Goal: Task Accomplishment & Management: Manage account settings

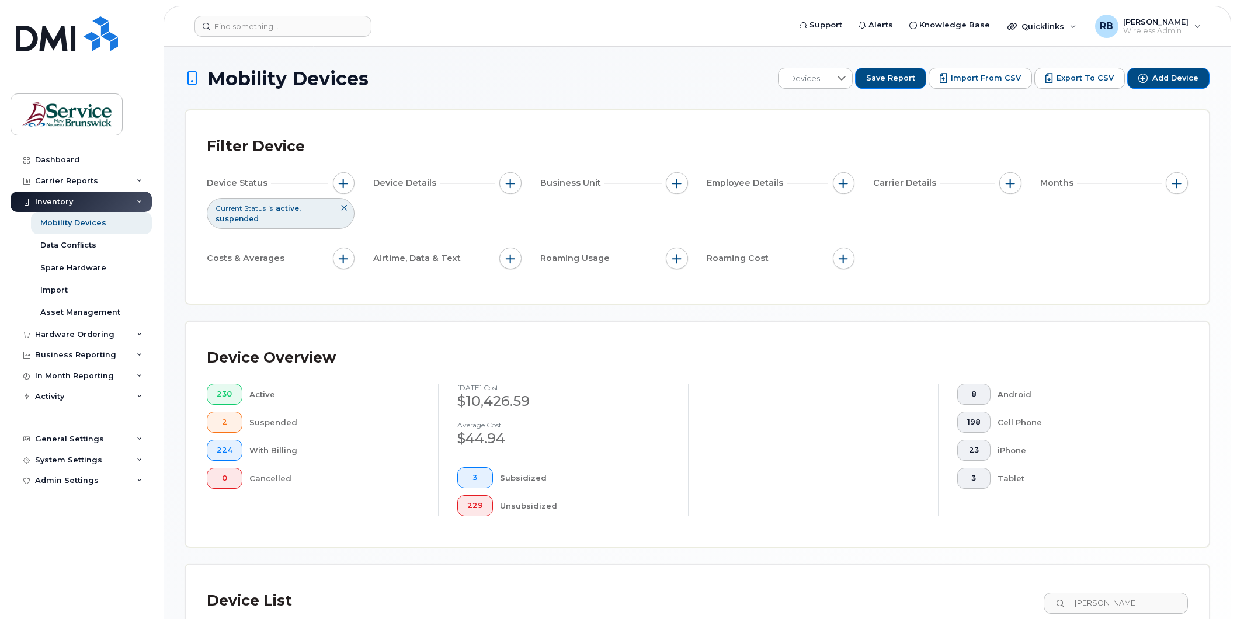
scroll to position [166, 0]
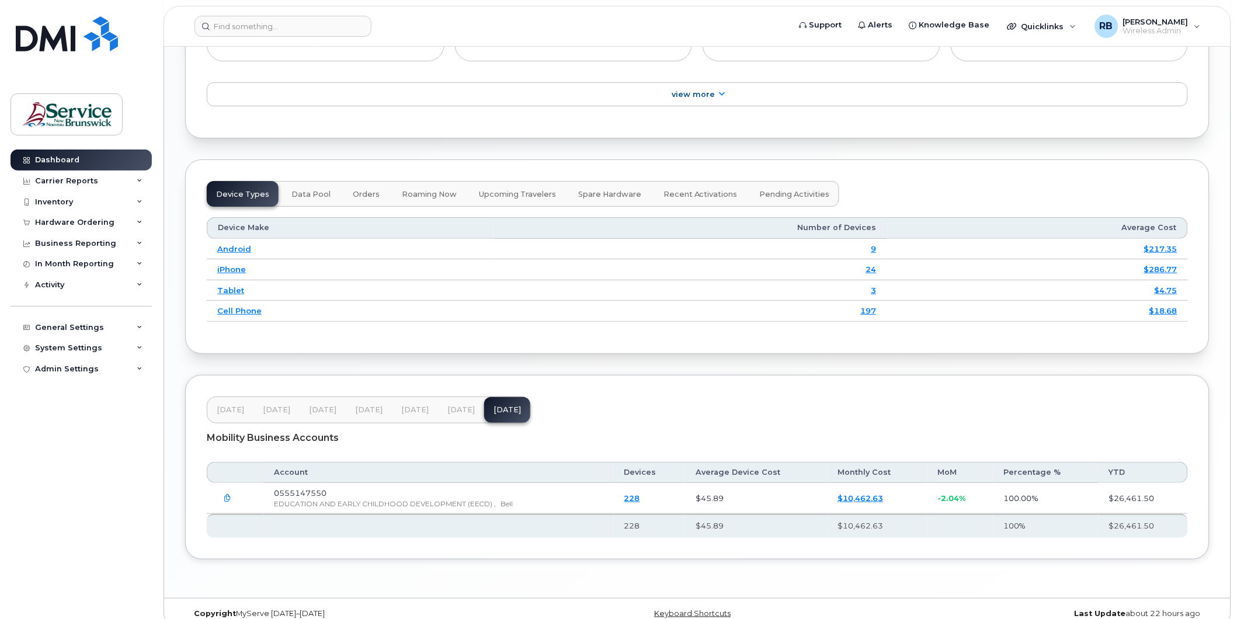
scroll to position [1361, 0]
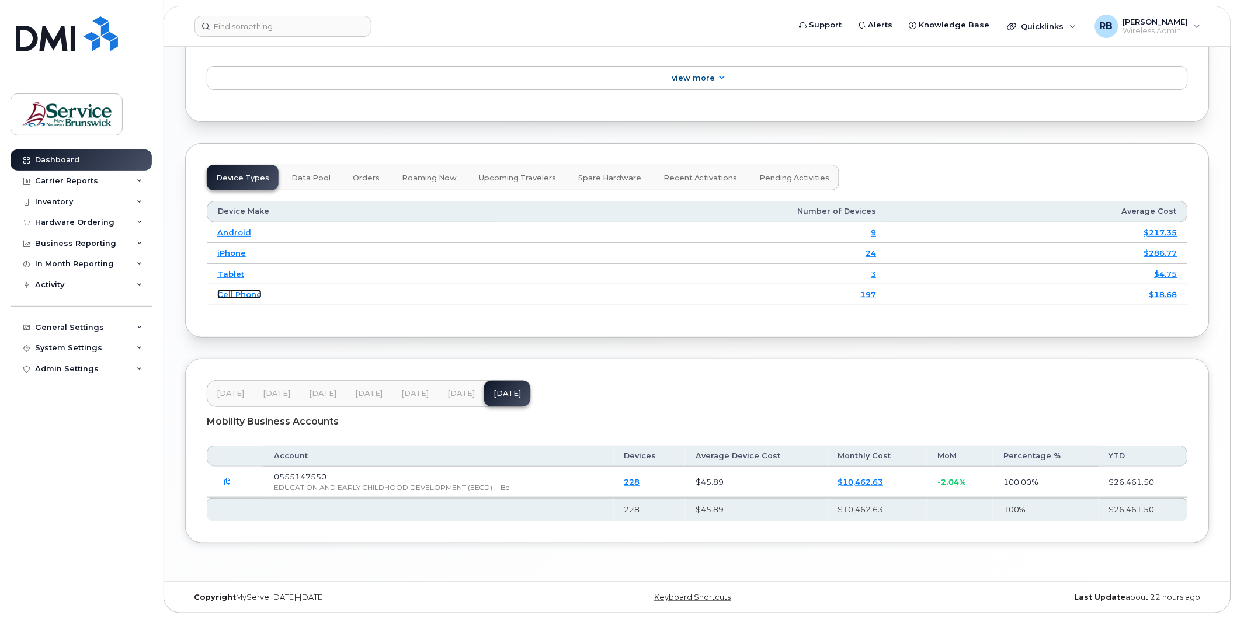
click at [229, 295] on link "Cell Phone" at bounding box center [239, 294] width 44 height 9
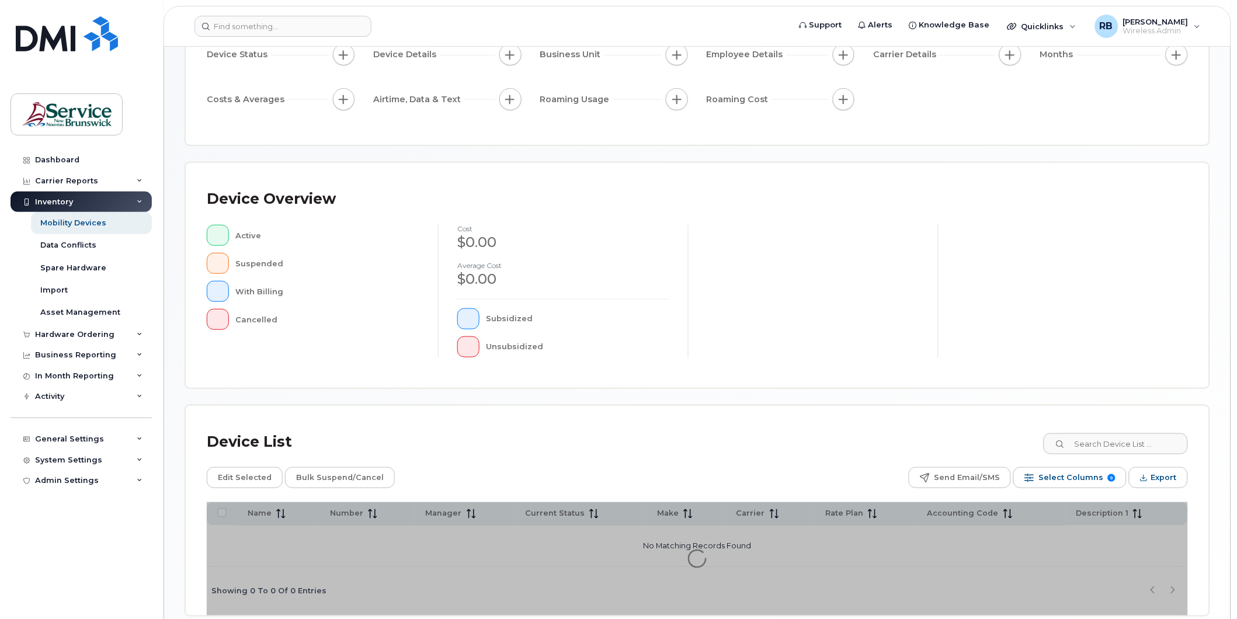
scroll to position [184, 0]
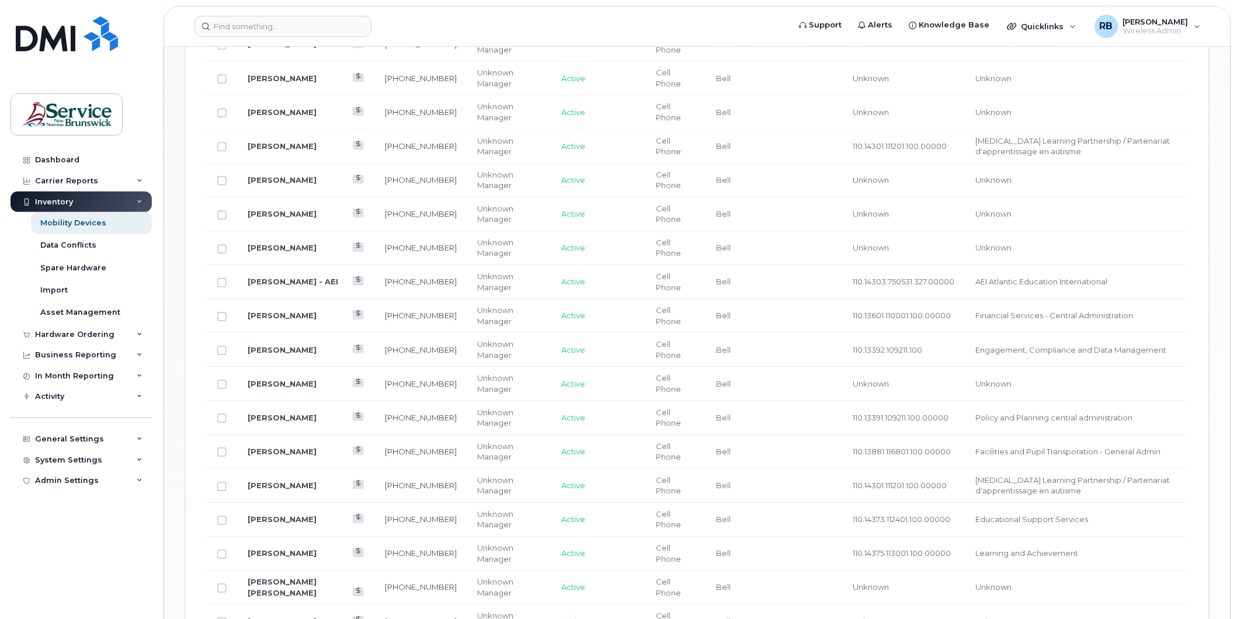
scroll to position [1412, 0]
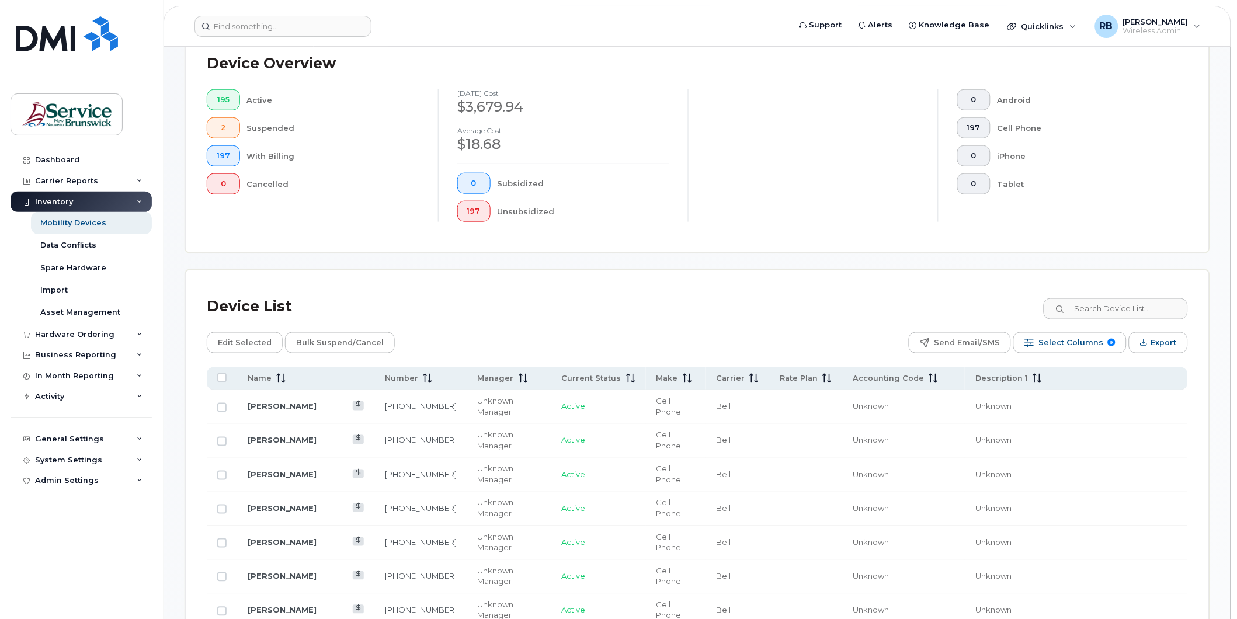
scroll to position [114, 0]
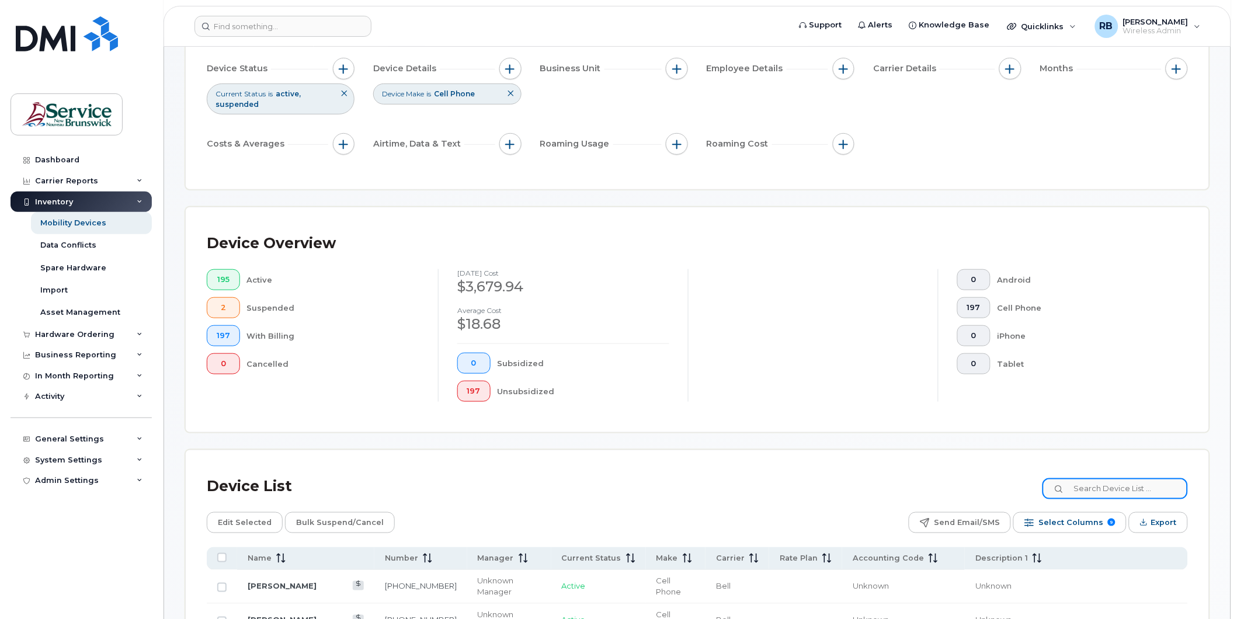
click at [1119, 480] on input at bounding box center [1115, 488] width 145 height 21
type input "Catherine"
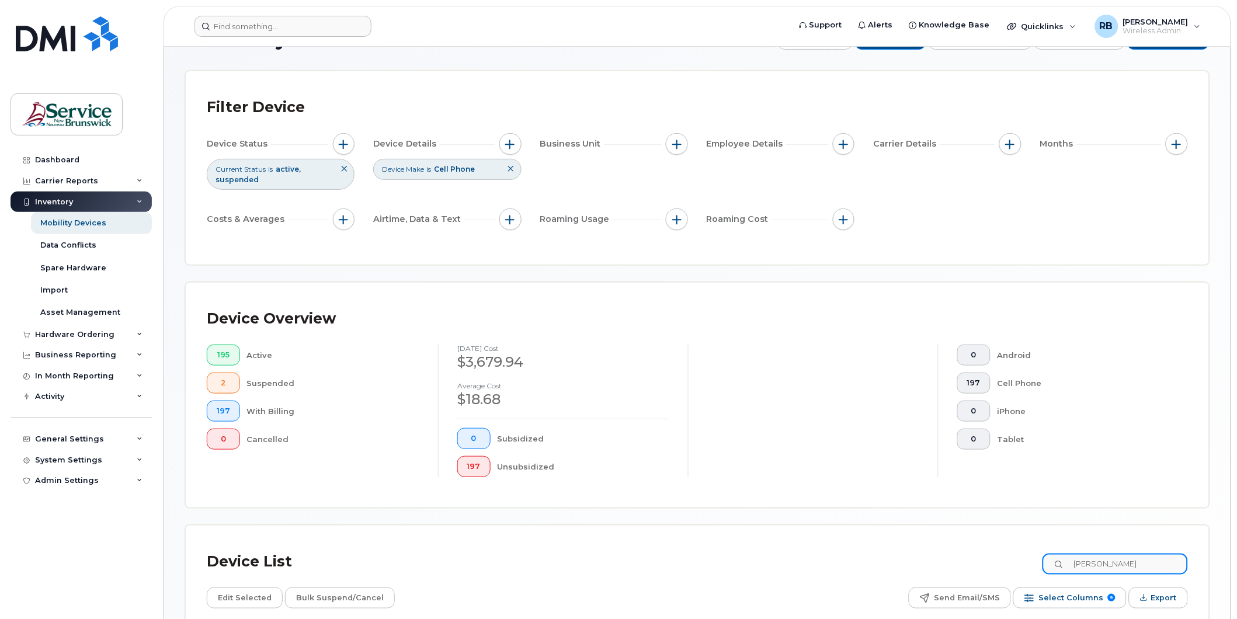
scroll to position [20, 0]
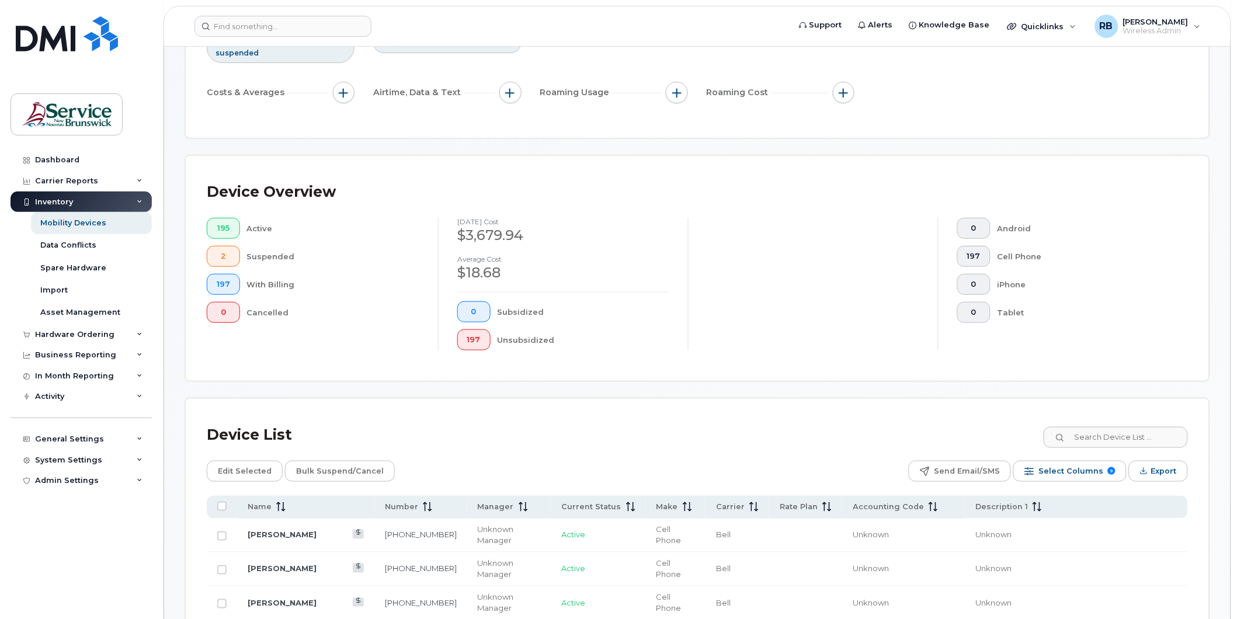
scroll to position [194, 0]
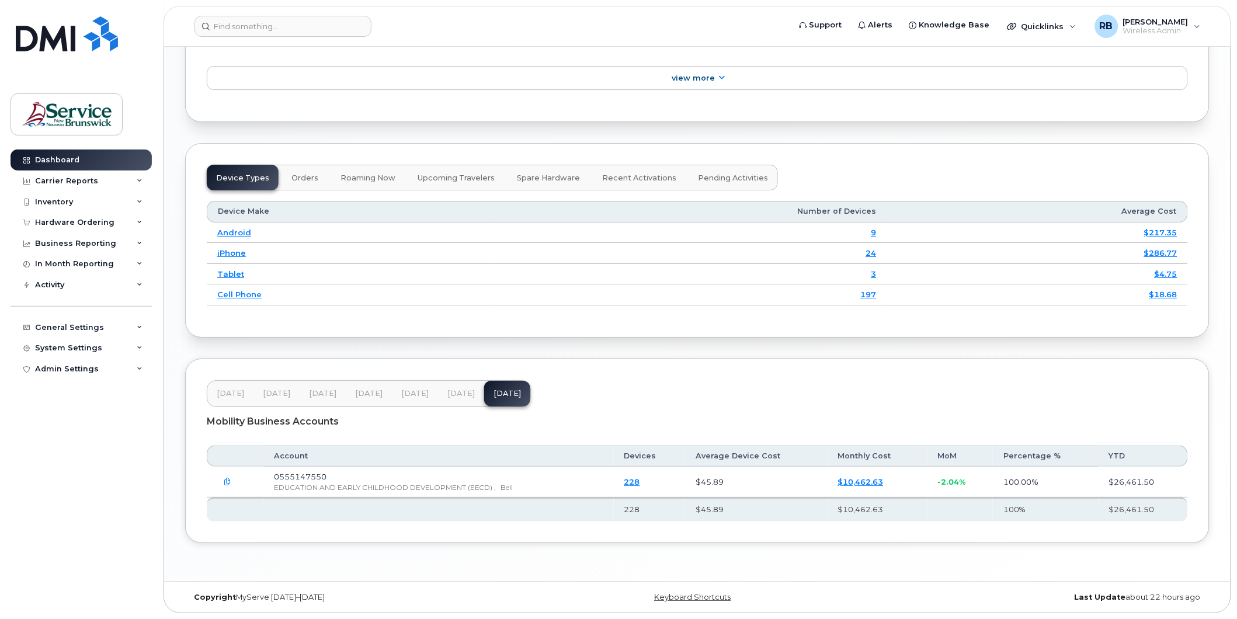
scroll to position [1140, 0]
click at [877, 276] on link "3" at bounding box center [873, 273] width 5 height 9
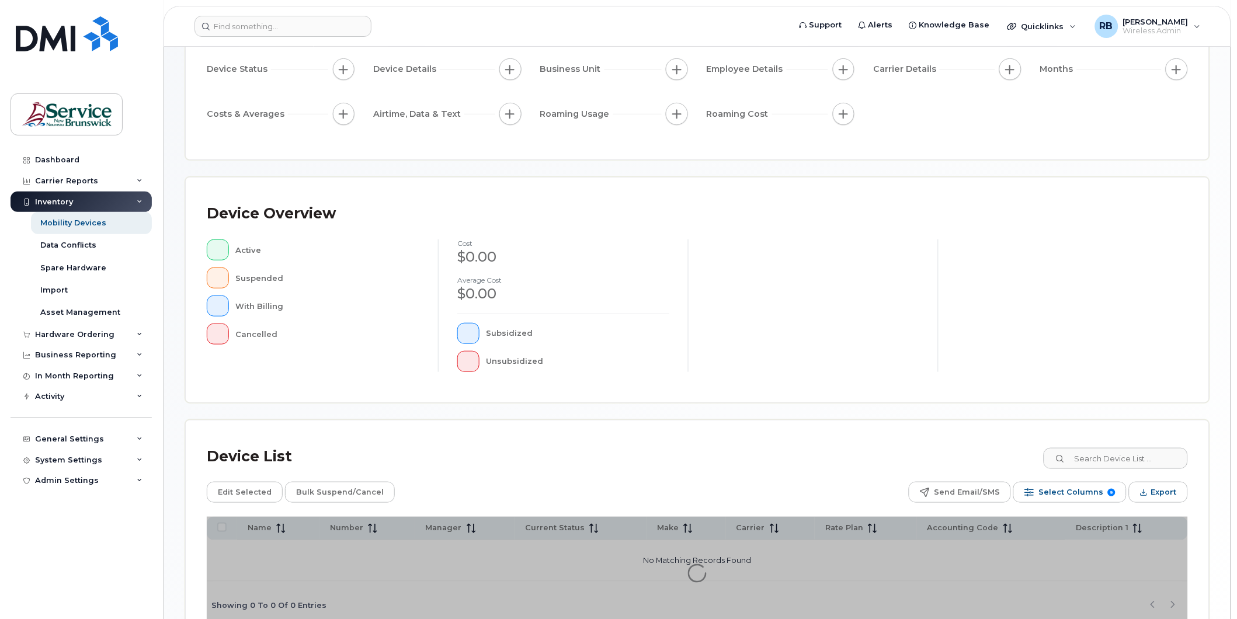
scroll to position [184, 0]
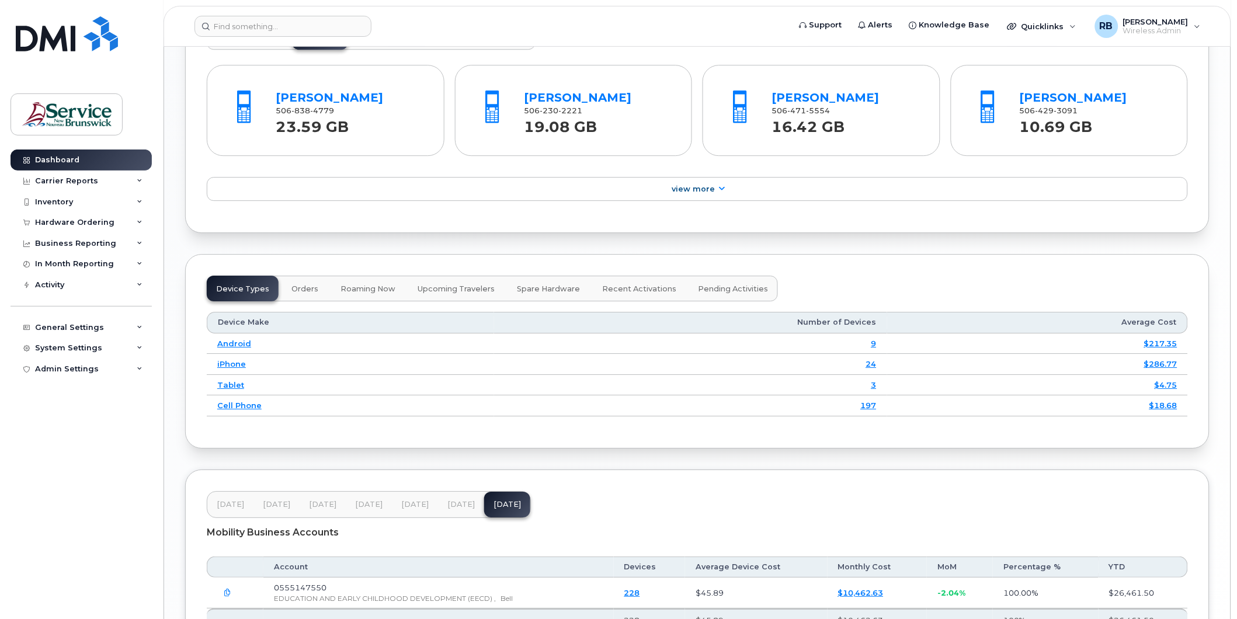
scroll to position [1140, 0]
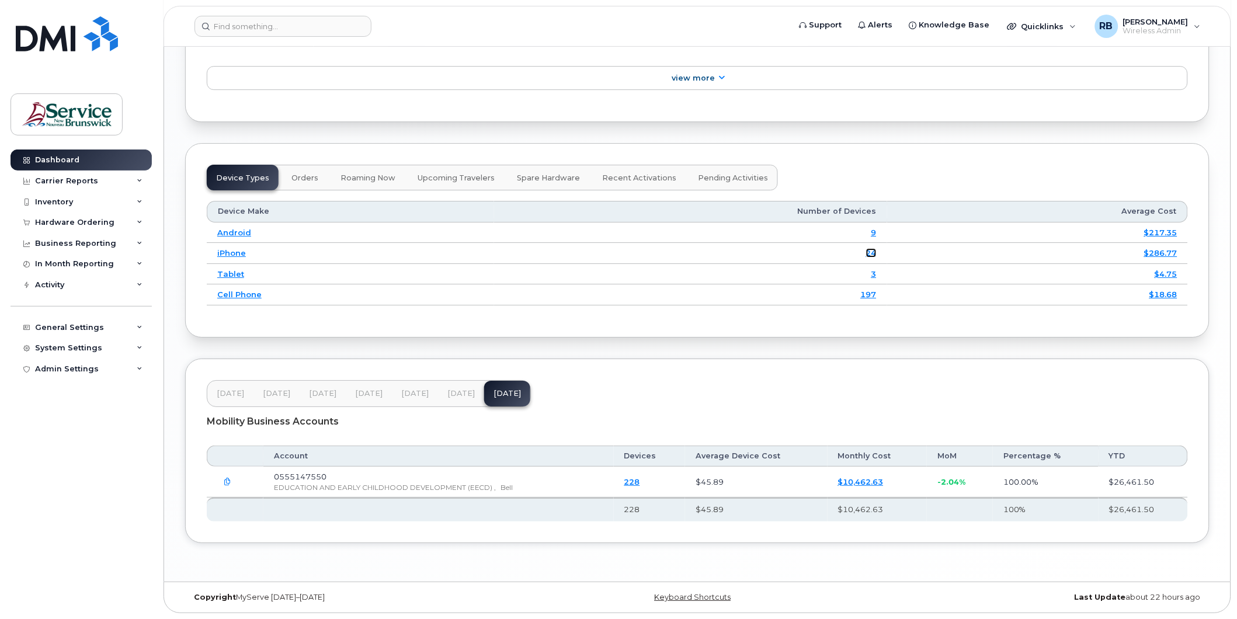
click at [875, 249] on link "24" at bounding box center [871, 252] width 11 height 9
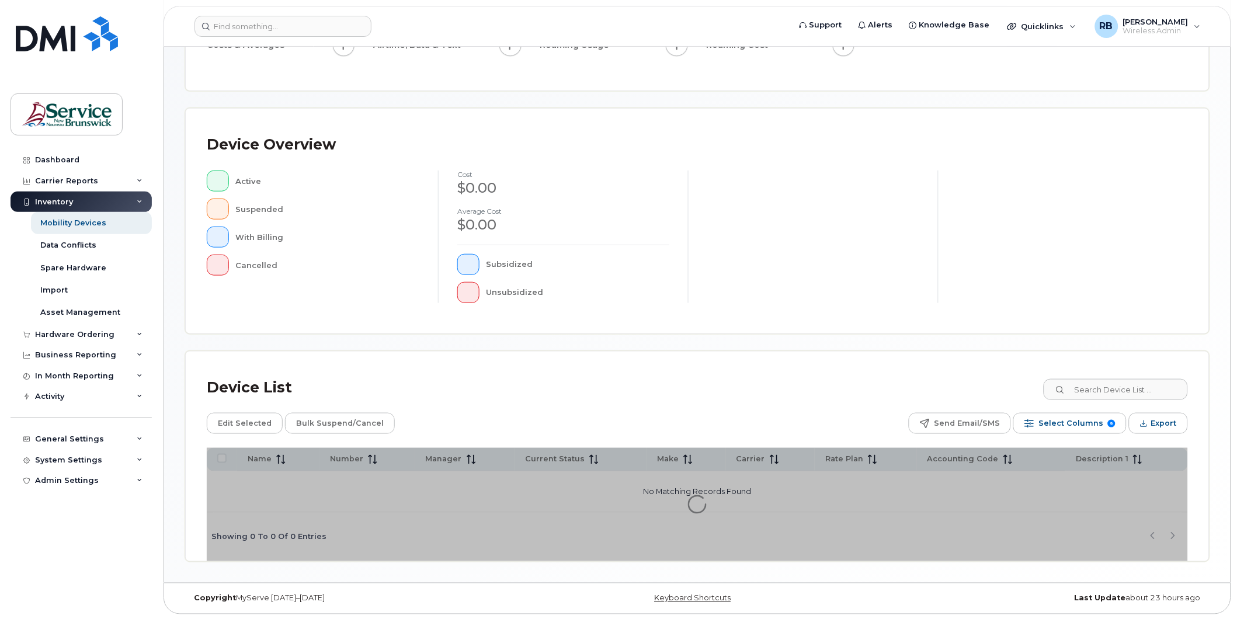
scroll to position [184, 0]
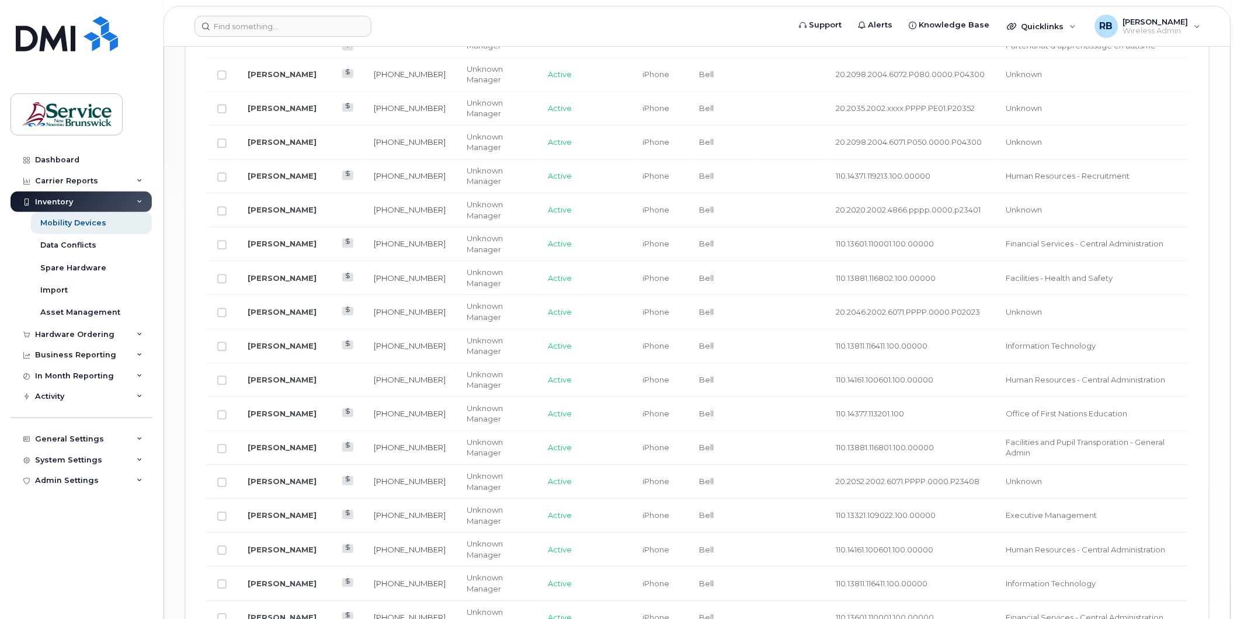
scroll to position [768, 0]
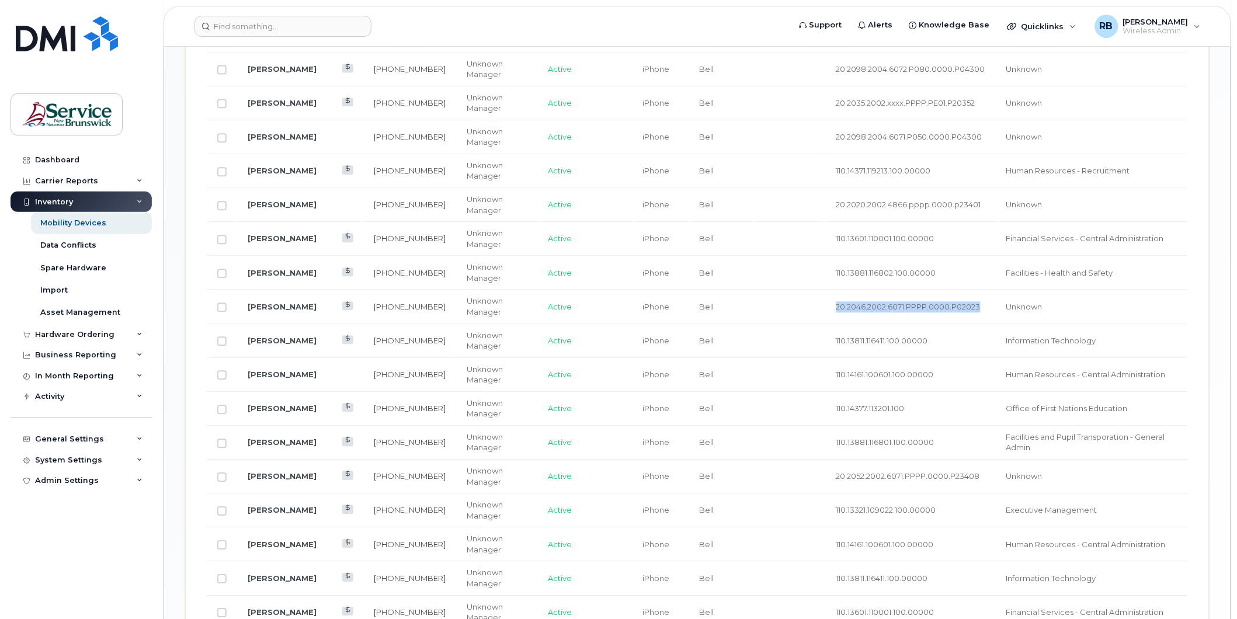
drag, startPoint x: 955, startPoint y: 307, endPoint x: 804, endPoint y: 305, distance: 151.3
click at [826, 305] on td "20.2046.2002.6071.PPPP.0000.P02023" at bounding box center [911, 307] width 170 height 34
copy span "20.2046.2002.6071.PPPP.0000.P02023"
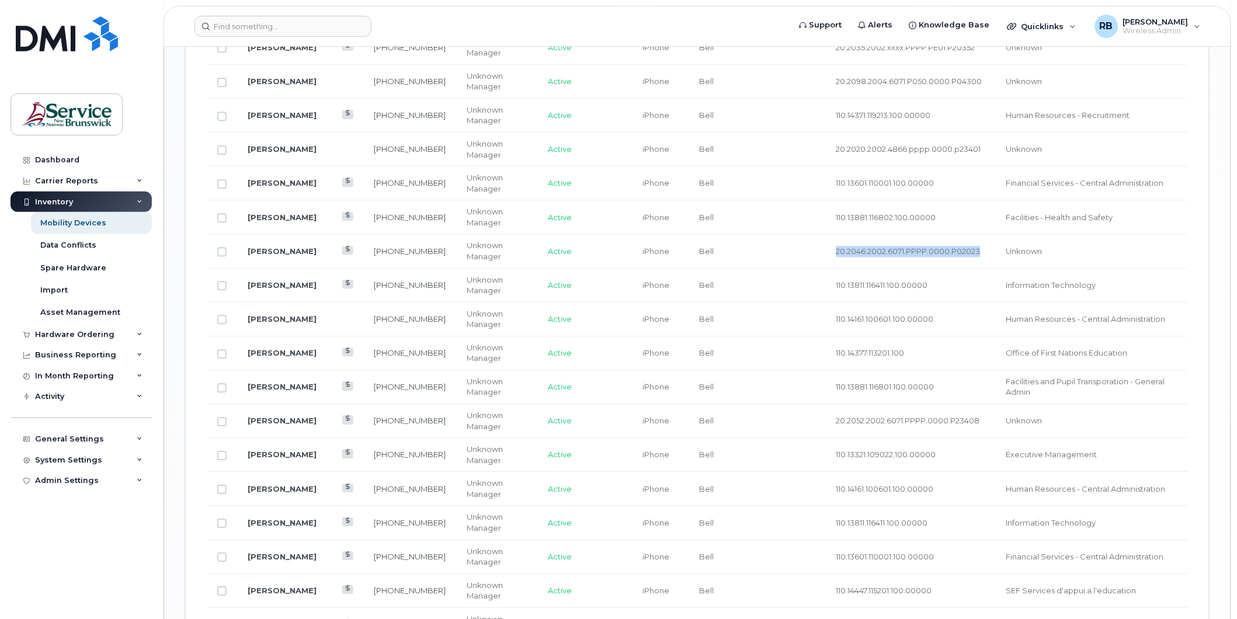
scroll to position [898, 0]
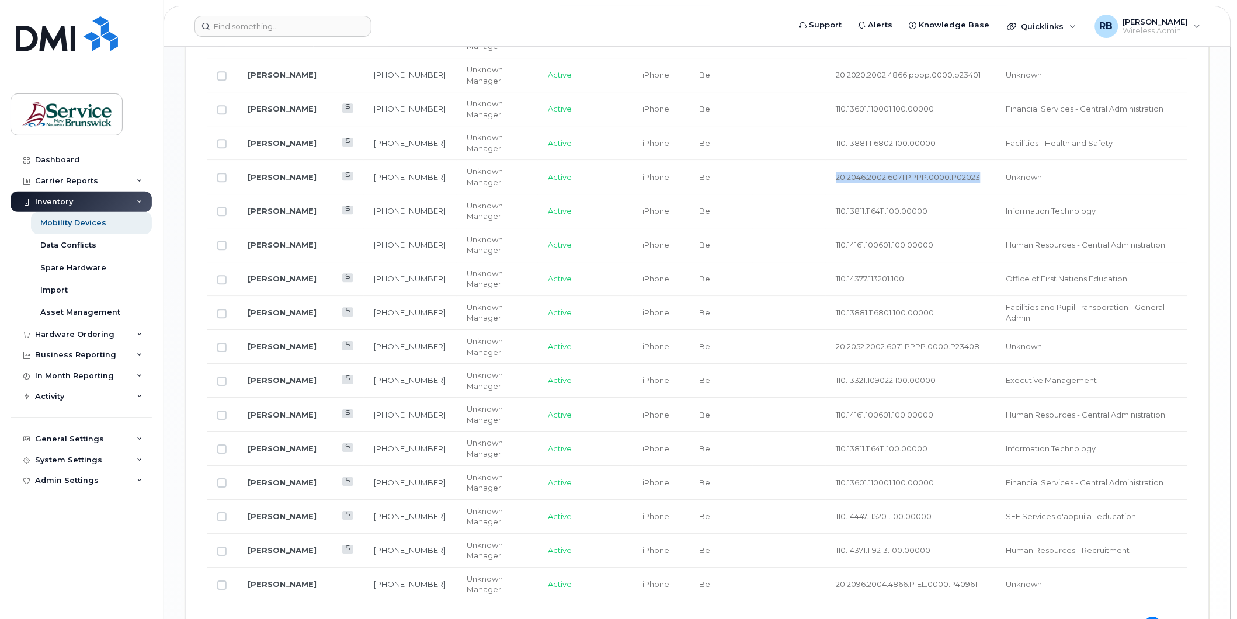
copy span "20.2046.2002.6071.PPPP.0000.P02023"
click at [1114, 186] on td "Unknown" at bounding box center [1092, 177] width 192 height 34
drag, startPoint x: 961, startPoint y: 178, endPoint x: 803, endPoint y: 183, distance: 157.8
click at [803, 183] on tr "Catherine Stewart 506-440-4008 Unknown Manager Active iPhone Bell 20.2046.2002.…" at bounding box center [697, 177] width 981 height 34
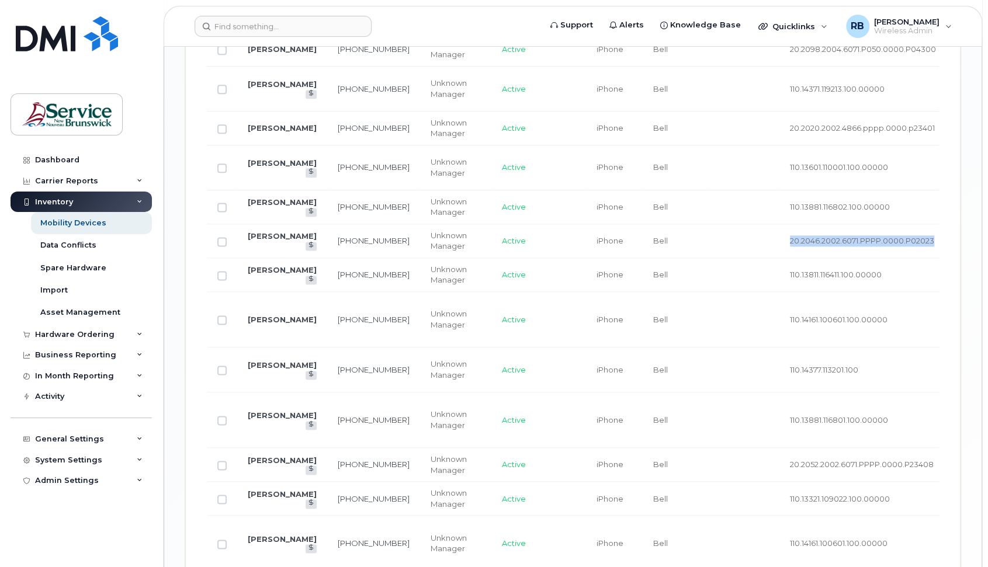
scroll to position [921, 0]
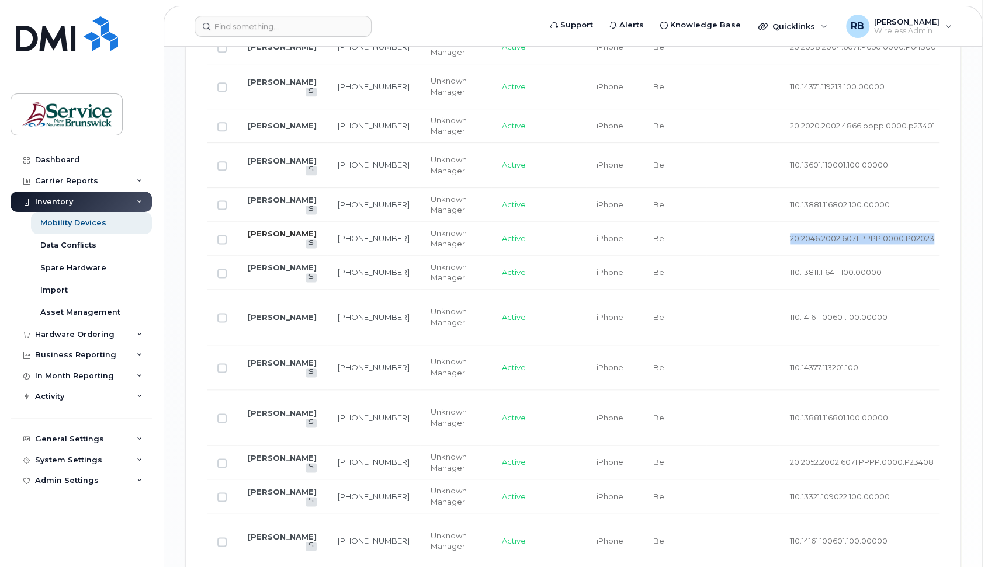
drag, startPoint x: 197, startPoint y: 231, endPoint x: 266, endPoint y: 243, distance: 70.5
click at [266, 243] on div "Device List Edit Selected Bulk Suspend/Cancel Send Email/SMS Select Columns 9 F…" at bounding box center [573, 232] width 774 height 1176
click at [646, 240] on td "Bell" at bounding box center [674, 239] width 64 height 34
drag, startPoint x: 742, startPoint y: 239, endPoint x: 888, endPoint y: 236, distance: 146.6
click at [888, 236] on td "20.2046.2002.6071.PPPP.0000.P02023" at bounding box center [864, 239] width 170 height 34
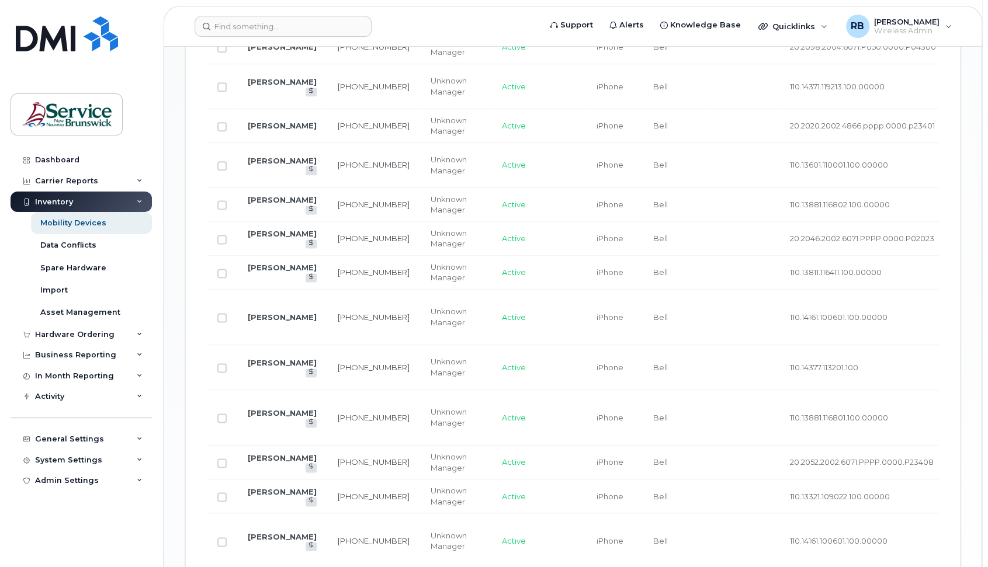
click at [723, 234] on td at bounding box center [742, 239] width 73 height 34
drag, startPoint x: 729, startPoint y: 238, endPoint x: 895, endPoint y: 242, distance: 166.5
click at [895, 242] on tr "Catherine Stewart 506-440-4008 Unknown Manager Active iPhone Bell 20.2046.2002.…" at bounding box center [622, 239] width 830 height 34
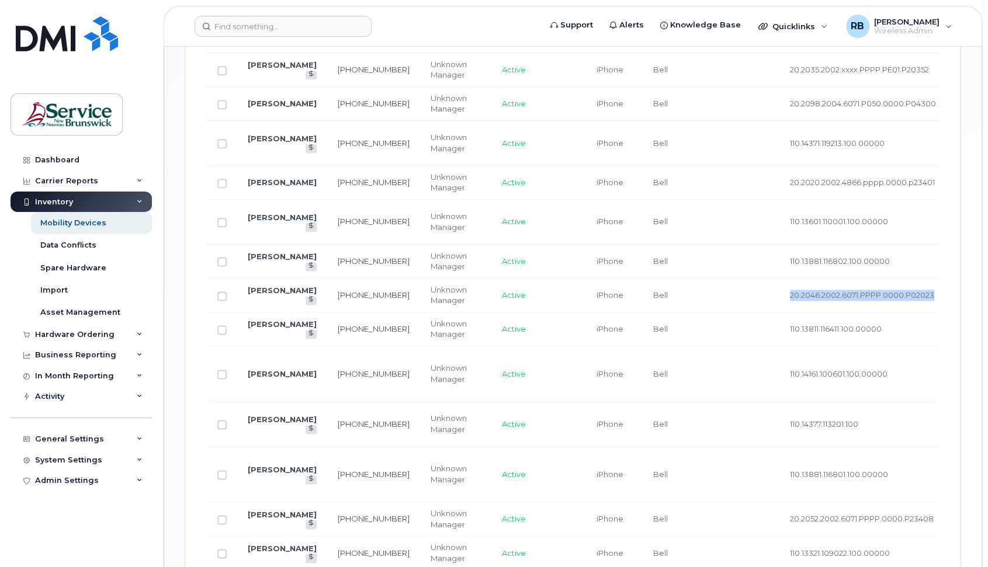
scroll to position [843, 0]
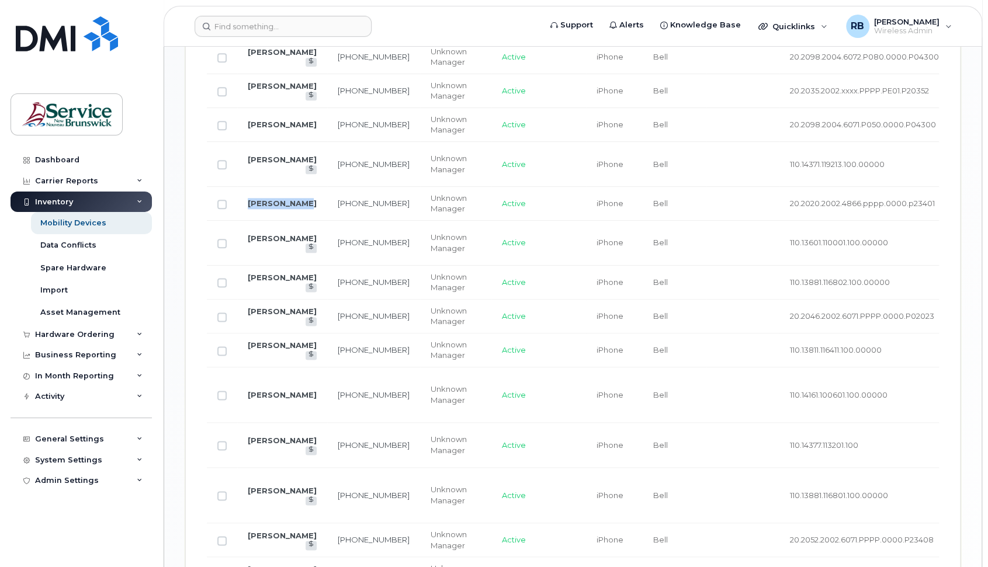
drag, startPoint x: 243, startPoint y: 178, endPoint x: 302, endPoint y: 185, distance: 59.4
click at [302, 187] on td "[PERSON_NAME]" at bounding box center [282, 204] width 90 height 34
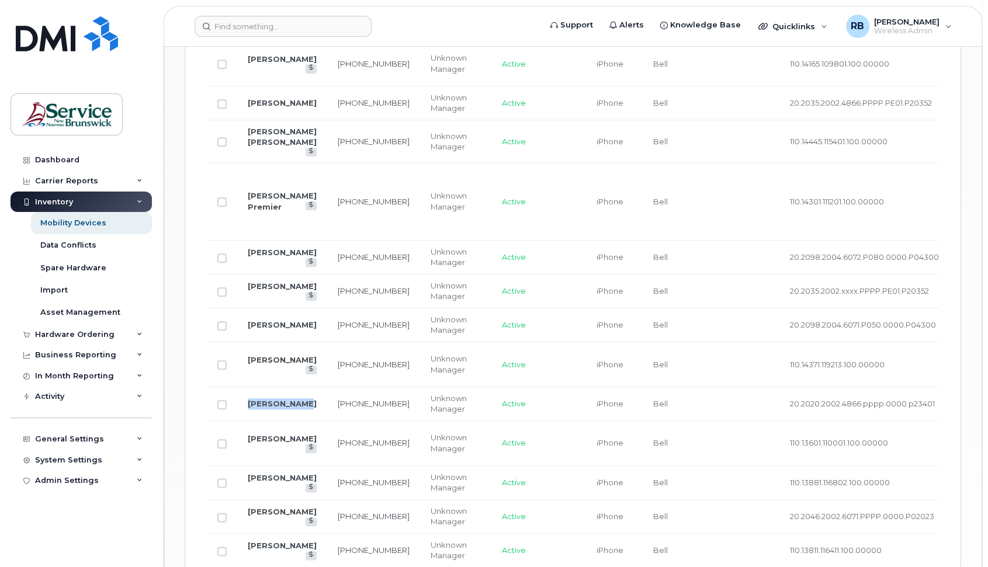
scroll to position [610, 0]
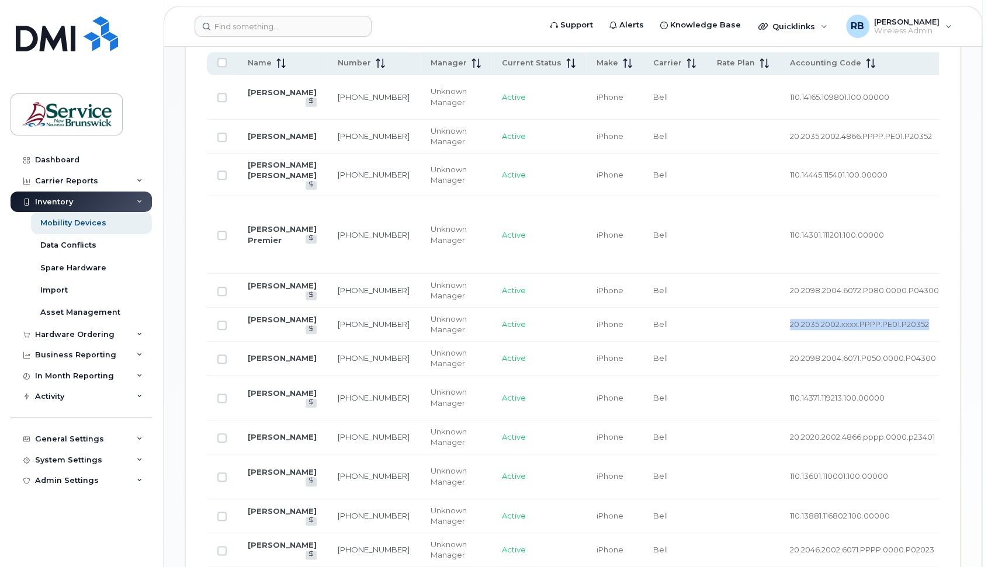
drag, startPoint x: 892, startPoint y: 299, endPoint x: 737, endPoint y: 295, distance: 156.0
click at [779, 308] on td "20.2035.2002.xxxx.PPPP.PE01.P20352" at bounding box center [864, 325] width 170 height 34
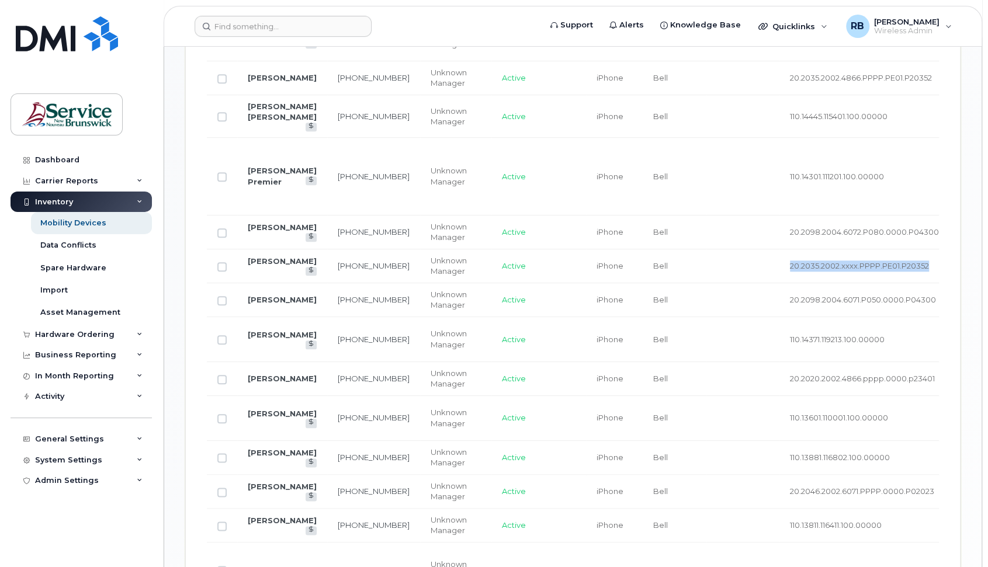
scroll to position [687, 0]
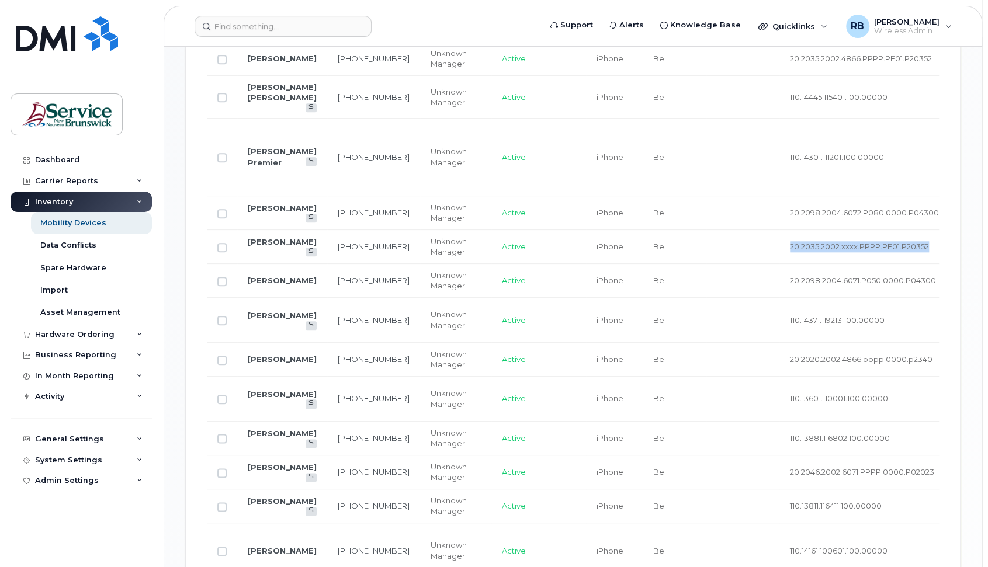
click at [794, 242] on span "20.2035.2002.xxxx.PPPP.PE01.P20352" at bounding box center [859, 246] width 139 height 9
click at [795, 242] on span "20.2035.2002.xxxx.PPPP.PE01.P20352" at bounding box center [859, 246] width 139 height 9
drag, startPoint x: 795, startPoint y: 230, endPoint x: 811, endPoint y: 229, distance: 15.8
click at [810, 242] on span "20.2035.2002.xxxx.PPPP.PE01.P20352" at bounding box center [859, 246] width 139 height 9
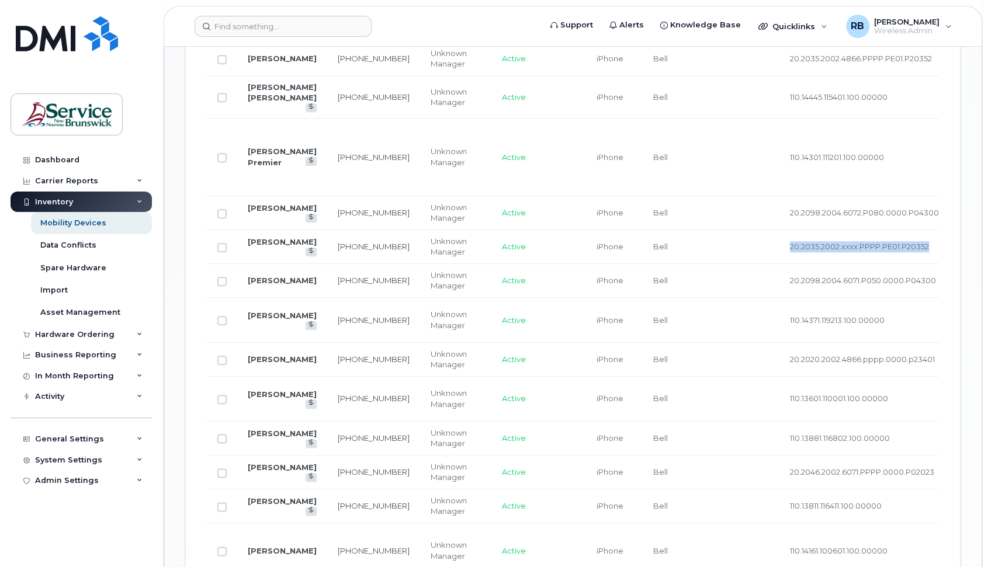
click at [891, 231] on td "20.2035.2002.xxxx.PPPP.PE01.P20352" at bounding box center [864, 247] width 170 height 34
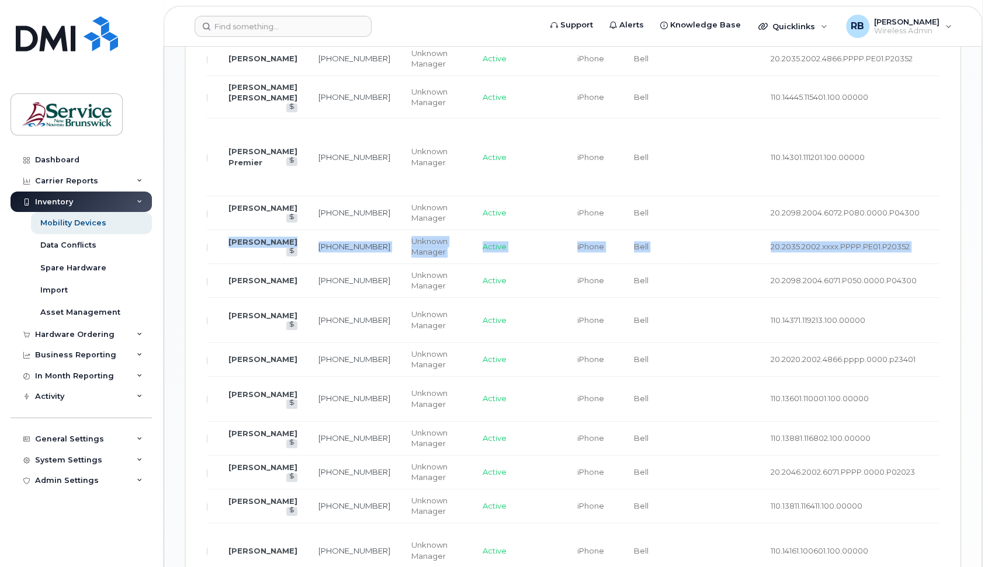
drag, startPoint x: 943, startPoint y: 225, endPoint x: 222, endPoint y: 228, distance: 720.7
click at [222, 228] on div "Device List Edit Selected Bulk Suspend/Cancel Send Email/SMS Select Columns 9 F…" at bounding box center [573, 465] width 774 height 1176
copy tr "Julie Mcintyre 506-394-8830 Unknown Manager Active iPhone Bell 20.2035.2002.xxx…"
click at [815, 232] on td "20.2035.2002.xxxx.PPPP.PE01.P20352" at bounding box center [845, 247] width 170 height 34
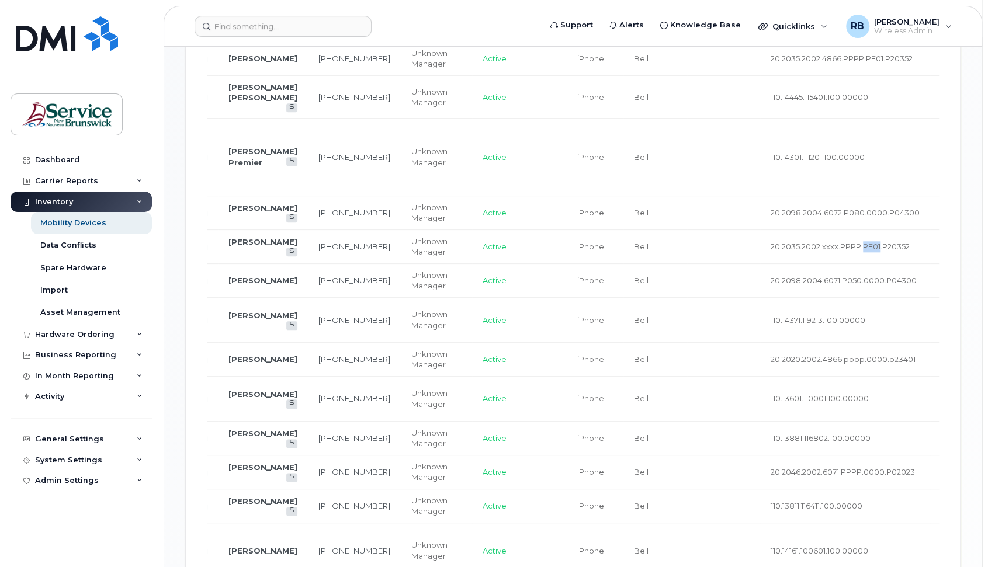
click at [815, 232] on td "20.2035.2002.xxxx.PPPP.PE01.P20352" at bounding box center [845, 247] width 170 height 34
click at [815, 233] on td "20.2035.2002.xxxx.PPPP.PE01.P20352" at bounding box center [845, 247] width 170 height 34
click at [289, 248] on icon at bounding box center [292, 251] width 6 height 6
click at [218, 230] on td "[PERSON_NAME]" at bounding box center [263, 247] width 90 height 34
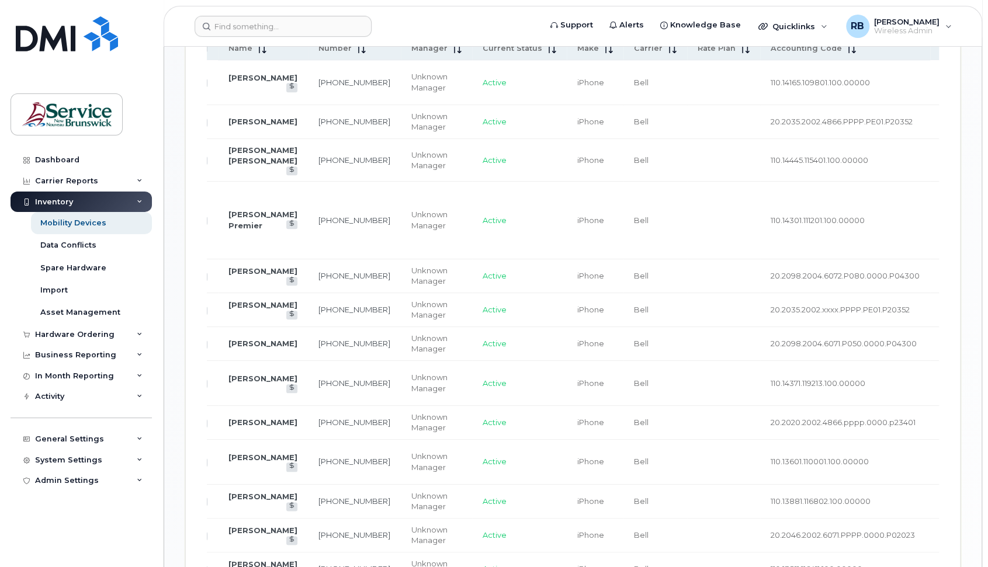
scroll to position [610, 0]
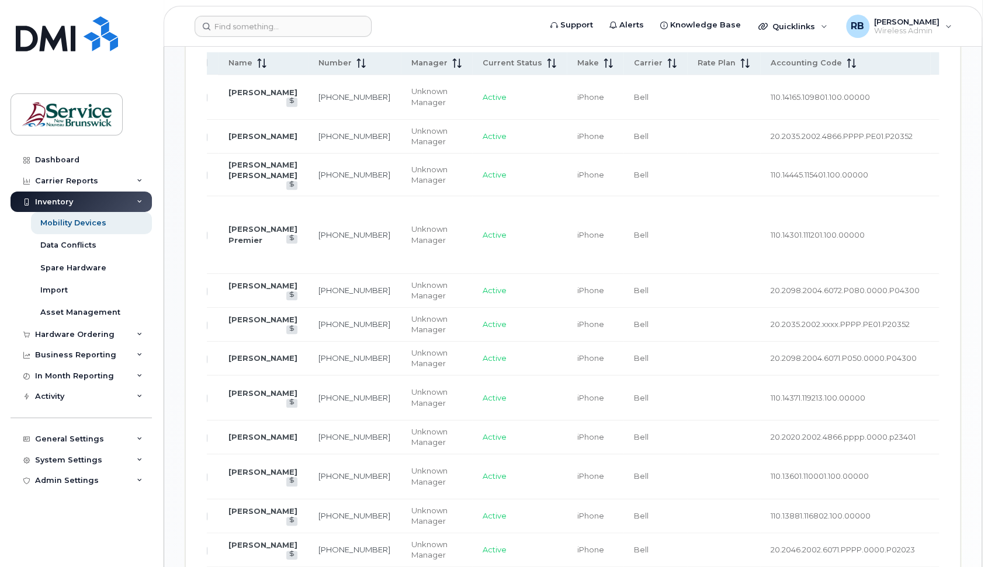
drag, startPoint x: 887, startPoint y: 200, endPoint x: 923, endPoint y: 241, distance: 55.1
click at [930, 241] on td "[MEDICAL_DATA] Learning Partnership / Partenariat d'apprentissage en autisme" at bounding box center [974, 234] width 88 height 77
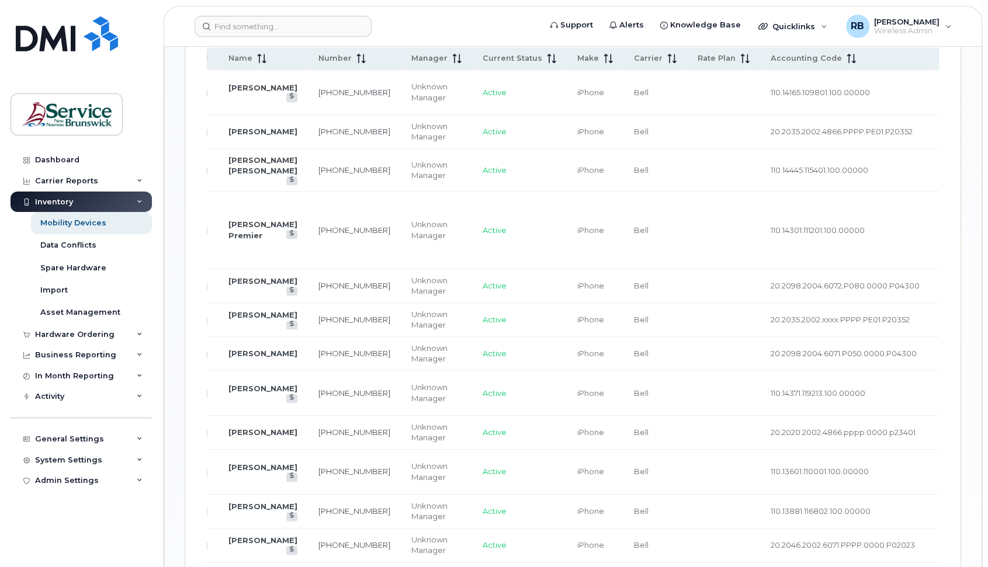
scroll to position [532, 0]
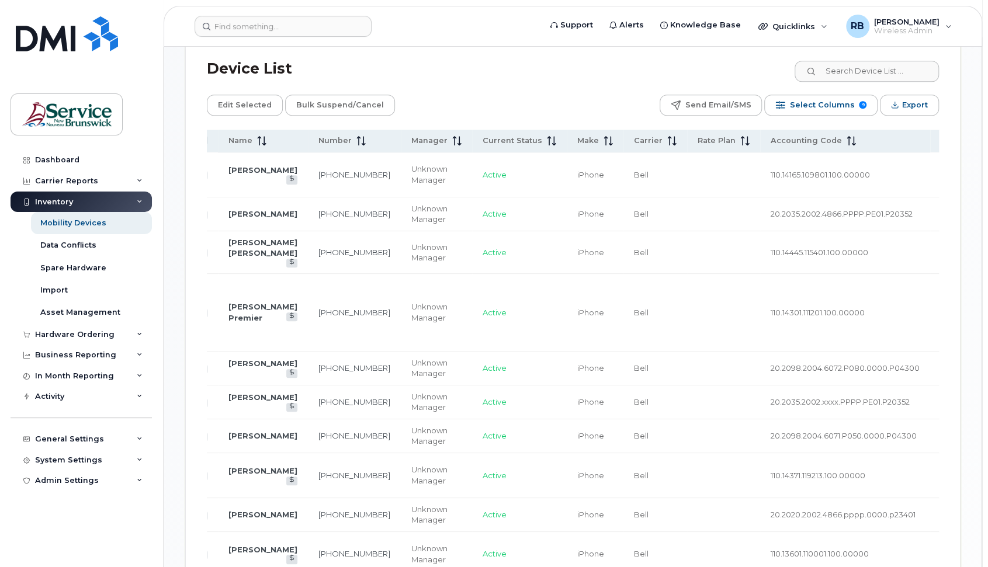
click at [940, 297] on span "[MEDICAL_DATA] Learning Partnership / Partenariat d'apprentissage en autisme" at bounding box center [972, 312] width 65 height 64
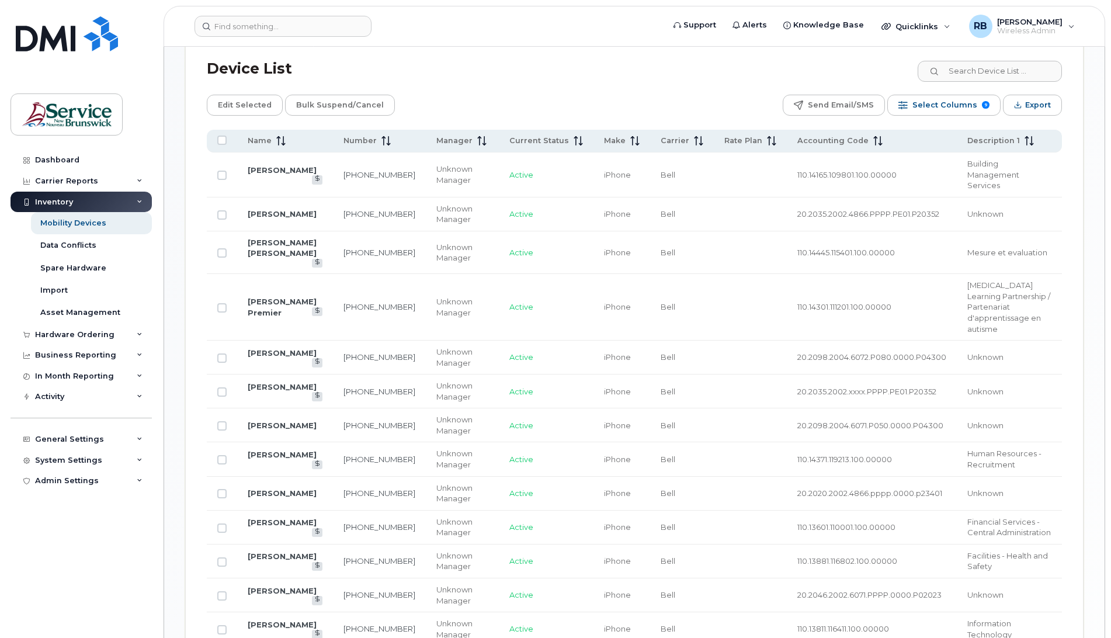
click at [957, 341] on td "Unknown" at bounding box center [1009, 358] width 105 height 34
drag, startPoint x: 979, startPoint y: 177, endPoint x: 930, endPoint y: 166, distance: 50.2
click at [957, 166] on td "Building Management Services" at bounding box center [1009, 174] width 105 height 45
click at [885, 175] on td "110.14165.109801.100.00000" at bounding box center [872, 174] width 170 height 45
drag, startPoint x: 890, startPoint y: 169, endPoint x: 745, endPoint y: 171, distance: 144.9
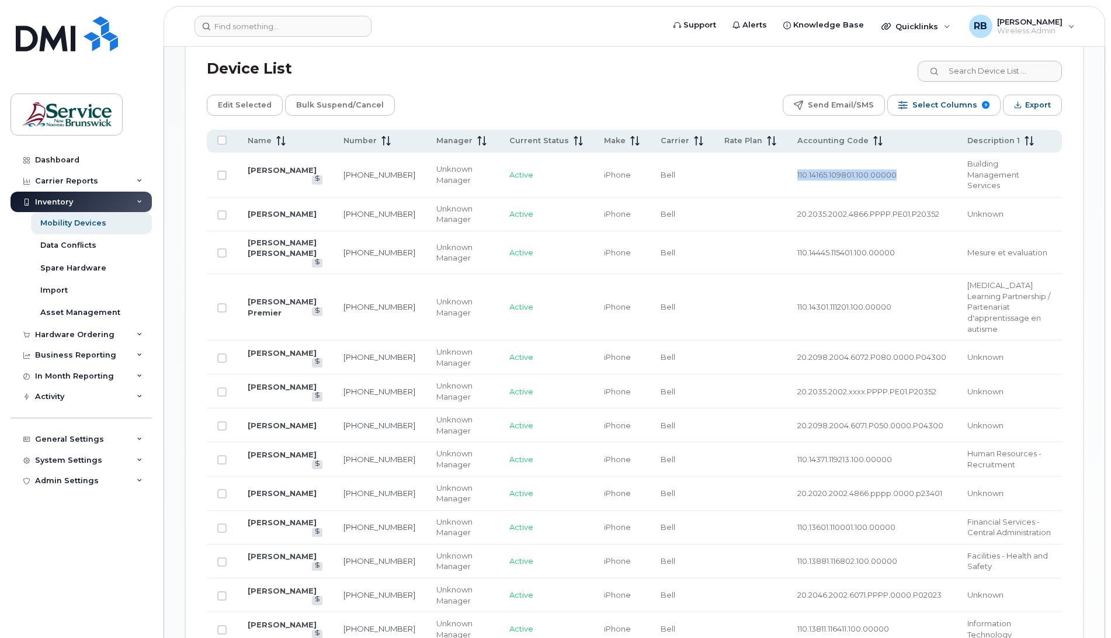
click at [745, 171] on tr "LESLEY MANDERVILLE 506-230-3256 Unknown Manager Active iPhone Bell 110.14165.10…" at bounding box center [634, 174] width 855 height 45
drag, startPoint x: 745, startPoint y: 171, endPoint x: 901, endPoint y: 176, distance: 156.0
click at [901, 176] on td "110.14165.109801.100.00000" at bounding box center [872, 174] width 170 height 45
click at [967, 171] on span "Building Management Services" at bounding box center [993, 174] width 52 height 31
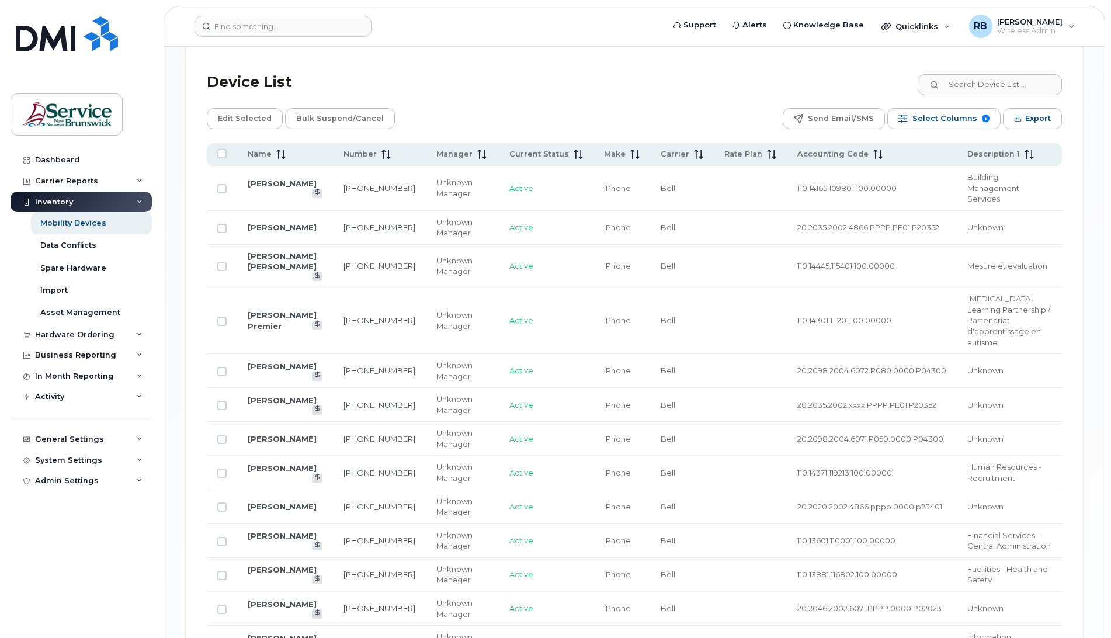
scroll to position [541, 0]
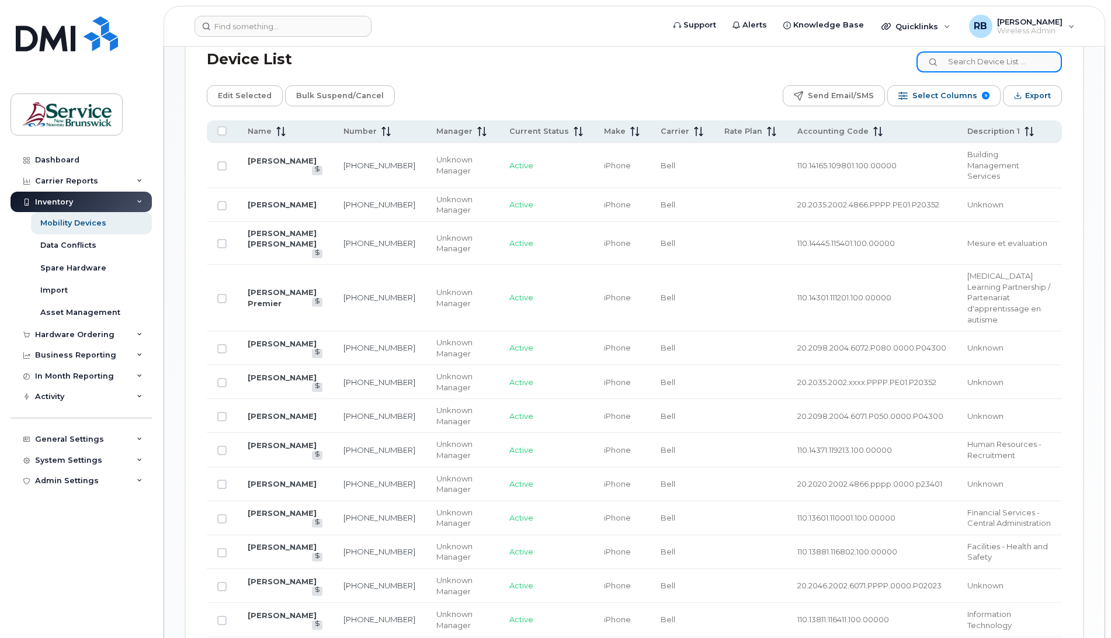
click at [972, 58] on input at bounding box center [988, 61] width 145 height 21
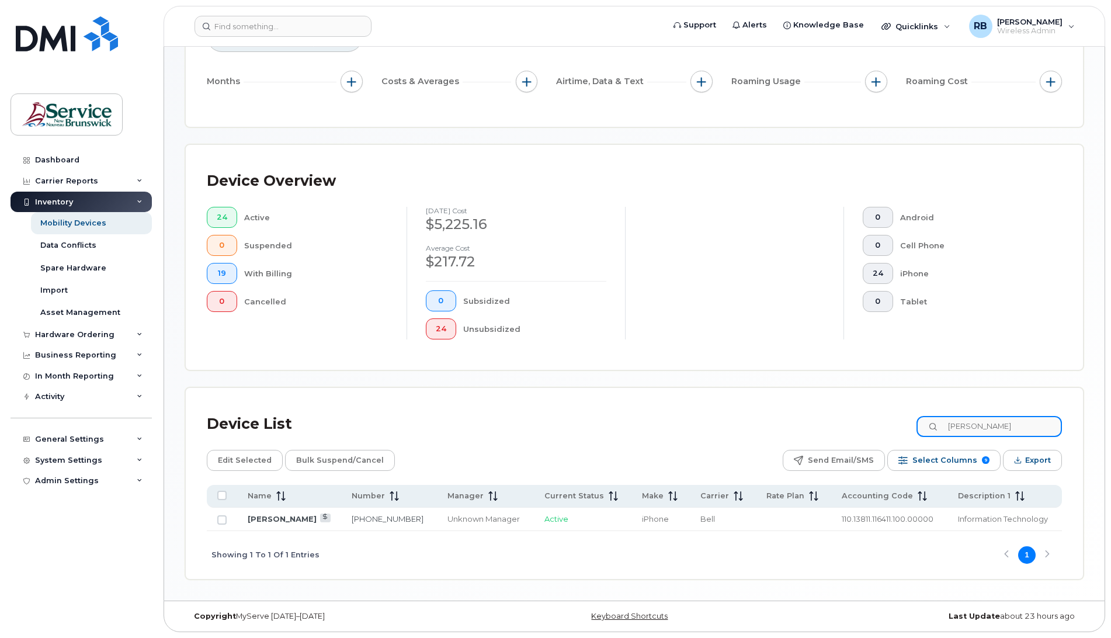
scroll to position [177, 0]
type input "douce"
click at [63, 201] on div "Inventory" at bounding box center [54, 201] width 38 height 9
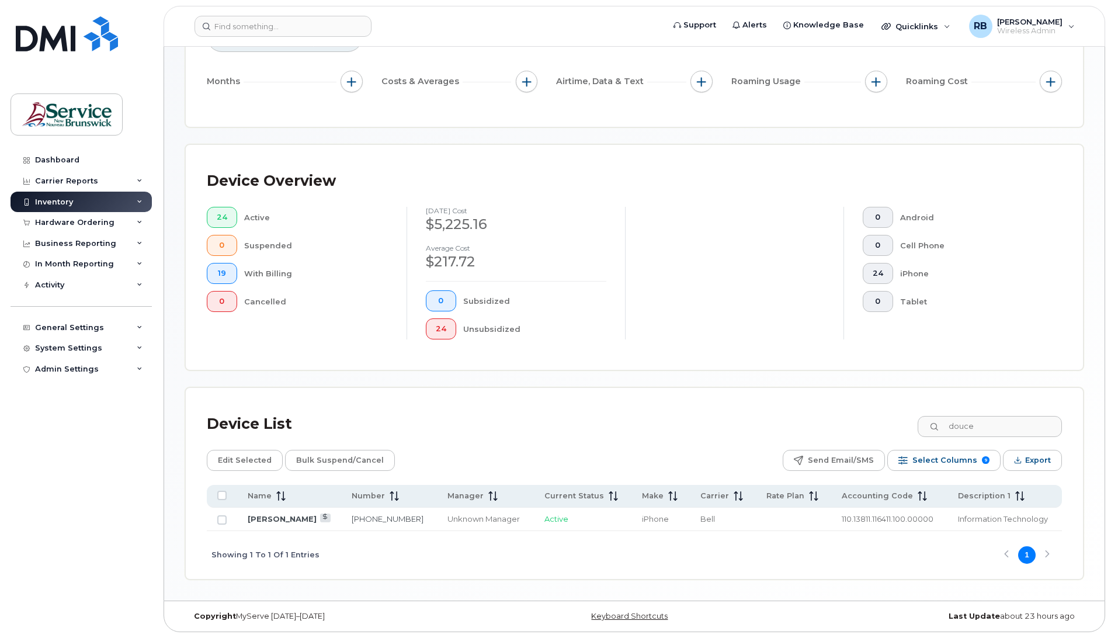
click at [64, 201] on div "Inventory" at bounding box center [54, 201] width 38 height 9
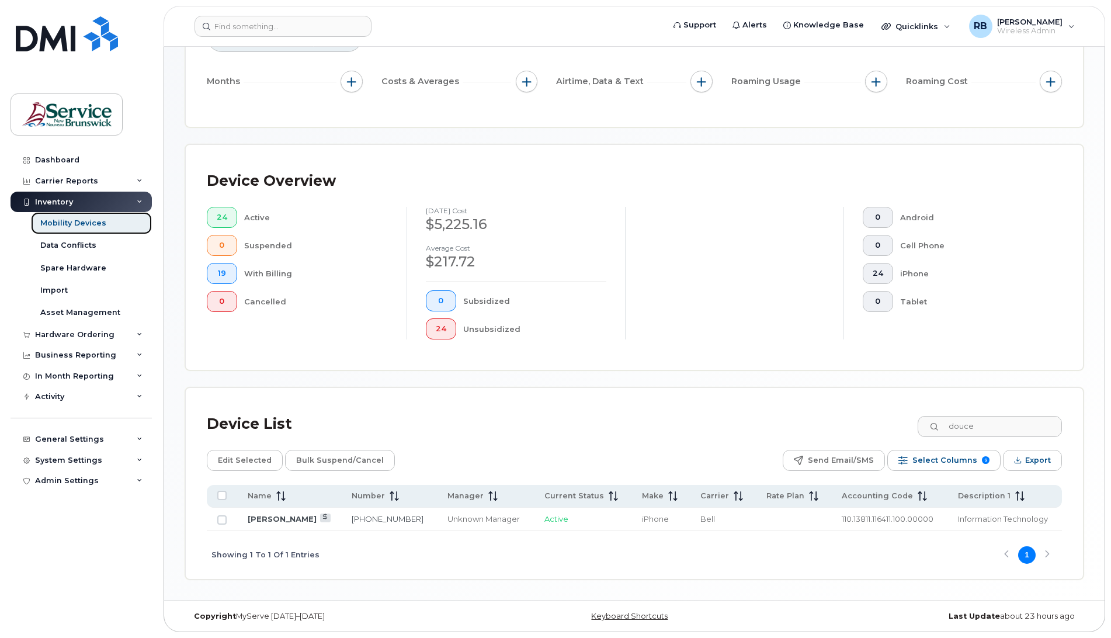
click at [68, 227] on div "Mobility Devices" at bounding box center [73, 223] width 66 height 11
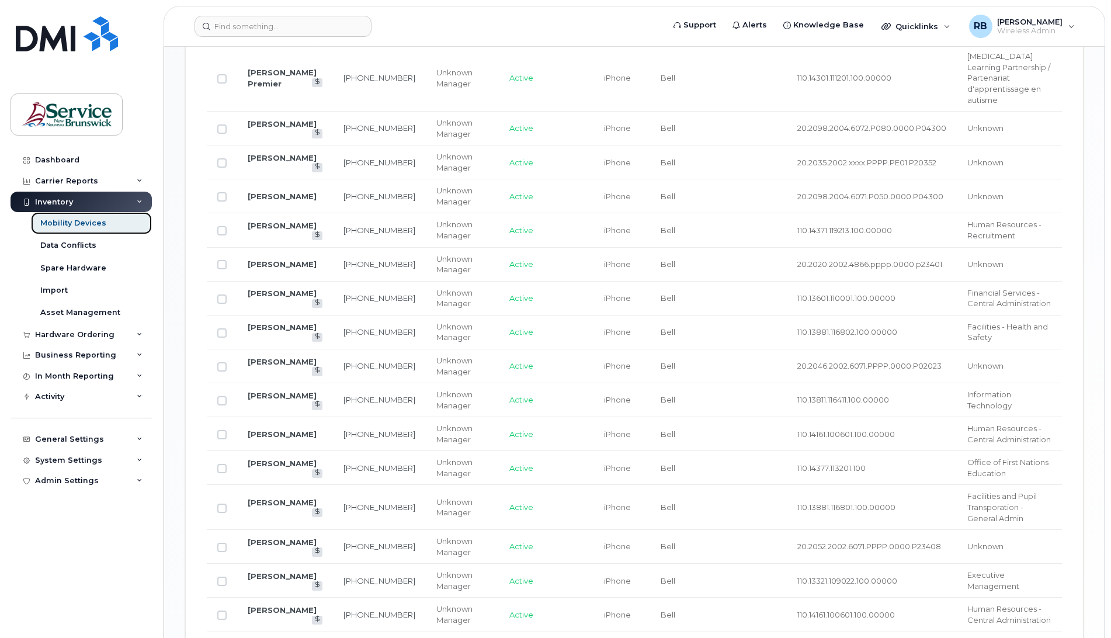
scroll to position [788, 0]
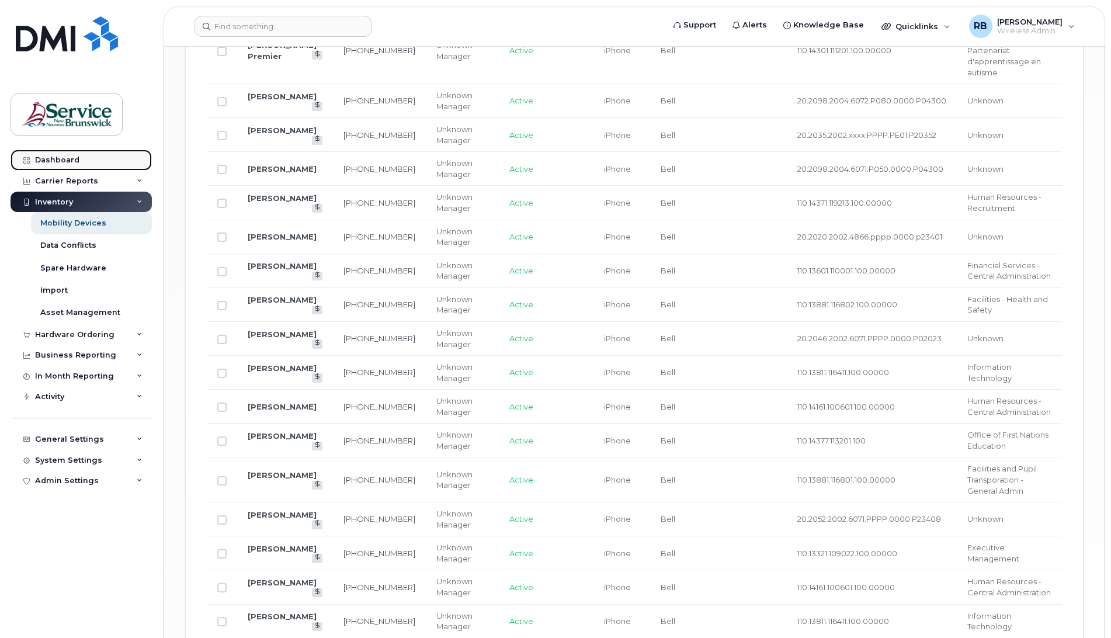
click at [51, 154] on link "Dashboard" at bounding box center [81, 160] width 141 height 21
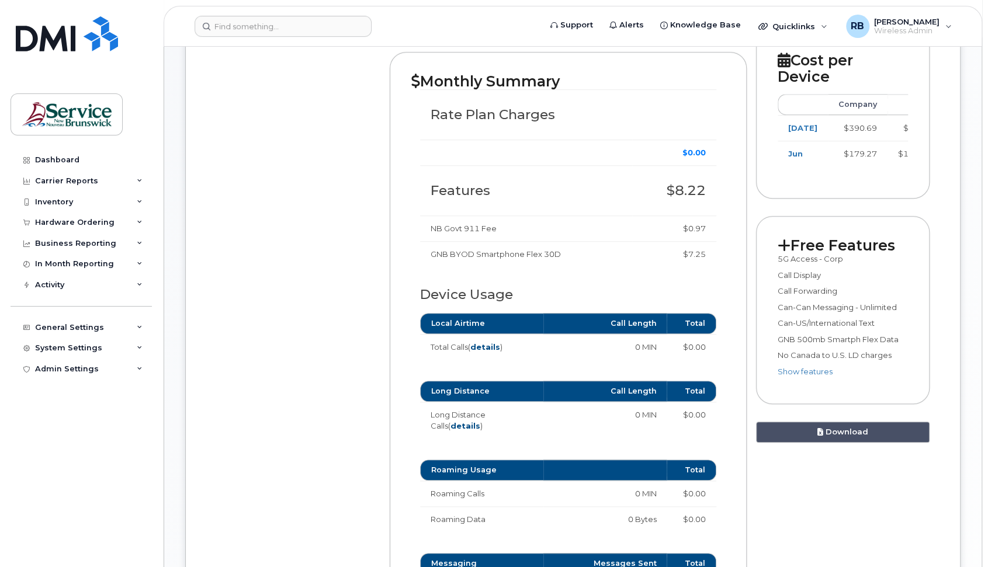
scroll to position [389, 0]
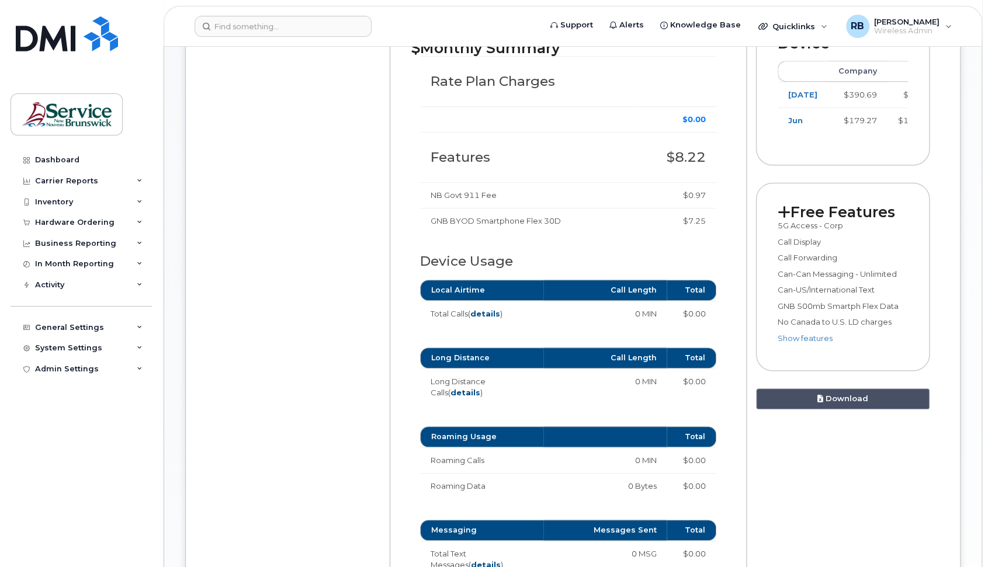
drag, startPoint x: 622, startPoint y: 306, endPoint x: 659, endPoint y: 312, distance: 37.3
click at [659, 312] on td "0 MIN" at bounding box center [604, 314] width 123 height 26
drag, startPoint x: 659, startPoint y: 312, endPoint x: 651, endPoint y: 378, distance: 67.1
click at [651, 378] on td "0 MIN" at bounding box center [604, 387] width 123 height 36
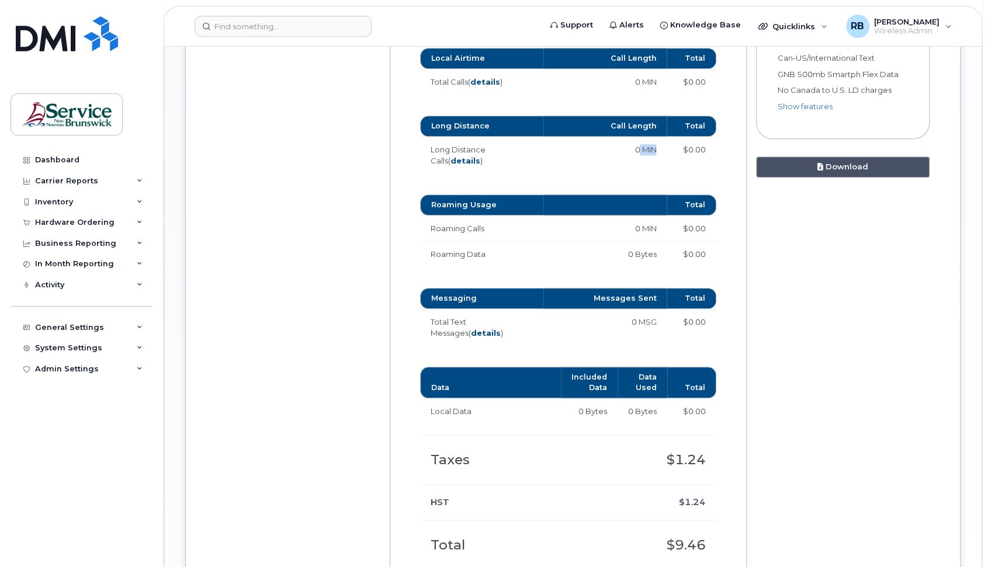
scroll to position [623, 0]
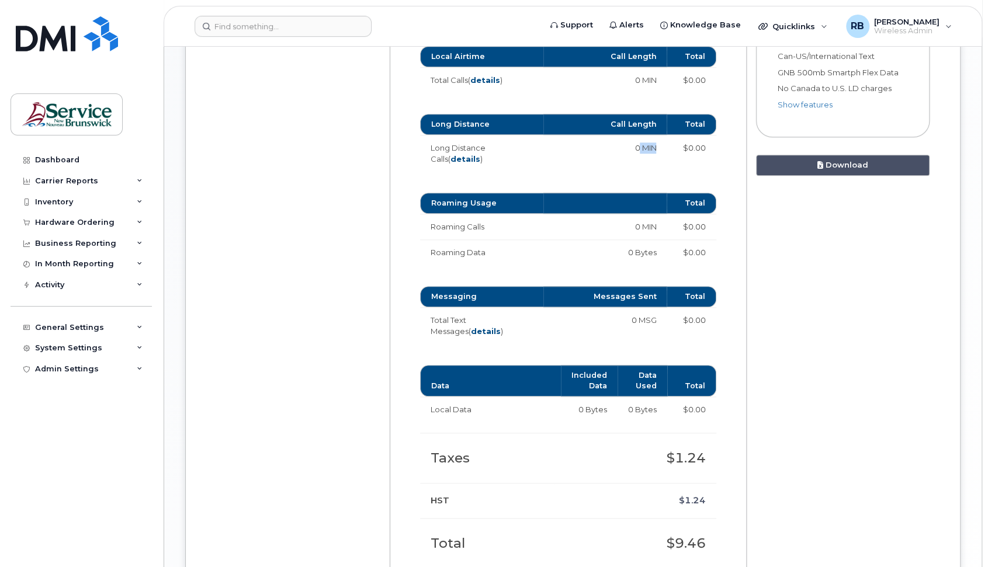
drag, startPoint x: 625, startPoint y: 228, endPoint x: 654, endPoint y: 228, distance: 29.2
click at [654, 228] on td "0 MIN" at bounding box center [604, 227] width 123 height 26
drag, startPoint x: 654, startPoint y: 228, endPoint x: 661, endPoint y: 315, distance: 87.3
click at [661, 315] on td "0 MSG" at bounding box center [604, 325] width 123 height 36
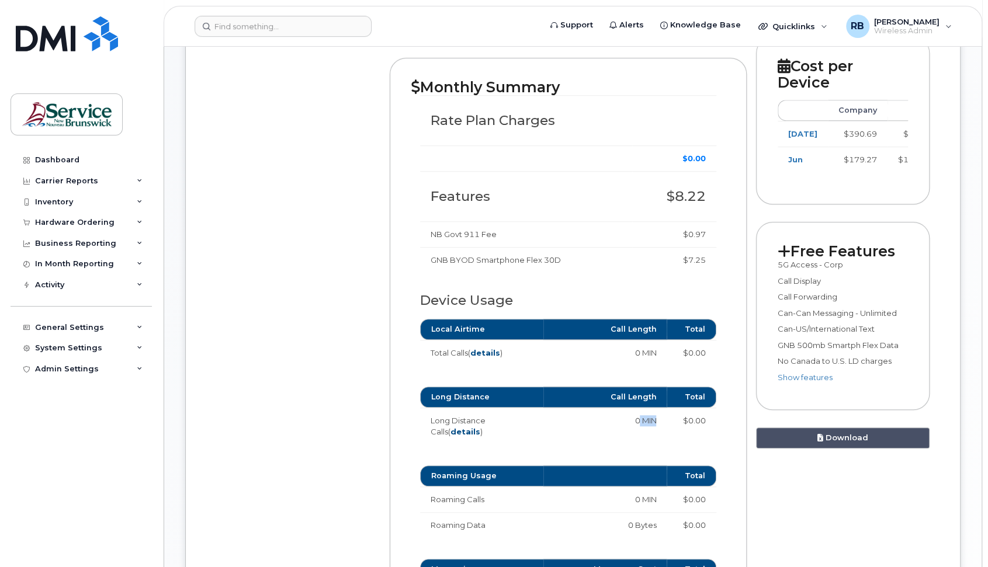
scroll to position [234, 0]
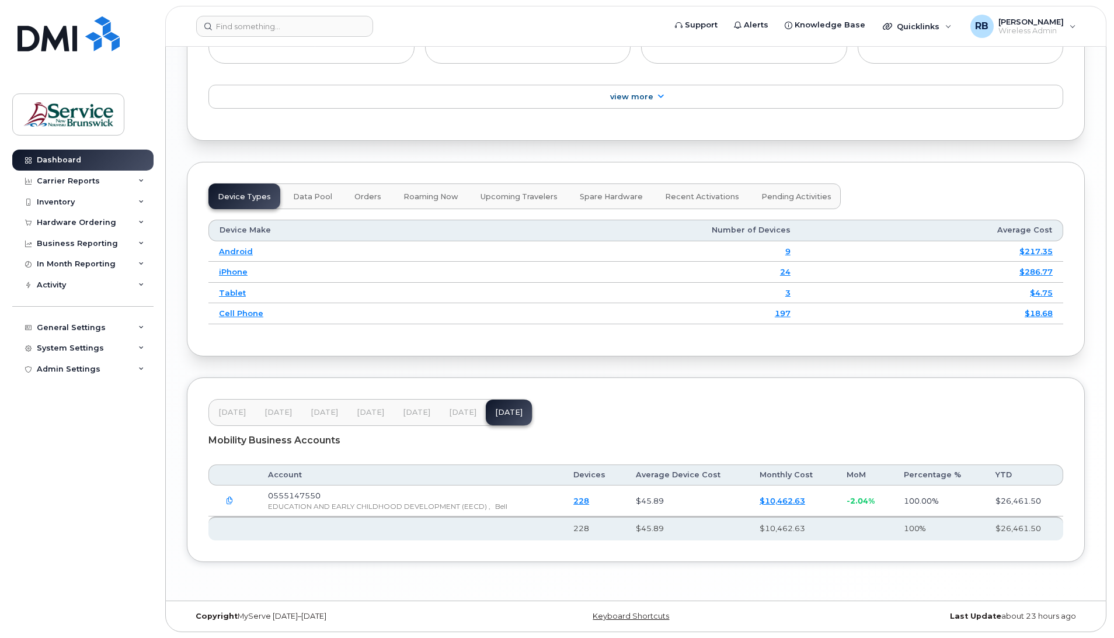
scroll to position [1354, 0]
click at [582, 501] on link "228" at bounding box center [580, 500] width 16 height 9
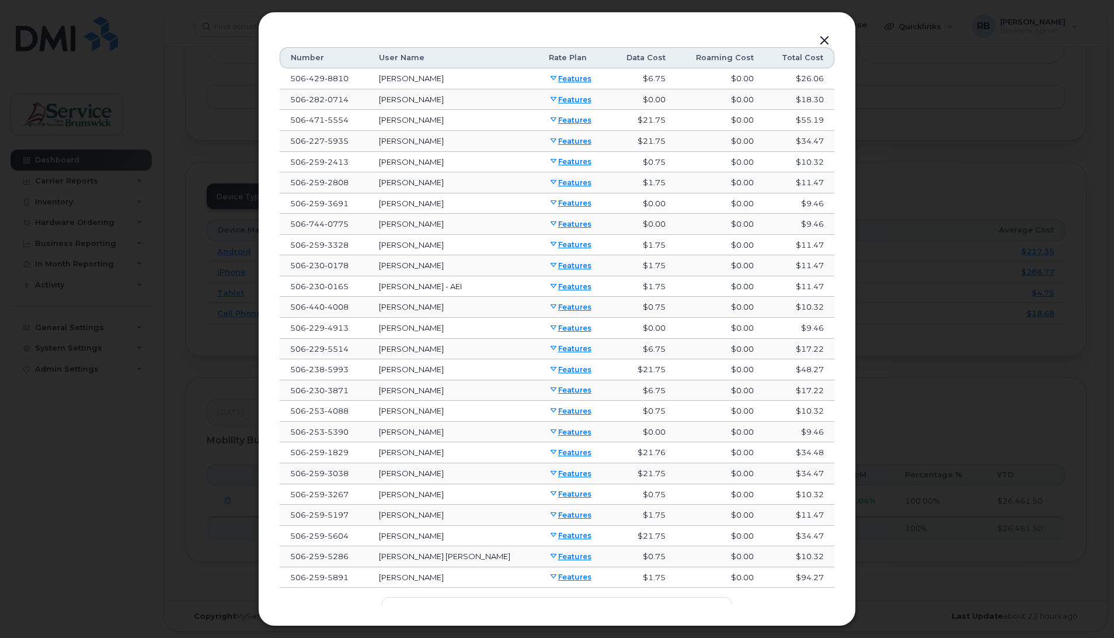
scroll to position [68, 0]
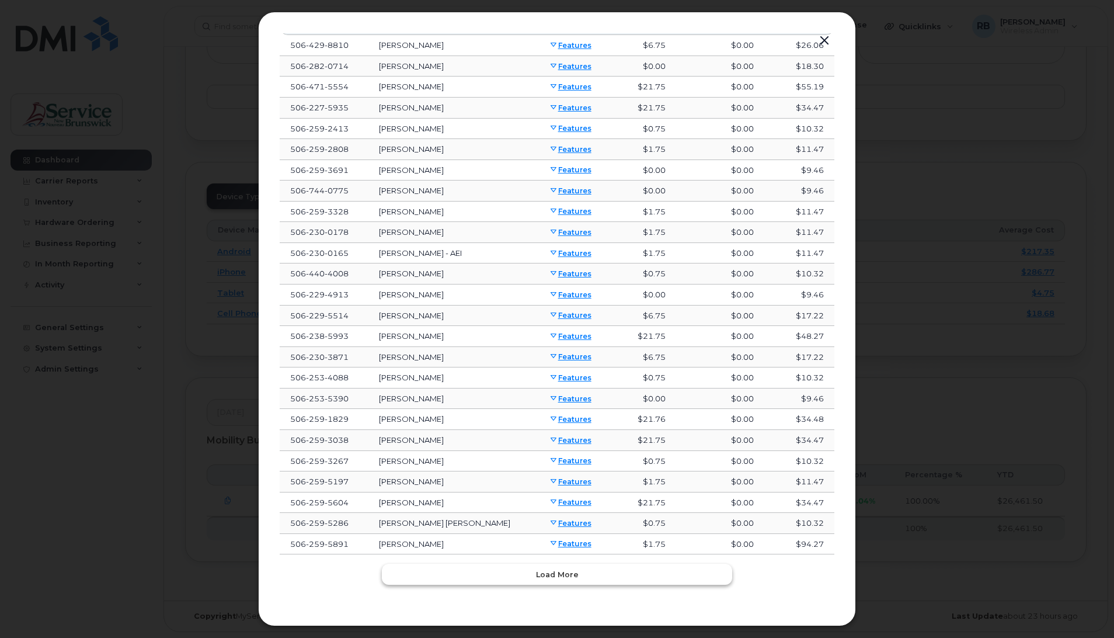
click at [562, 576] on span "Load more" at bounding box center [557, 574] width 43 height 11
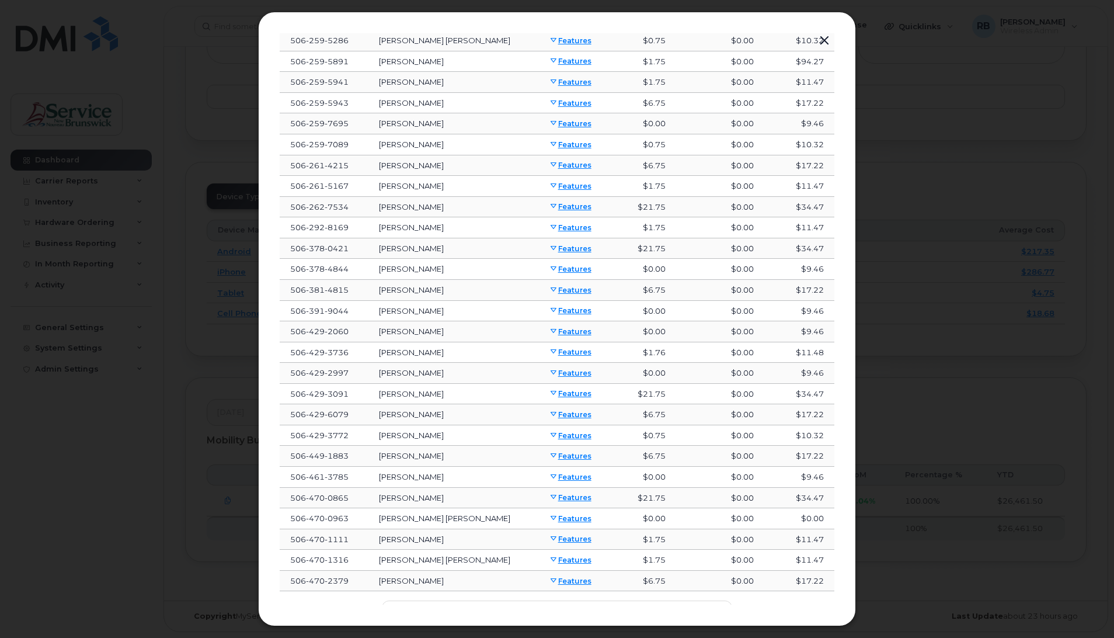
scroll to position [588, 0]
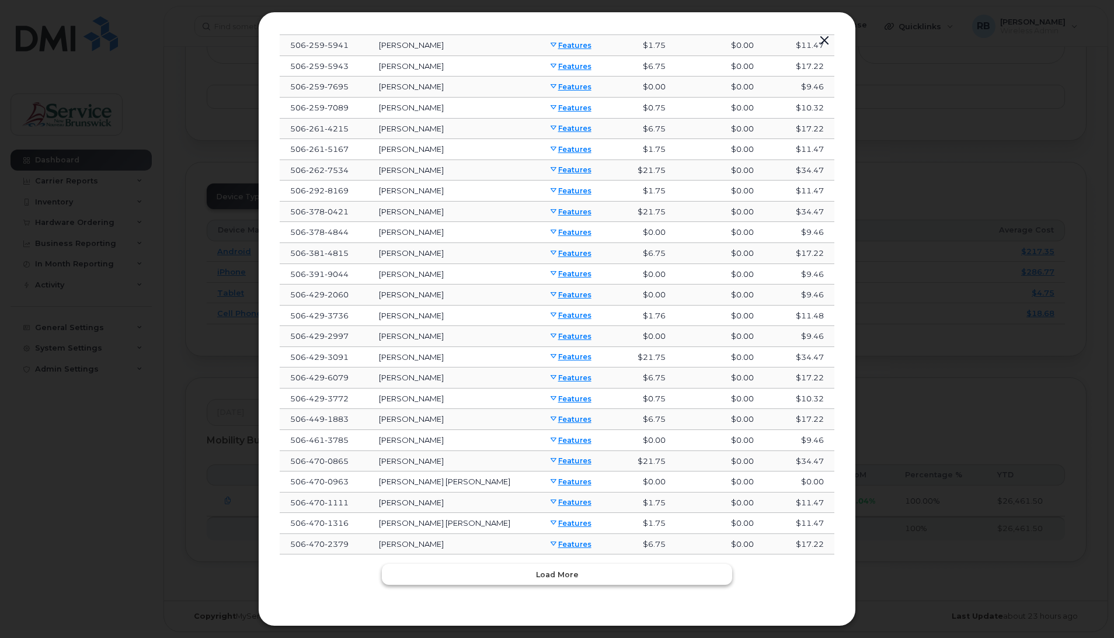
click at [566, 572] on span "Load more" at bounding box center [557, 574] width 43 height 11
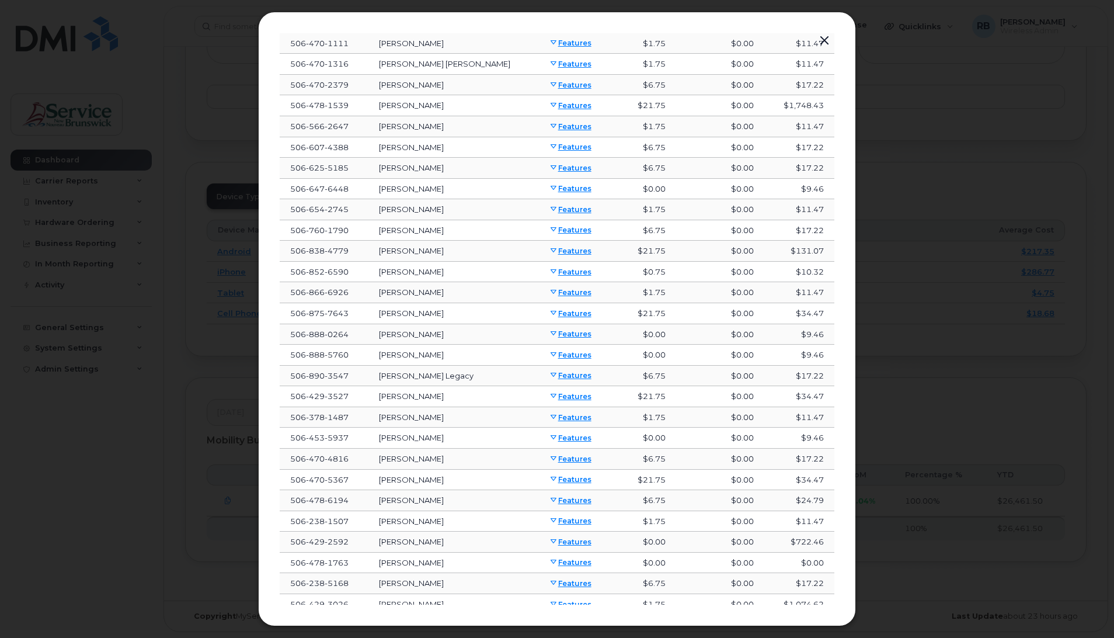
scroll to position [1107, 0]
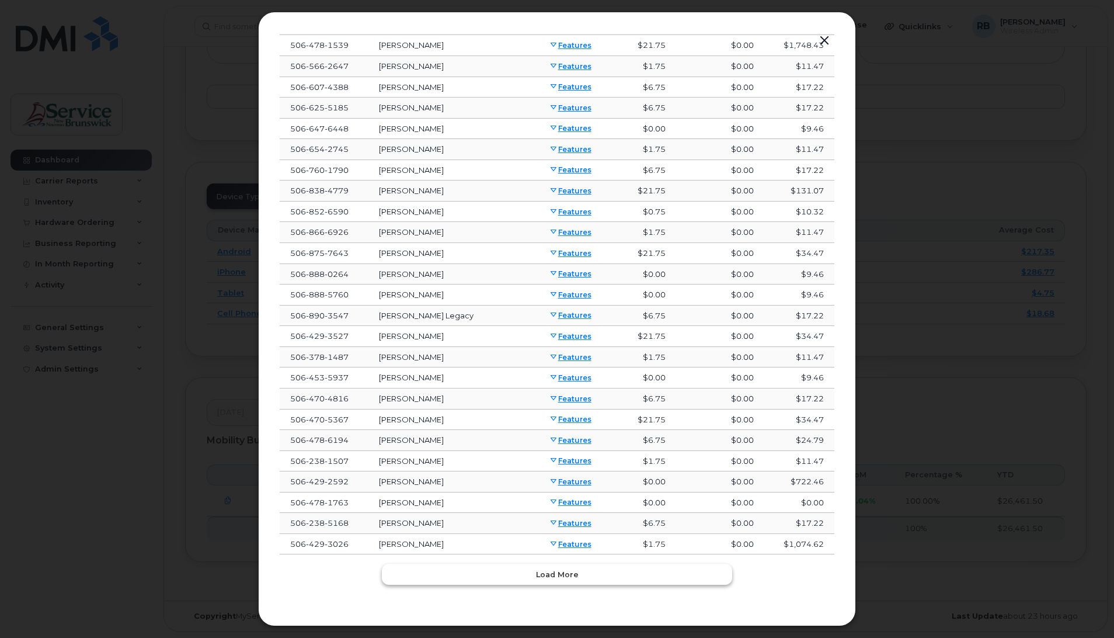
click at [568, 576] on span "Load more" at bounding box center [557, 574] width 43 height 11
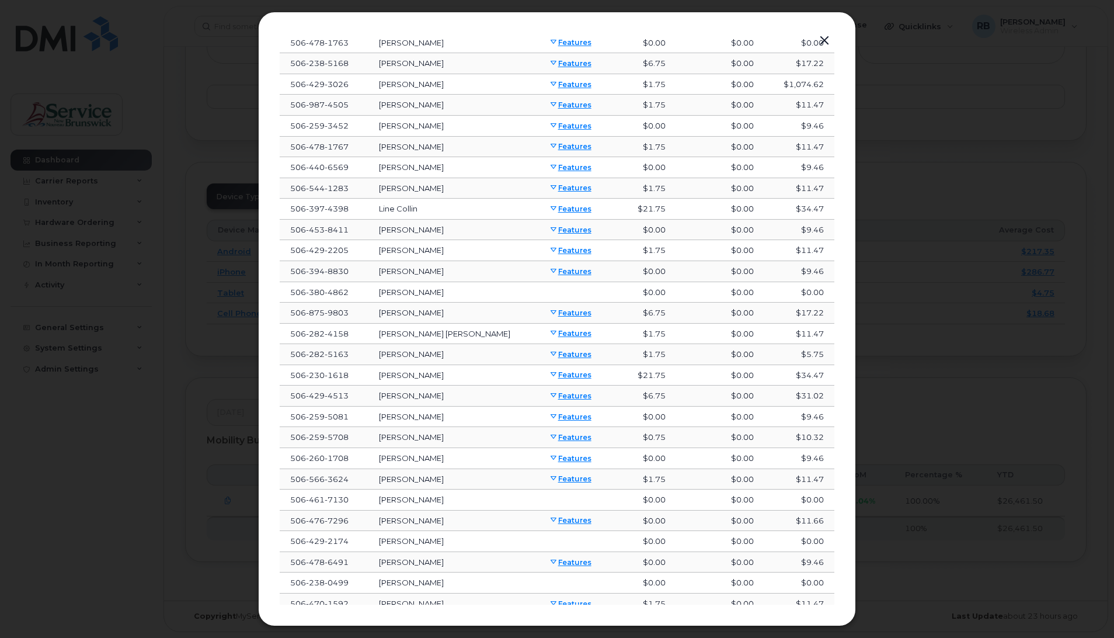
scroll to position [1627, 0]
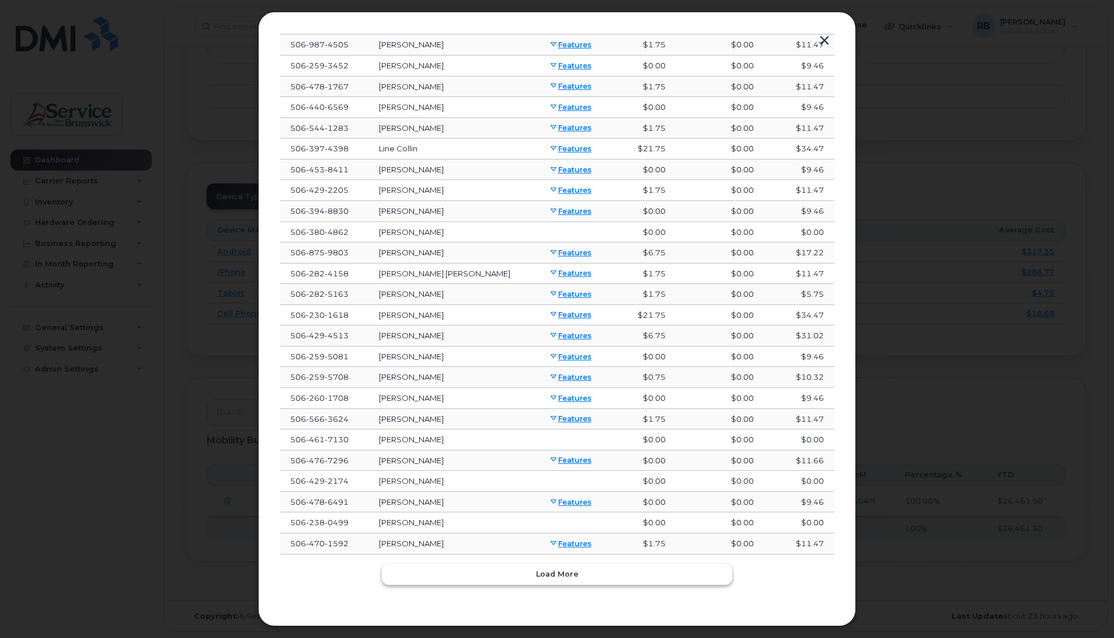
click at [538, 569] on span "Load more" at bounding box center [557, 573] width 43 height 11
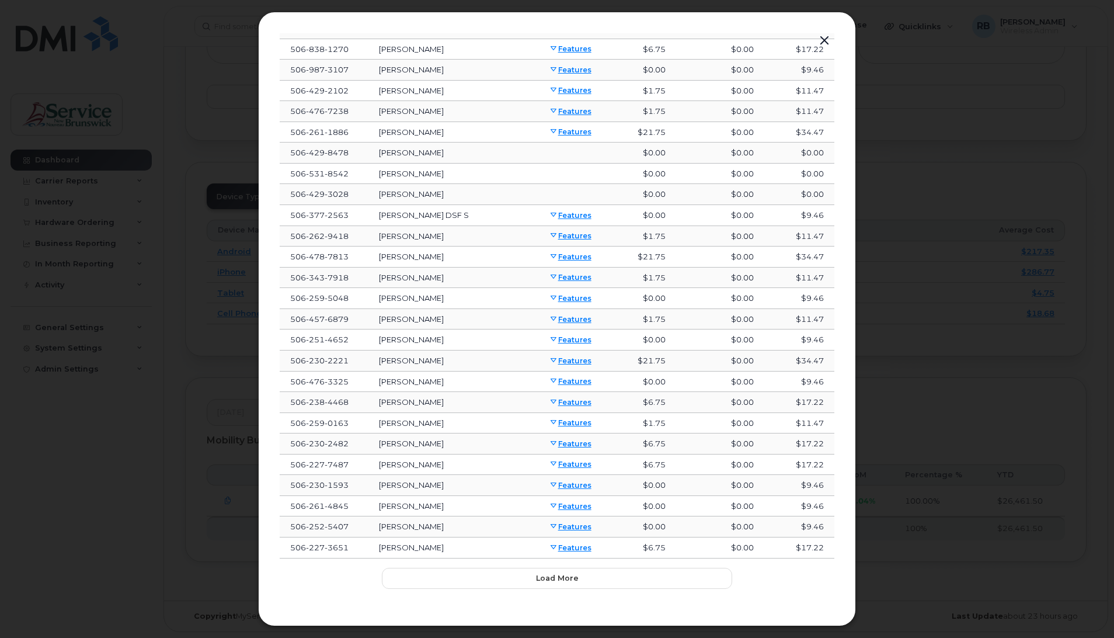
scroll to position [2146, 0]
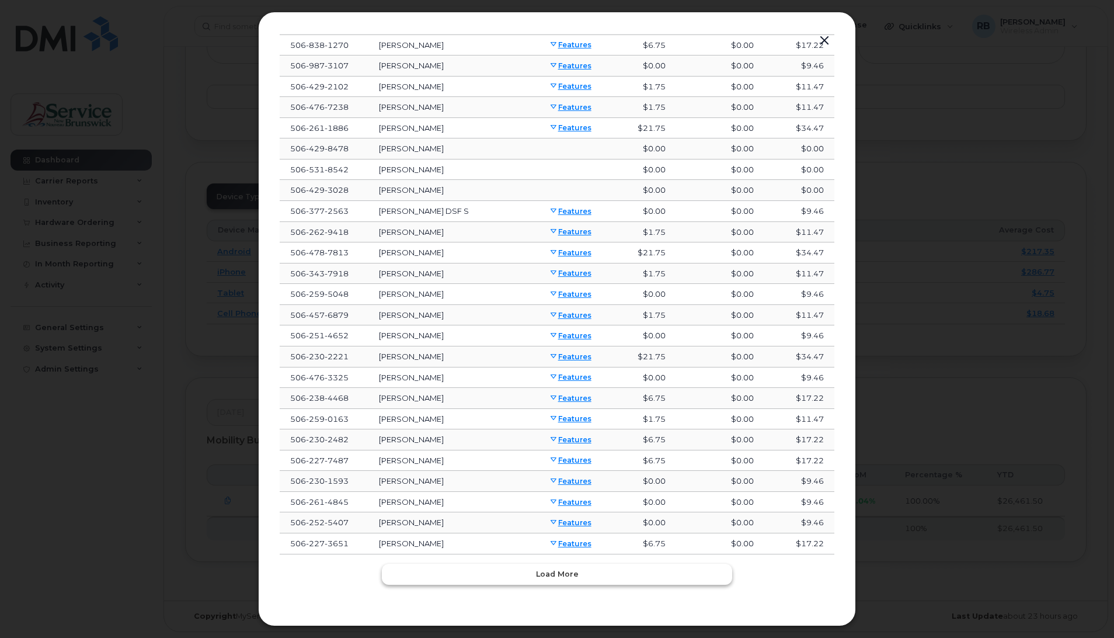
click at [567, 571] on span "Load more" at bounding box center [557, 573] width 43 height 11
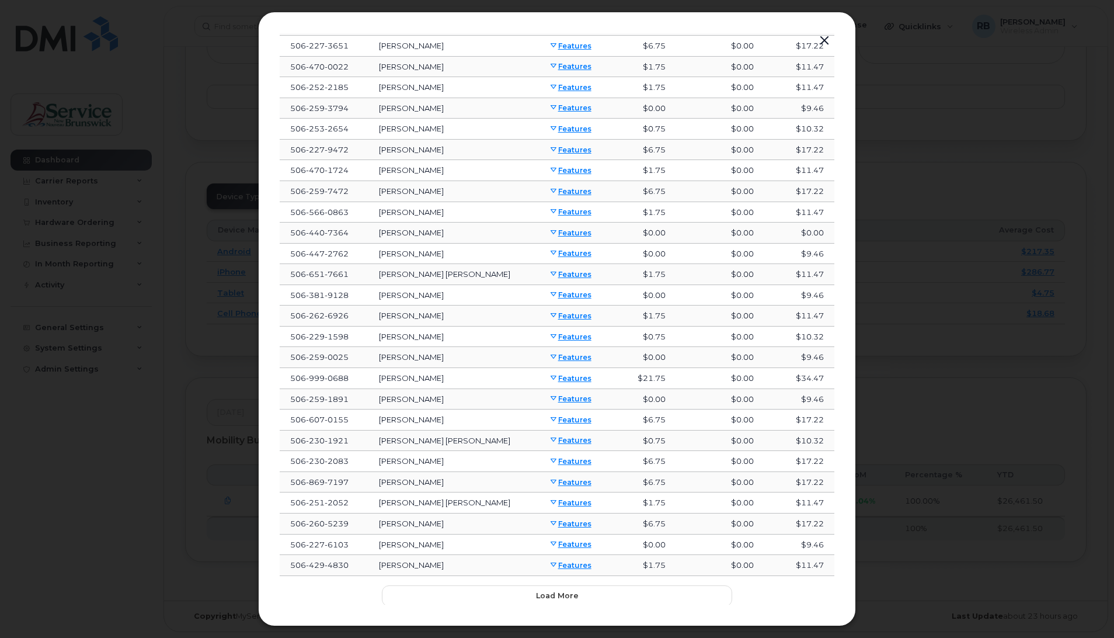
scroll to position [2665, 0]
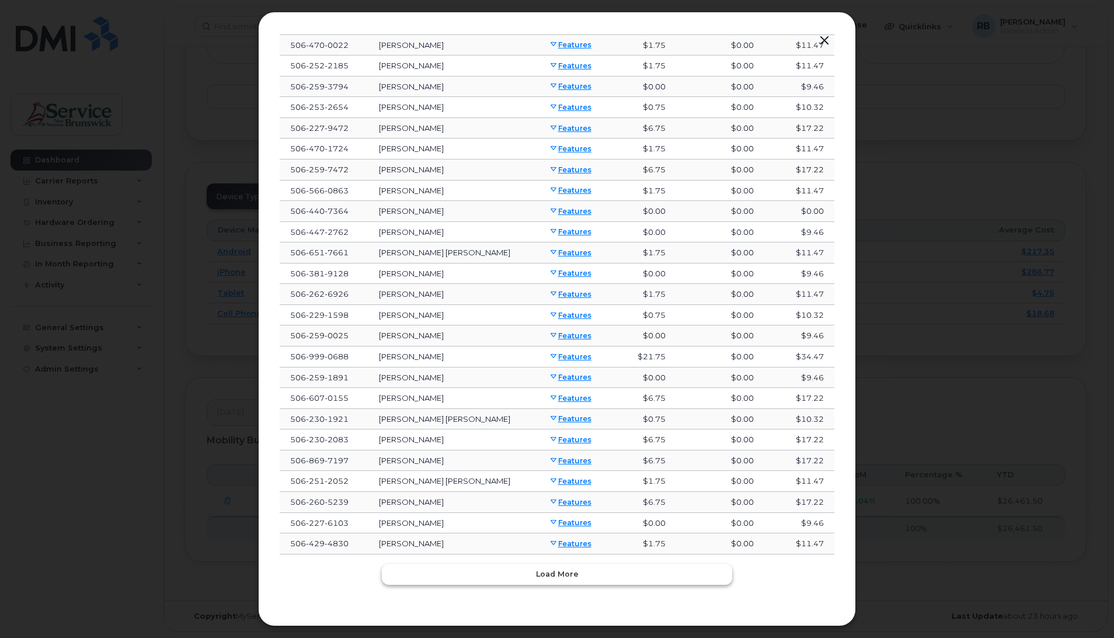
click at [590, 576] on button "Load more" at bounding box center [557, 574] width 350 height 21
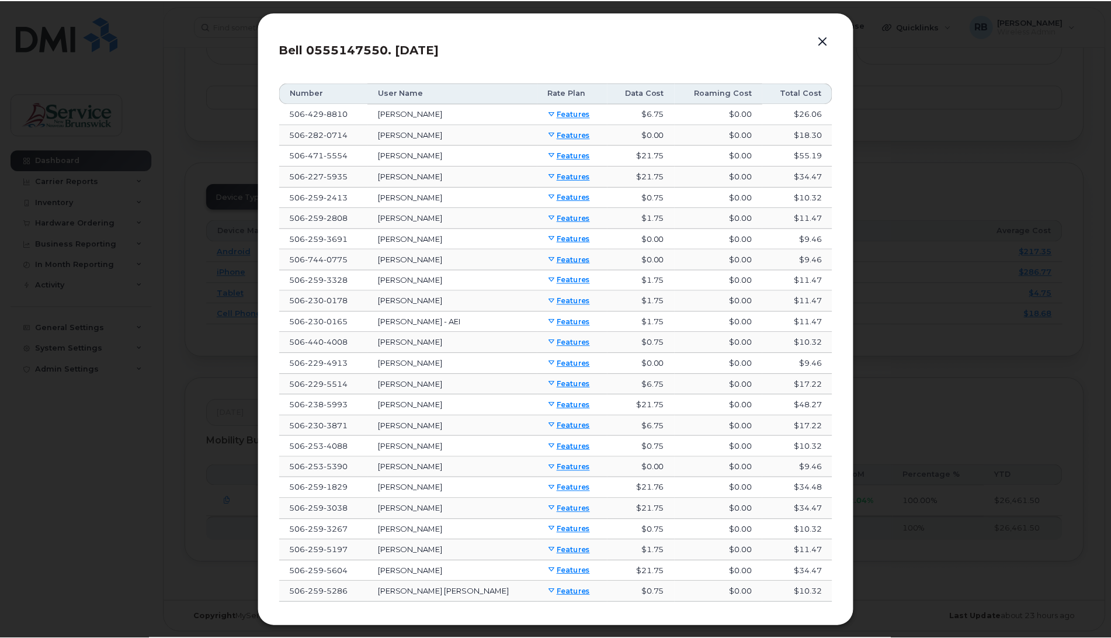
scroll to position [709, 0]
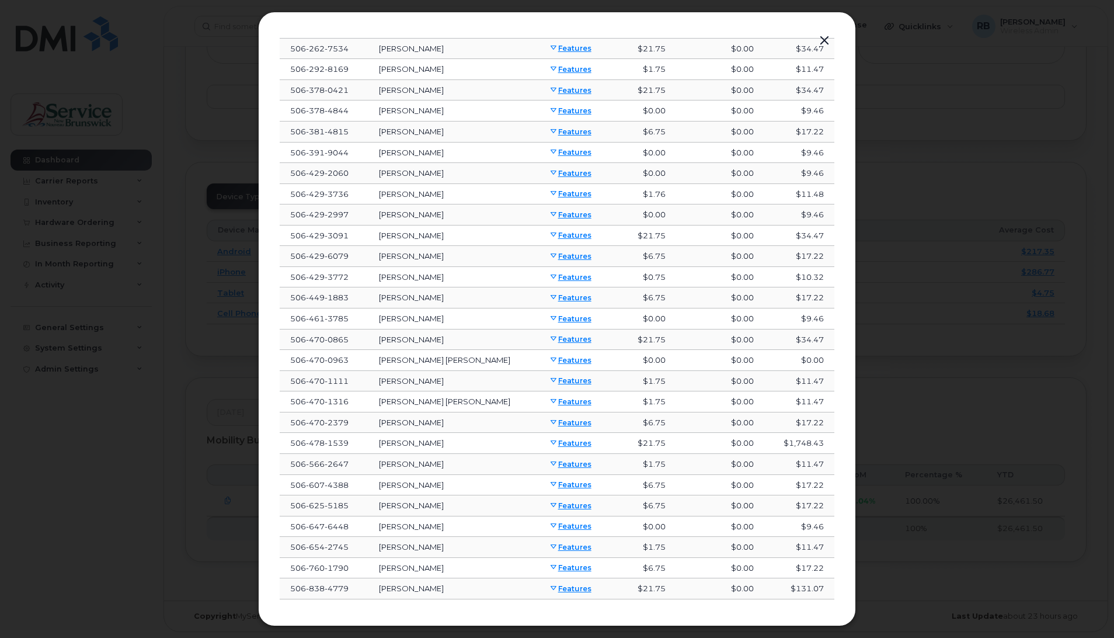
click at [819, 41] on button "button" at bounding box center [825, 41] width 18 height 16
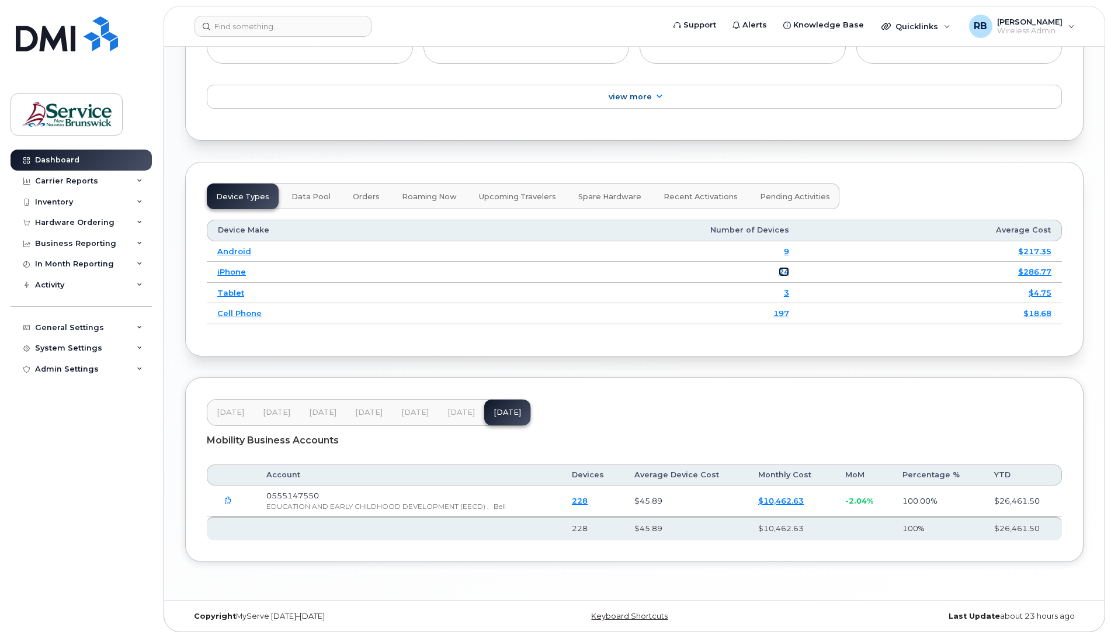
click at [786, 274] on link "24" at bounding box center [784, 271] width 11 height 9
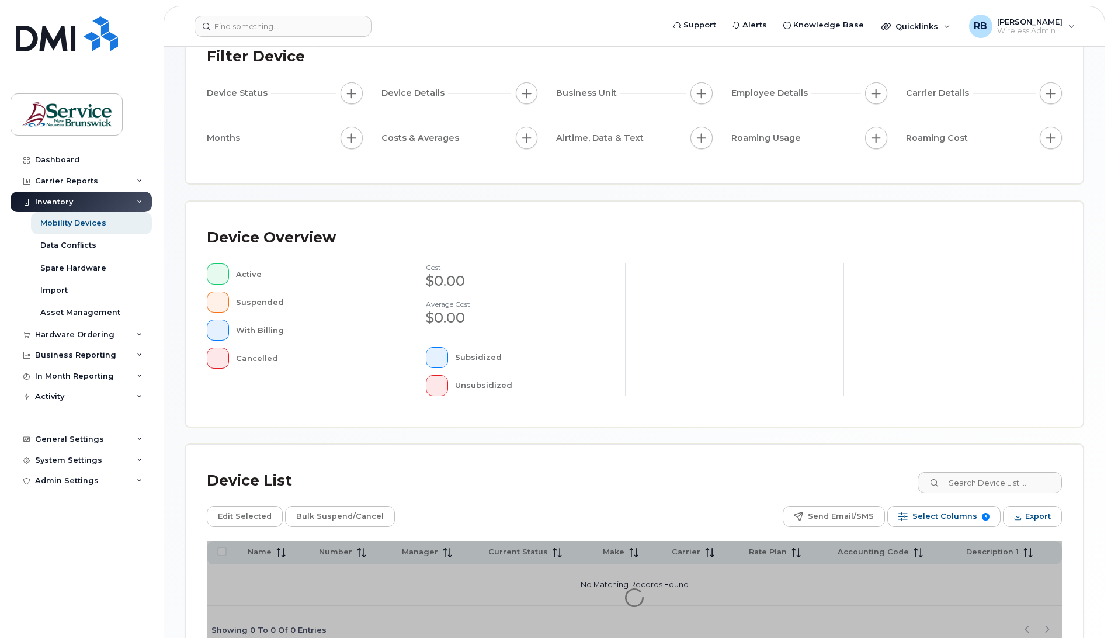
scroll to position [165, 0]
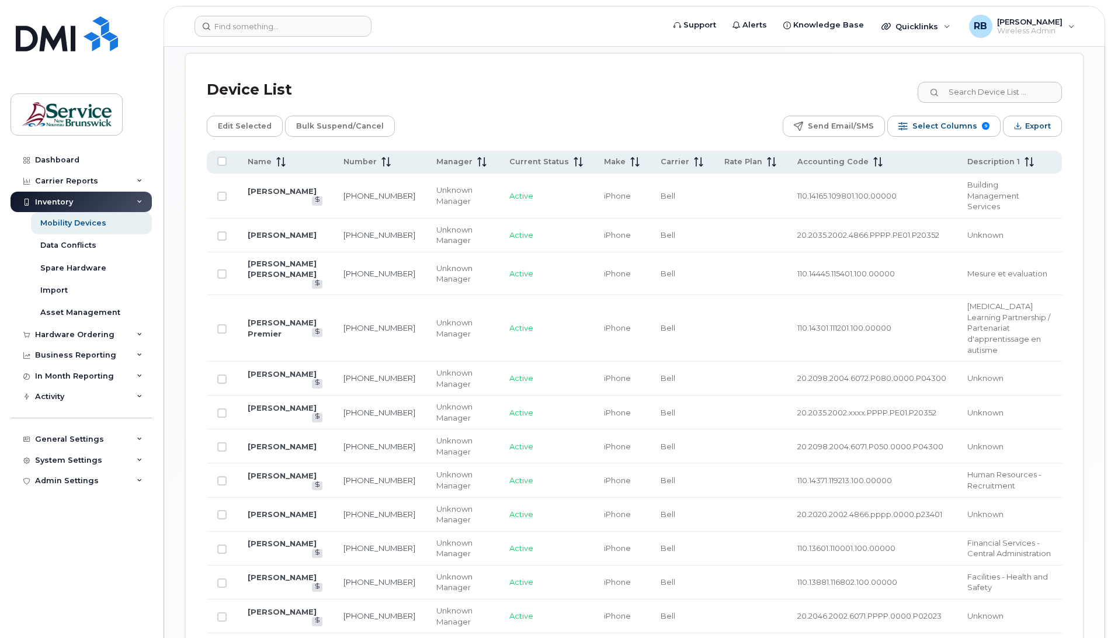
scroll to position [516, 0]
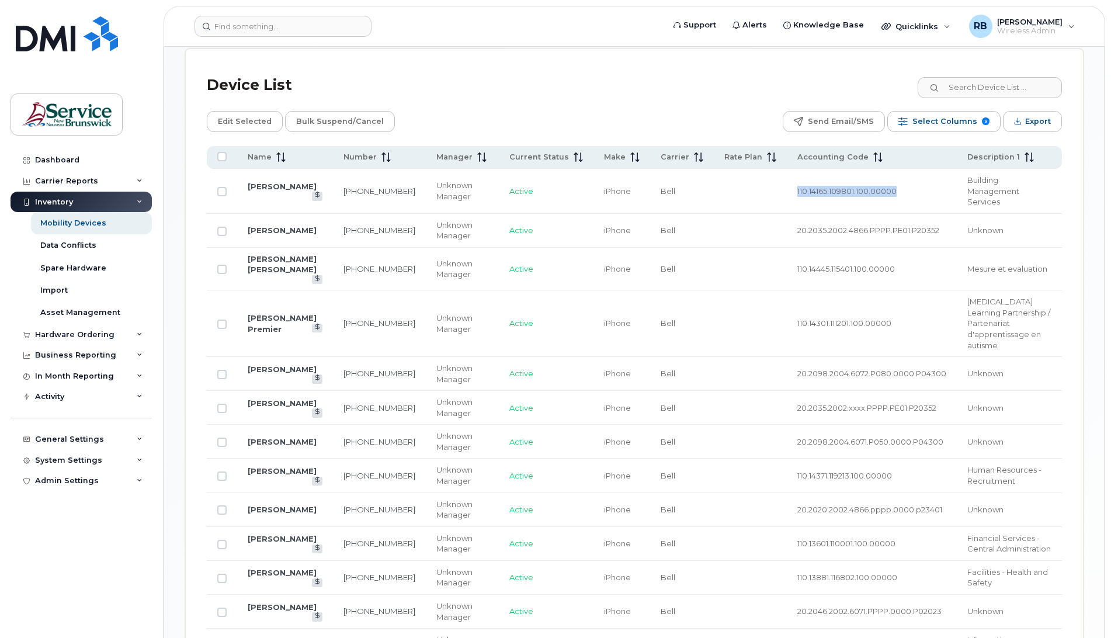
drag, startPoint x: 889, startPoint y: 189, endPoint x: 753, endPoint y: 187, distance: 136.1
click at [753, 187] on tr "[PERSON_NAME] [PHONE_NUMBER] Unknown Manager Active iPhone Bell 110.14165.10980…" at bounding box center [634, 191] width 855 height 45
drag, startPoint x: 753, startPoint y: 187, endPoint x: 744, endPoint y: 187, distance: 9.3
click at [744, 187] on td at bounding box center [750, 191] width 73 height 45
click at [808, 199] on td "110.14165.109801.100.00000" at bounding box center [872, 191] width 170 height 45
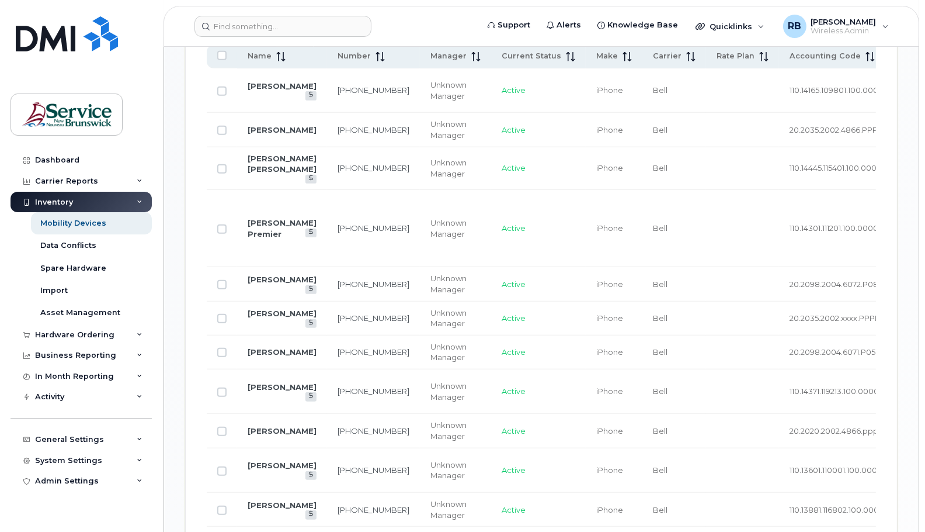
scroll to position [734, 0]
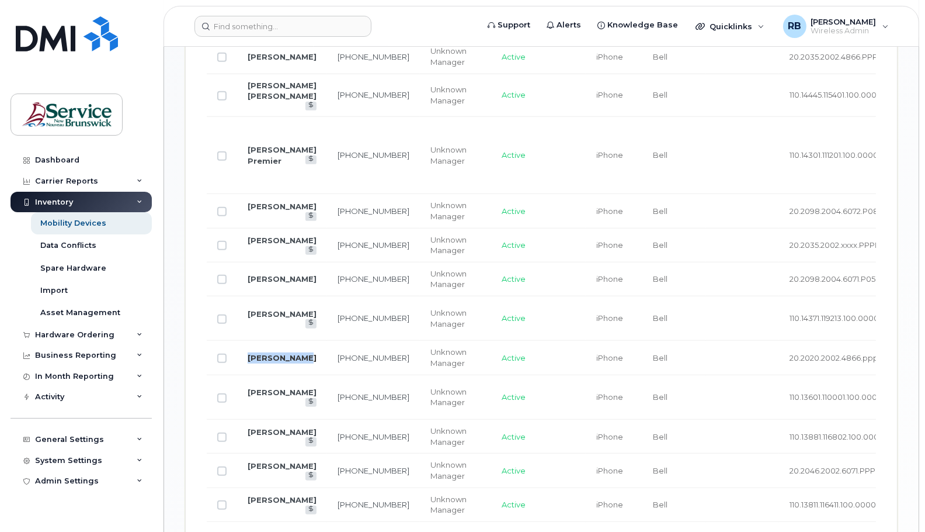
drag, startPoint x: 302, startPoint y: 334, endPoint x: 248, endPoint y: 331, distance: 54.4
click at [248, 341] on td "[PERSON_NAME]" at bounding box center [282, 358] width 90 height 34
click at [790, 353] on span "20.2020.2002.4866.pppp.0000.p23401" at bounding box center [862, 357] width 145 height 9
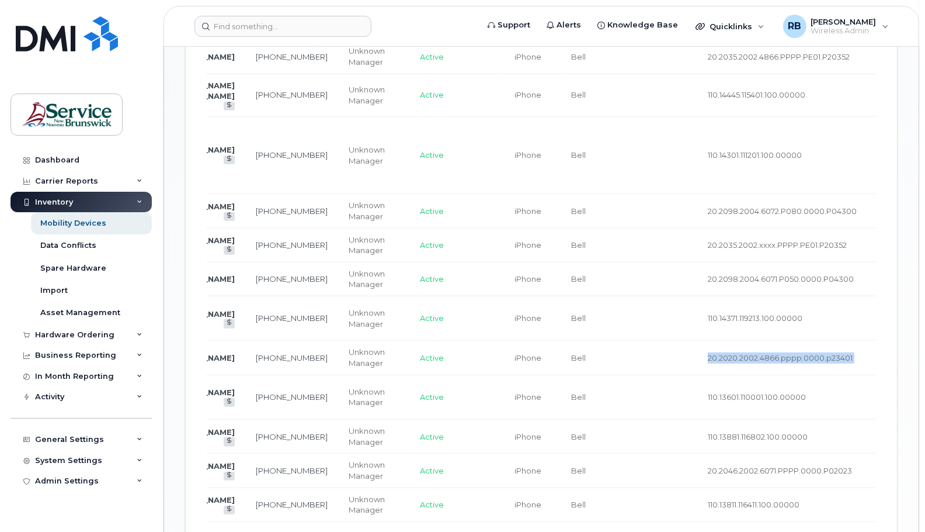
scroll to position [0, 108]
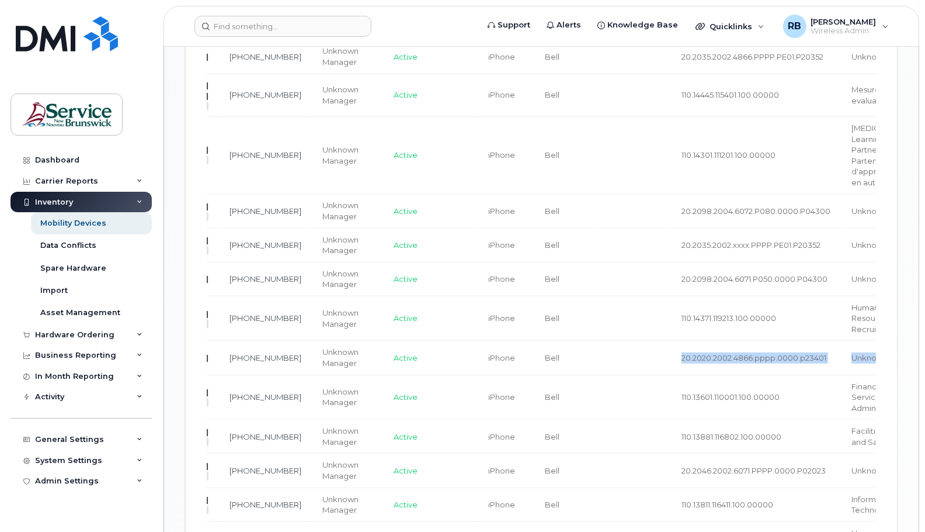
drag, startPoint x: 736, startPoint y: 333, endPoint x: 873, endPoint y: 342, distance: 137.5
click at [873, 342] on tr "Heath Currie 506-429-3028 Unknown Manager Active iPhone Bell 20.2020.2002.4866.…" at bounding box center [514, 358] width 830 height 34
drag, startPoint x: 873, startPoint y: 342, endPoint x: 761, endPoint y: 335, distance: 112.4
click at [761, 353] on span "20.2020.2002.4866.pppp.0000.p23401" at bounding box center [754, 357] width 145 height 9
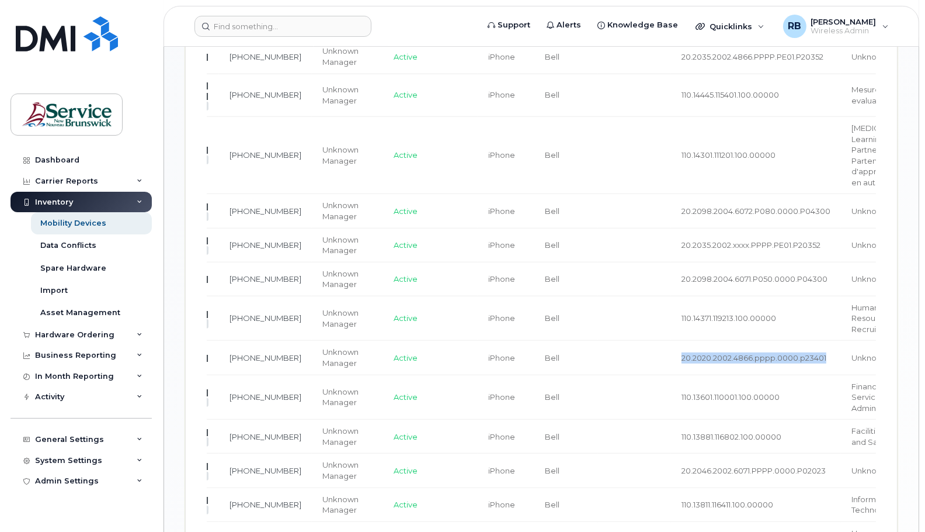
click at [761, 353] on span "20.2020.2002.4866.pppp.0000.p23401" at bounding box center [754, 357] width 145 height 9
drag, startPoint x: 761, startPoint y: 335, endPoint x: 786, endPoint y: 336, distance: 24.6
click at [786, 341] on td "20.2020.2002.4866.pppp.0000.p23401" at bounding box center [756, 358] width 170 height 34
click at [841, 341] on td "Unknown" at bounding box center [885, 358] width 88 height 34
click at [852, 353] on span "Unknown" at bounding box center [870, 357] width 36 height 9
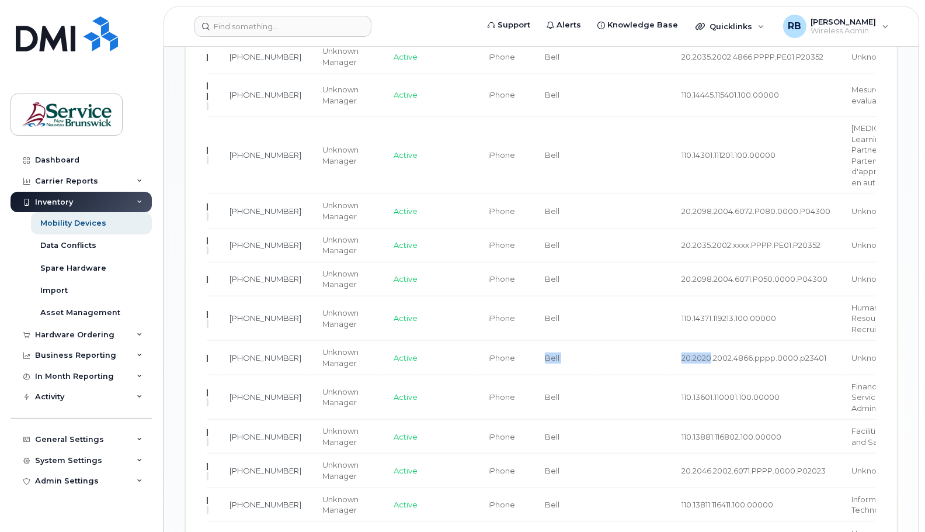
drag, startPoint x: 664, startPoint y: 334, endPoint x: 498, endPoint y: 326, distance: 166.0
click at [498, 341] on tr "Heath Currie 506-429-3028 Unknown Manager Active iPhone Bell 20.2020.2002.4866.…" at bounding box center [514, 358] width 830 height 34
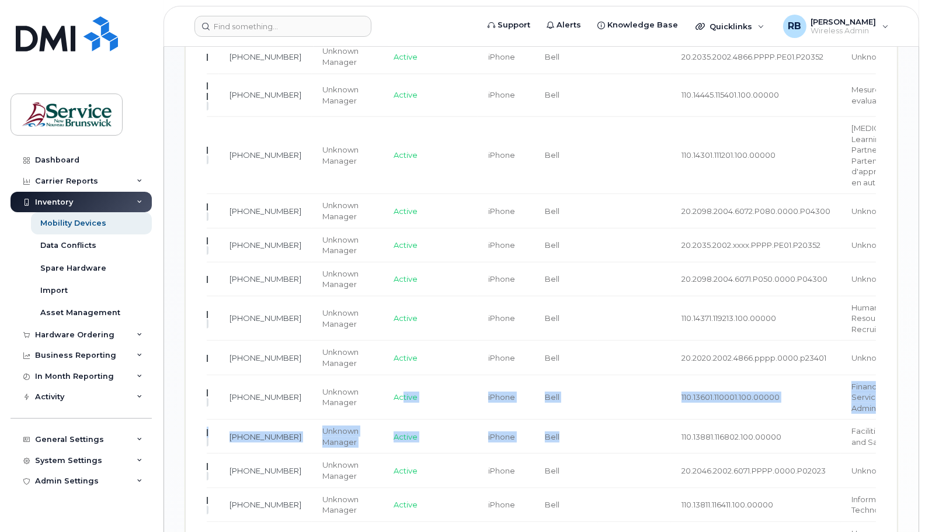
drag, startPoint x: 363, startPoint y: 400, endPoint x: 533, endPoint y: 418, distance: 170.3
click at [533, 418] on tbody "LESLEY MANDERVILLE 506-230-3256 Unknown Manager Active iPhone Bell 110.14165.10…" at bounding box center [514, 499] width 830 height 1008
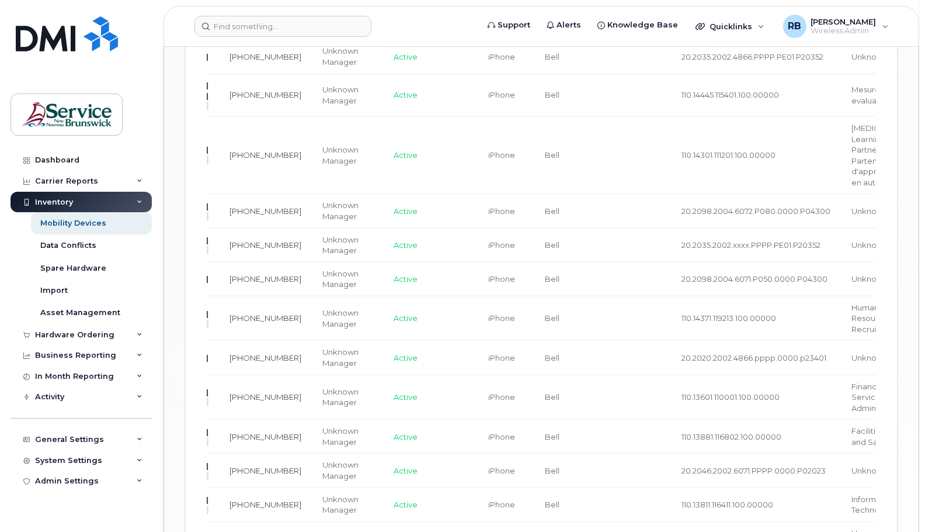
click at [671, 233] on td "20.2035.2002.xxxx.PPPP.PE01.P20352" at bounding box center [756, 245] width 170 height 34
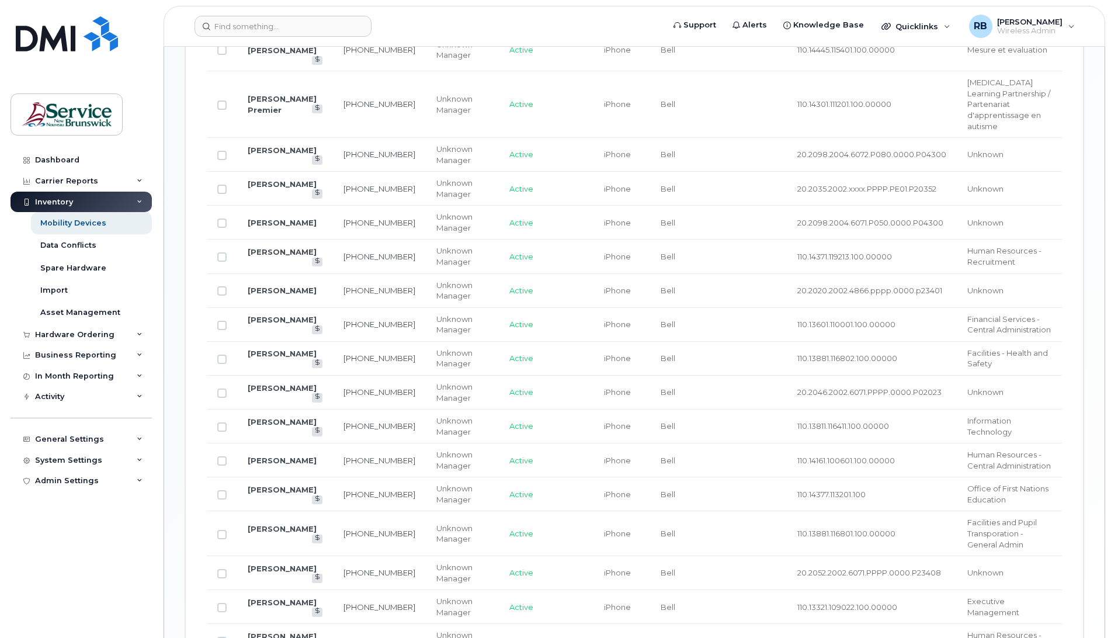
click at [898, 286] on span "20.2020.2002.4866.pppp.0000.p23401" at bounding box center [869, 290] width 145 height 9
drag, startPoint x: 898, startPoint y: 248, endPoint x: 787, endPoint y: 252, distance: 111.0
click at [797, 286] on span "20.2020.2002.4866.pppp.0000.p23401" at bounding box center [869, 290] width 145 height 9
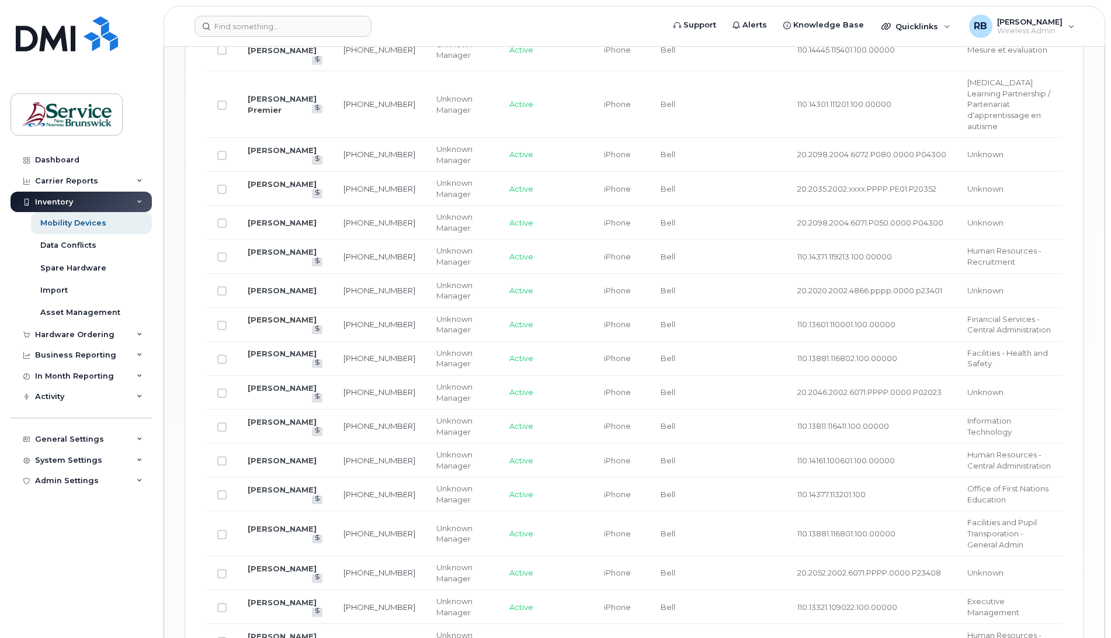
click at [740, 274] on td at bounding box center [750, 291] width 73 height 34
click at [222, 286] on input "Row Unselected" at bounding box center [221, 290] width 9 height 9
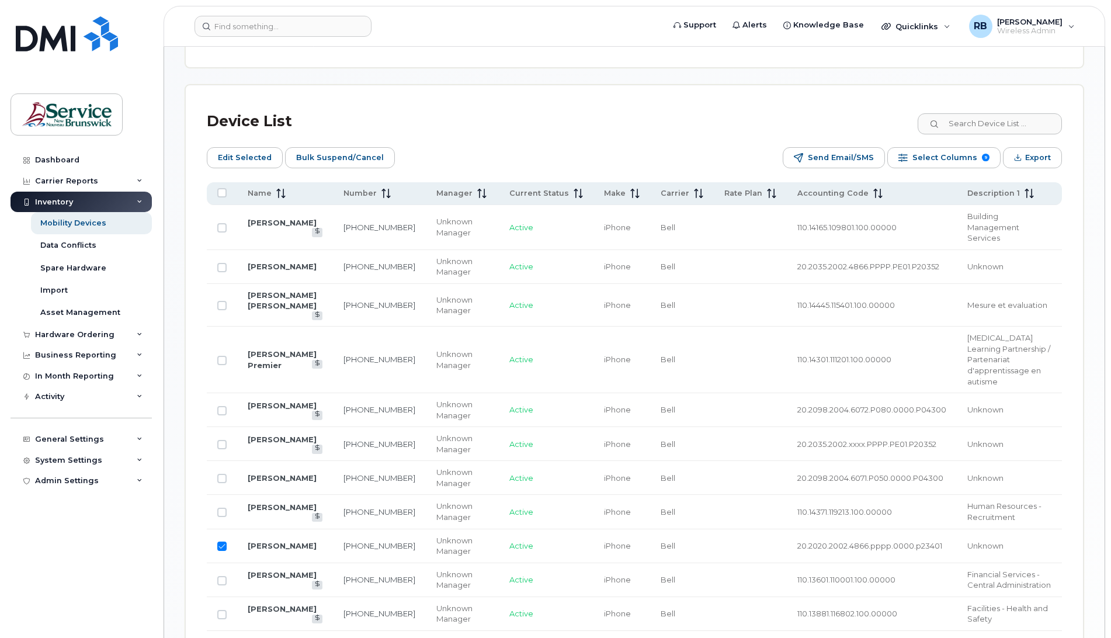
scroll to position [560, 0]
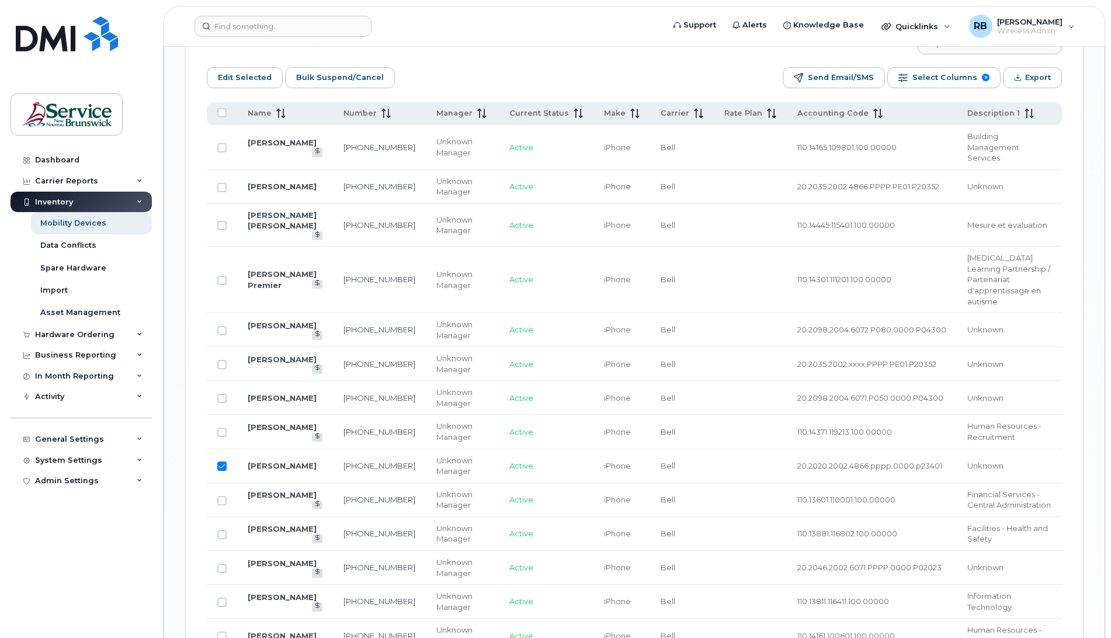
click at [225, 461] on input "Row Selected" at bounding box center [221, 465] width 9 height 9
checkbox input "false"
drag, startPoint x: 765, startPoint y: 421, endPoint x: 917, endPoint y: 426, distance: 151.9
click at [917, 449] on td "20.2020.2002.4866.pppp.0000.p23401" at bounding box center [872, 466] width 170 height 34
copy span "20.2020.2002.4866.pppp.0000.p23401"
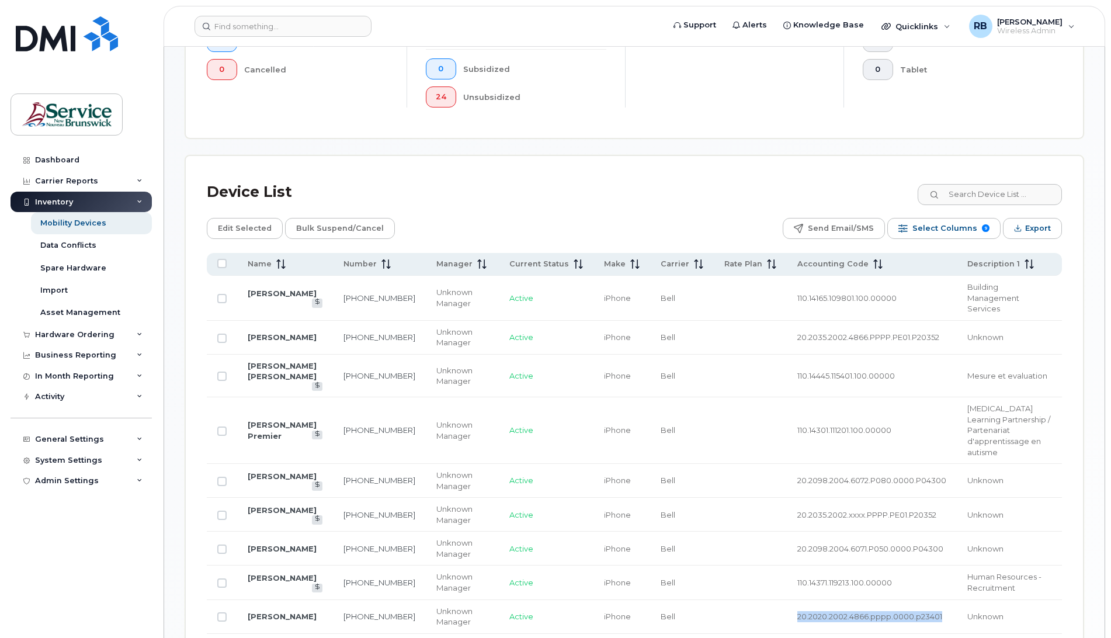
scroll to position [209, 0]
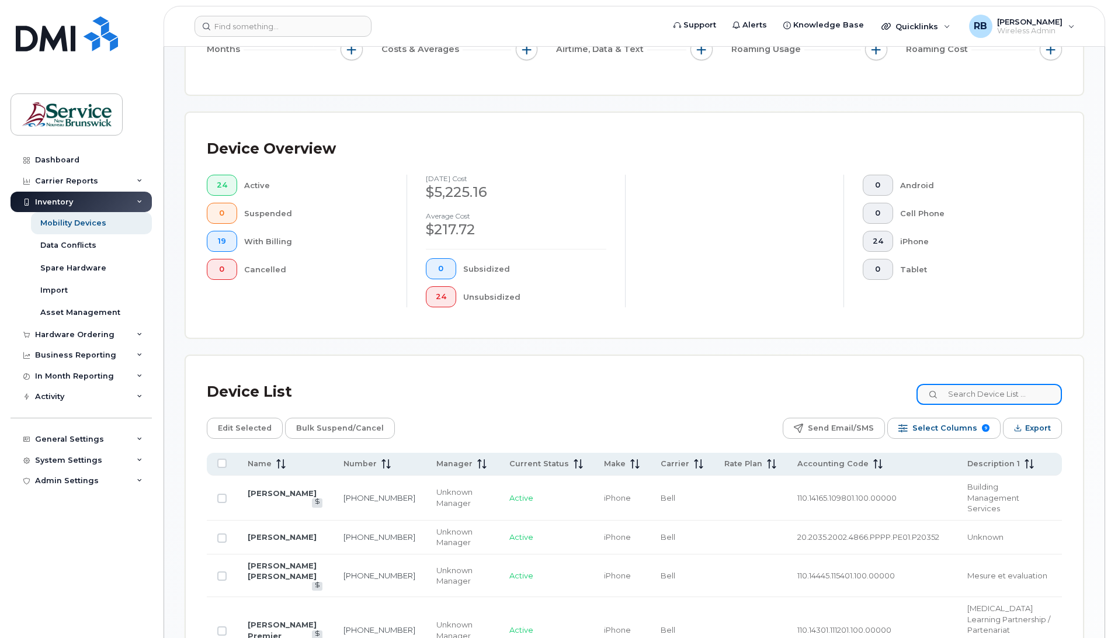
click at [975, 396] on input at bounding box center [988, 394] width 145 height 21
paste input "20.2020.2002.4866.pppp.0000.p23401"
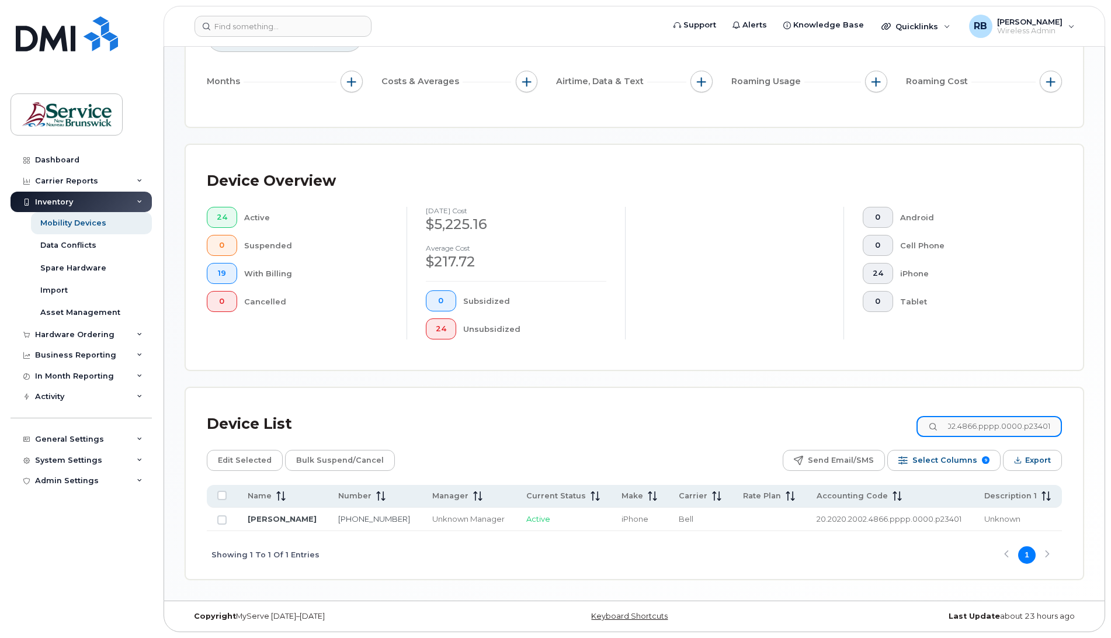
scroll to position [177, 0]
type input "20.2020.2002.4866.pppp.0000.p23401"
click at [221, 519] on input "Row Unselected" at bounding box center [221, 519] width 9 height 9
checkbox input "true"
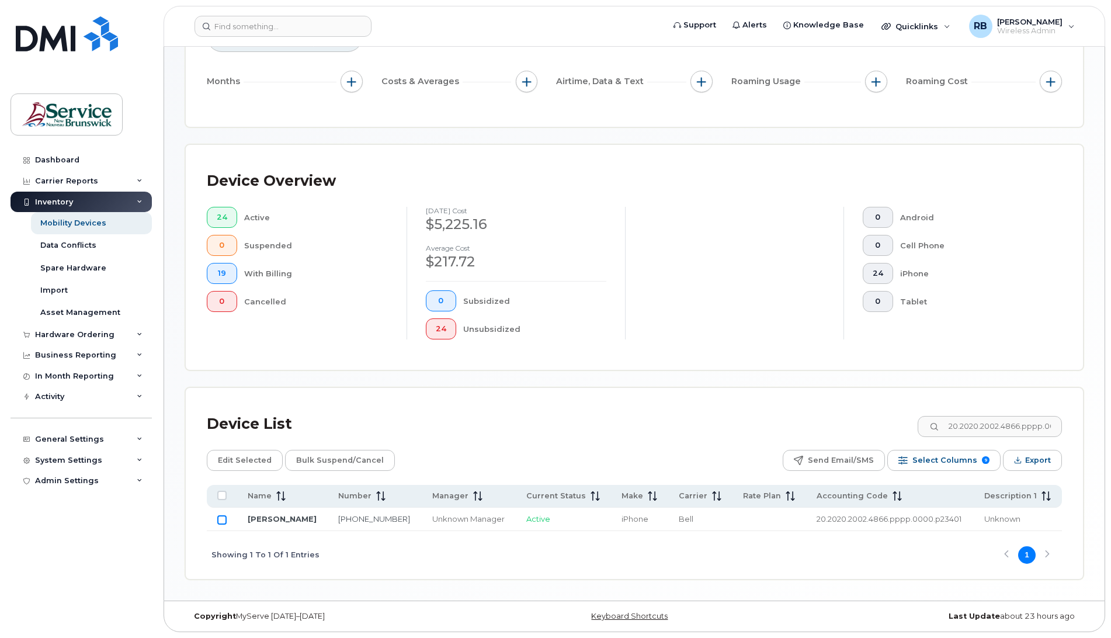
checkbox input "true"
click at [239, 460] on span "Edit Selected" at bounding box center [245, 460] width 54 height 18
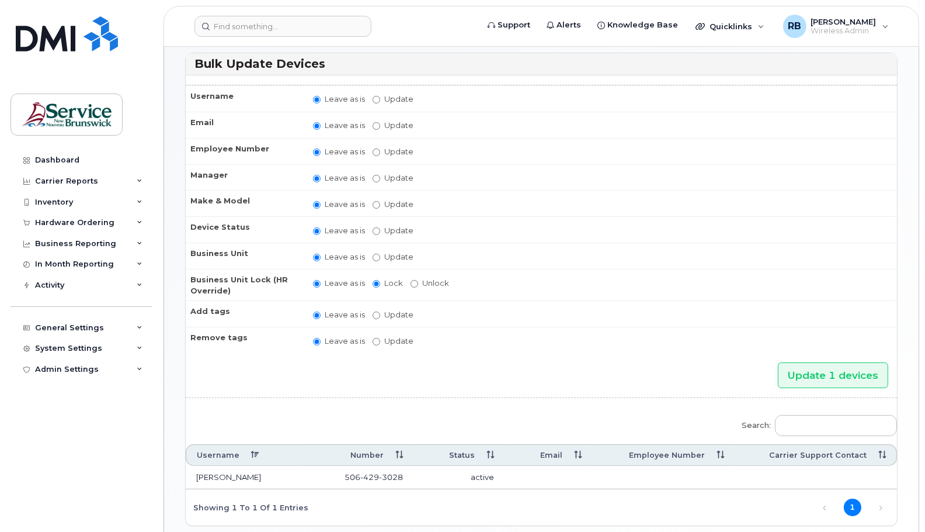
scroll to position [72, 0]
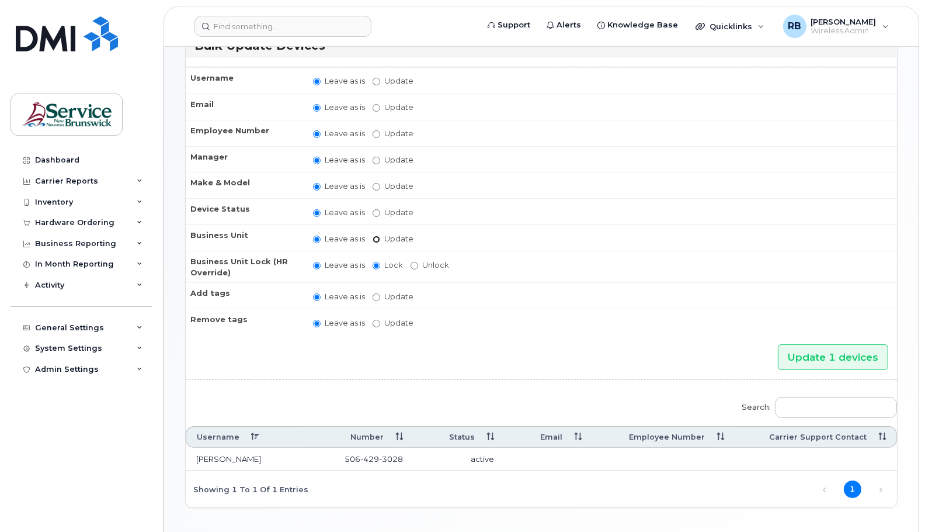
click at [377, 235] on input "Update" at bounding box center [377, 239] width 8 height 8
radio input "true"
radio input "false"
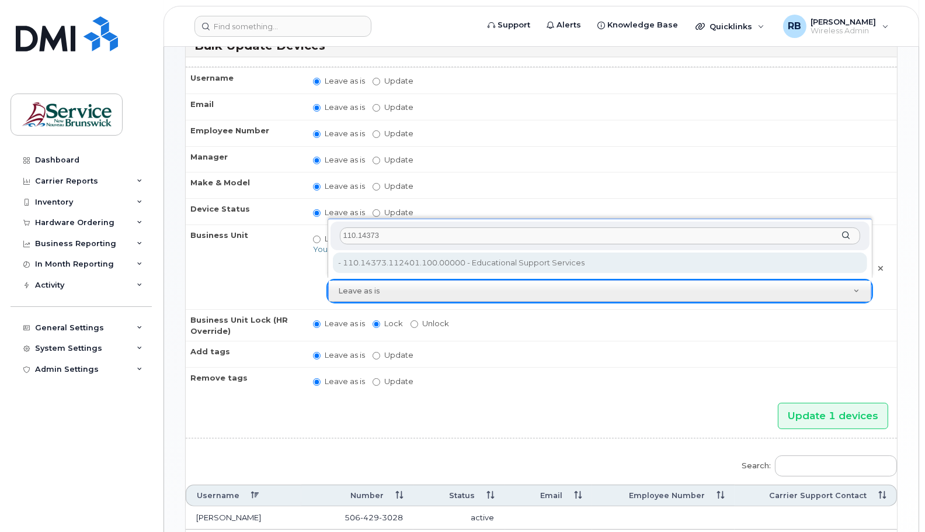
type input "110.14373"
type input "35708949"
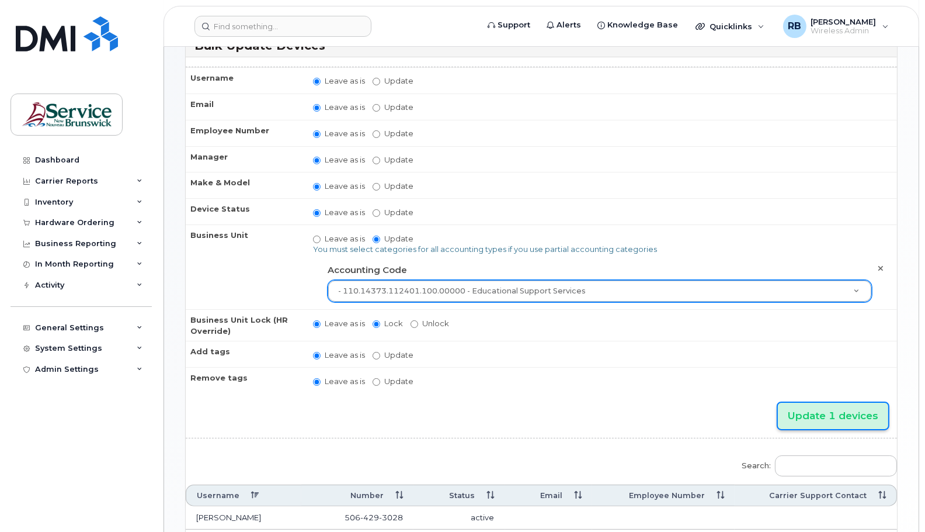
click at [825, 405] on input "Update 1 devices" at bounding box center [833, 415] width 110 height 26
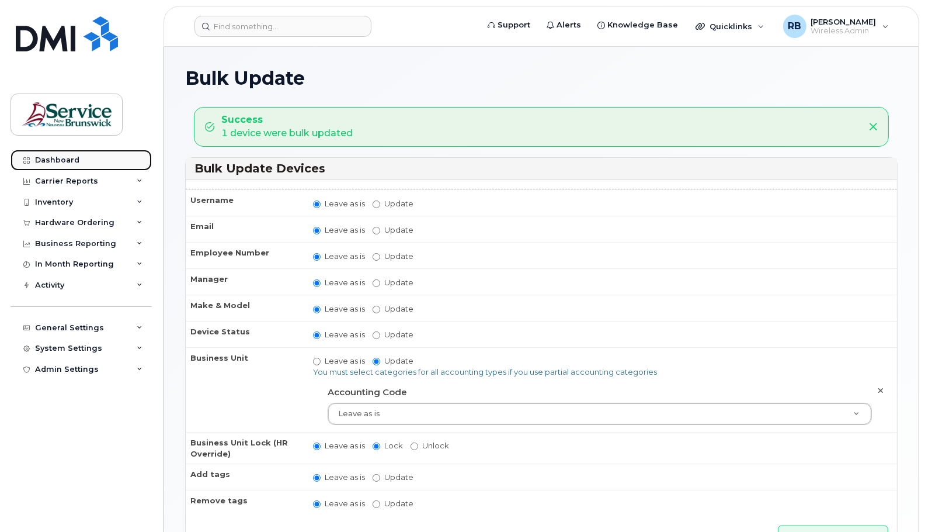
click at [58, 156] on div "Dashboard" at bounding box center [57, 159] width 44 height 9
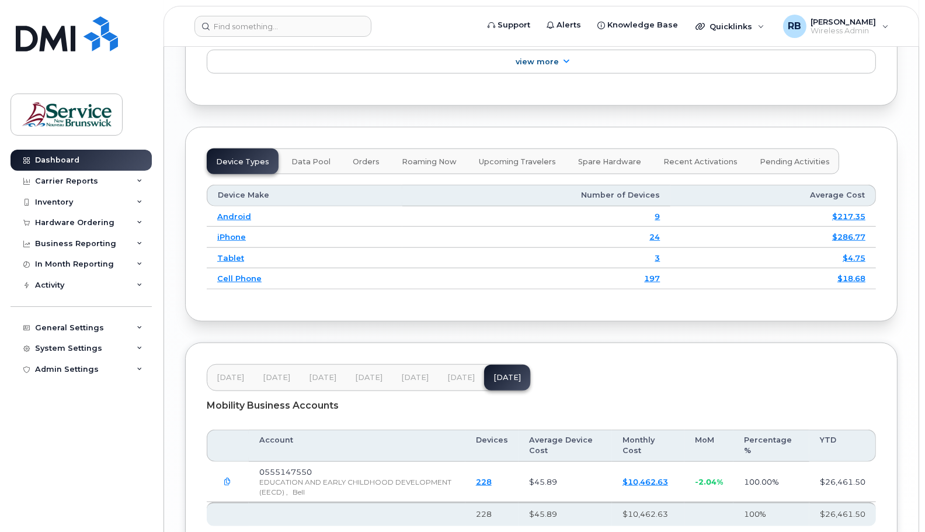
scroll to position [1460, 0]
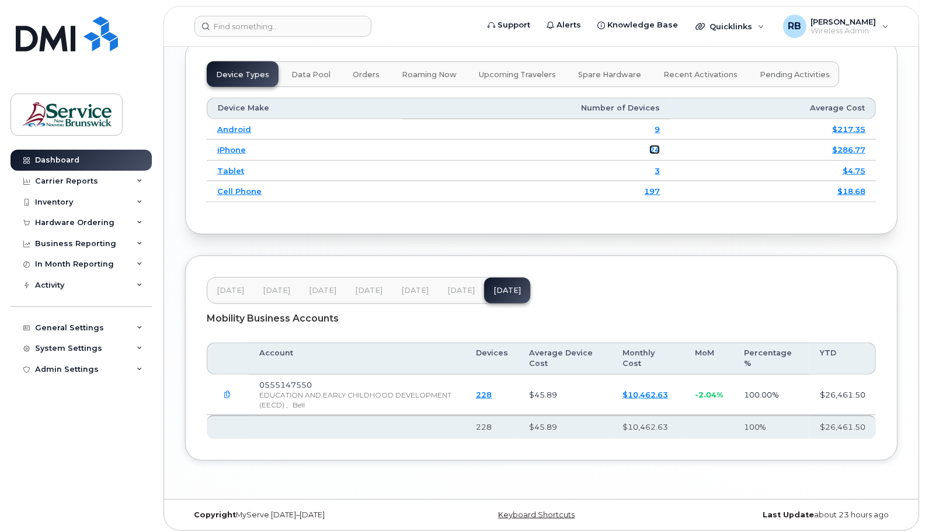
click at [657, 154] on link "24" at bounding box center [654, 149] width 11 height 9
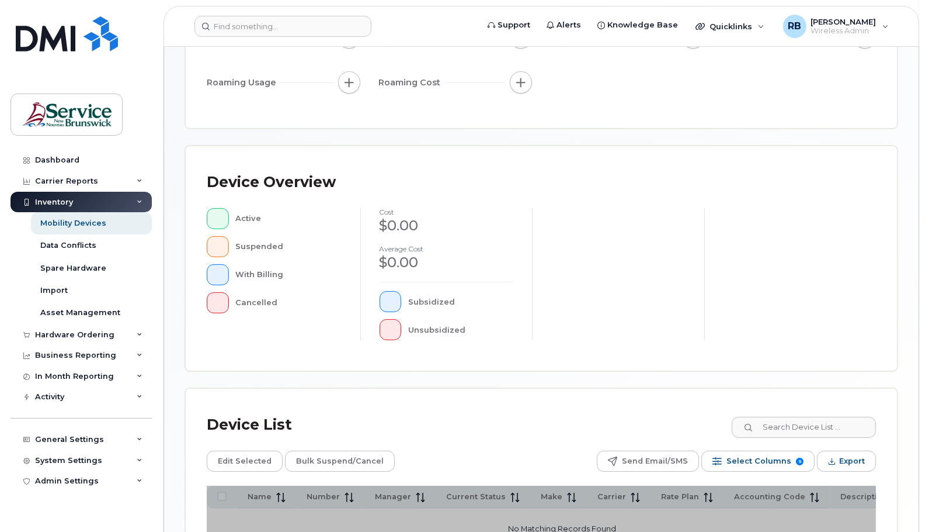
scroll to position [318, 0]
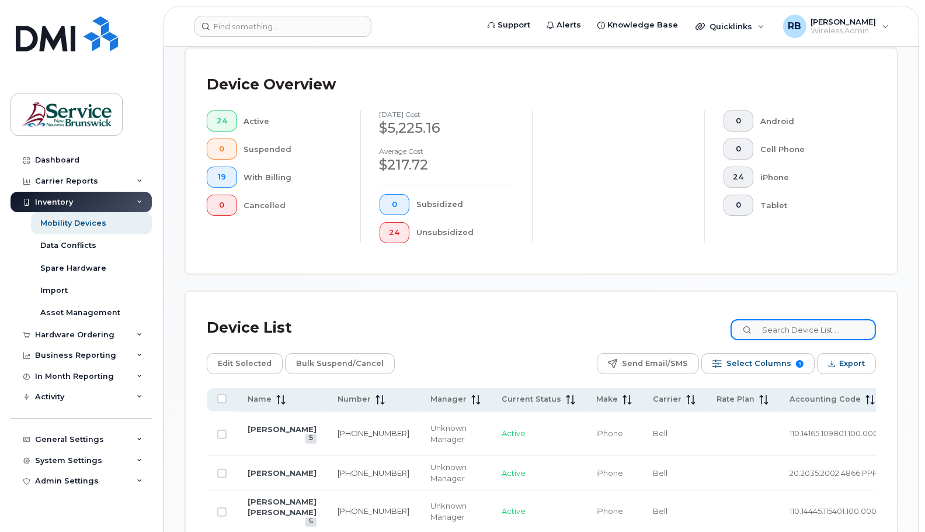
click at [773, 326] on input at bounding box center [803, 329] width 145 height 21
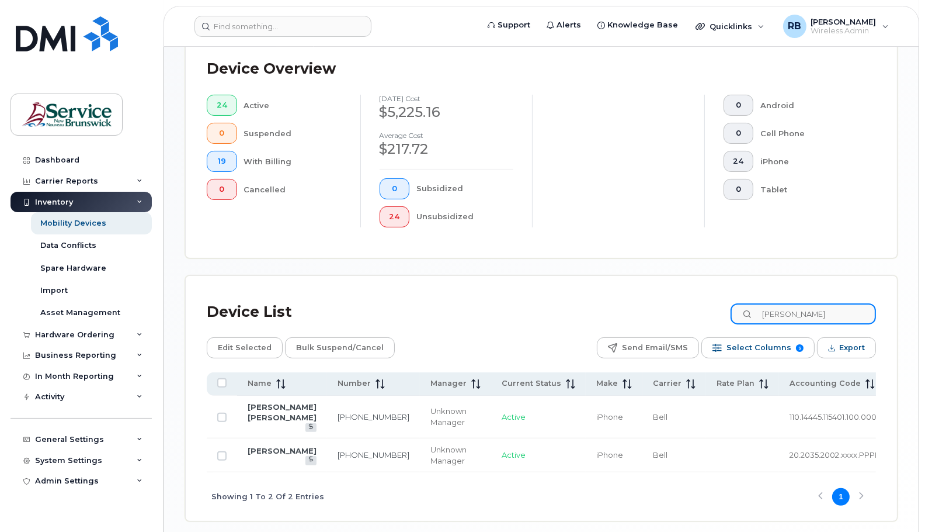
scroll to position [384, 0]
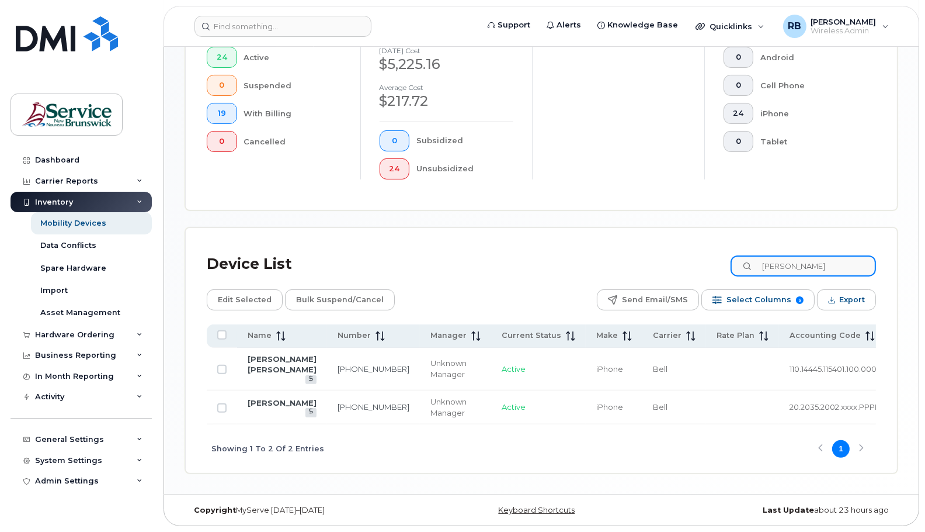
type input "Julie"
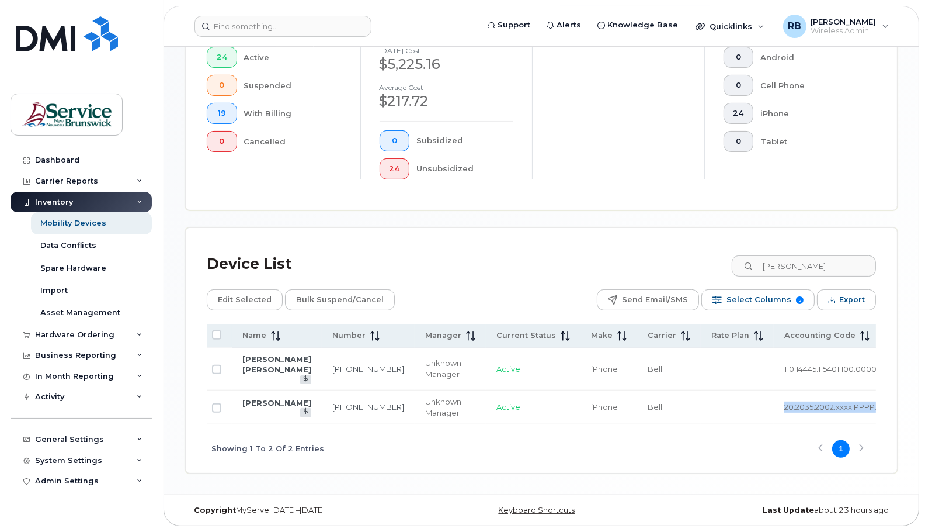
drag, startPoint x: 867, startPoint y: 398, endPoint x: 707, endPoint y: 391, distance: 160.8
click at [707, 391] on tr "Julie Mcintyre 506-394-8830 Unknown Manager Active iPhone Bell 20.2035.2002.xxx…" at bounding box center [612, 407] width 820 height 34
drag, startPoint x: 707, startPoint y: 391, endPoint x: 713, endPoint y: 411, distance: 20.9
click at [774, 411] on td "20.2035.2002.xxxx.PPPP.PE01.P20352" at bounding box center [854, 407] width 160 height 34
click at [774, 394] on td "20.2035.2002.xxxx.PPPP.PE01.P20352" at bounding box center [854, 407] width 160 height 34
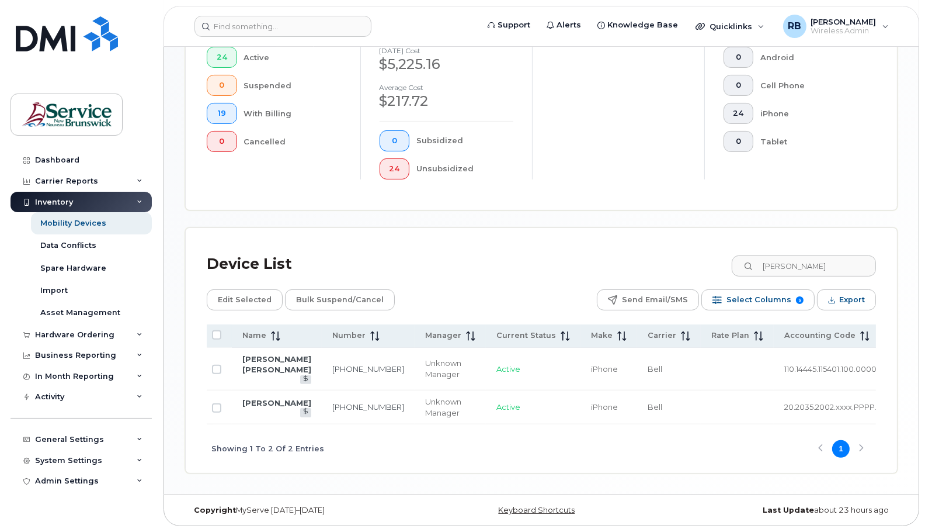
click at [784, 402] on span "20.2035.2002.xxxx.PPPP.PE01.P20352" at bounding box center [853, 406] width 139 height 9
click at [213, 403] on input "Row Unselected" at bounding box center [216, 407] width 9 height 9
checkbox input "true"
drag, startPoint x: 239, startPoint y: 296, endPoint x: 387, endPoint y: 241, distance: 157.1
click at [387, 241] on div "Device List Julie Edit Selected Bulk Suspend/Cancel Send Email/SMS Select Colum…" at bounding box center [541, 350] width 711 height 245
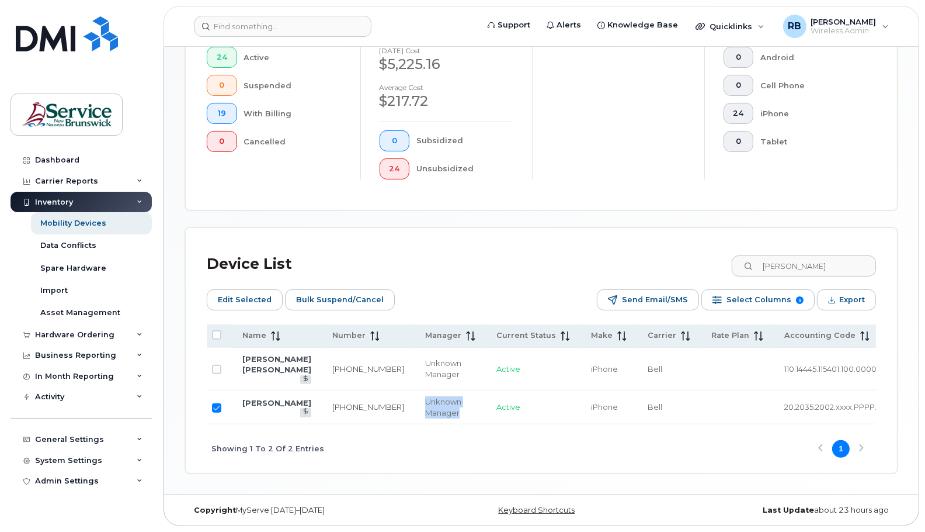
drag, startPoint x: 368, startPoint y: 394, endPoint x: 401, endPoint y: 406, distance: 34.9
click at [415, 406] on td "Unknown Manager" at bounding box center [450, 407] width 71 height 34
drag, startPoint x: 401, startPoint y: 406, endPoint x: 384, endPoint y: 403, distance: 16.6
click at [425, 403] on div "Unknown Manager" at bounding box center [450, 407] width 50 height 22
click at [425, 396] on div "Unknown Manager" at bounding box center [450, 407] width 50 height 22
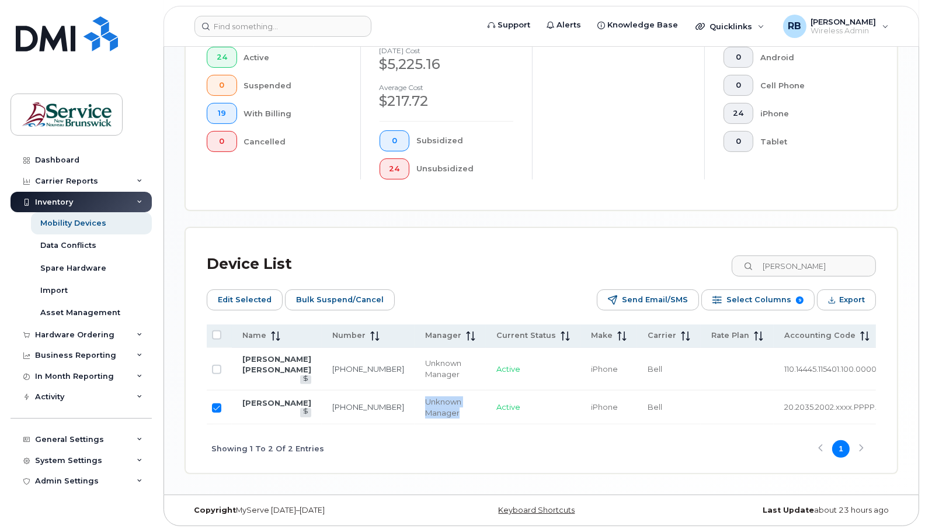
click at [425, 396] on div "Unknown Manager" at bounding box center [450, 407] width 50 height 22
drag, startPoint x: 367, startPoint y: 394, endPoint x: 516, endPoint y: 262, distance: 199.8
click at [516, 262] on div "Device List Julie" at bounding box center [541, 264] width 669 height 30
click at [228, 297] on span "Edit Selected" at bounding box center [245, 300] width 54 height 18
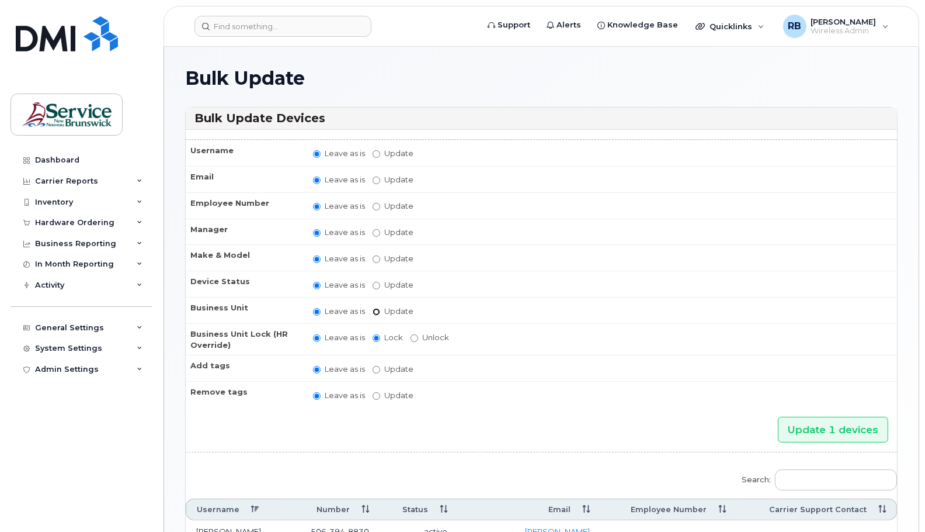
click at [379, 308] on input "Update" at bounding box center [377, 312] width 8 height 8
radio input "true"
radio input "false"
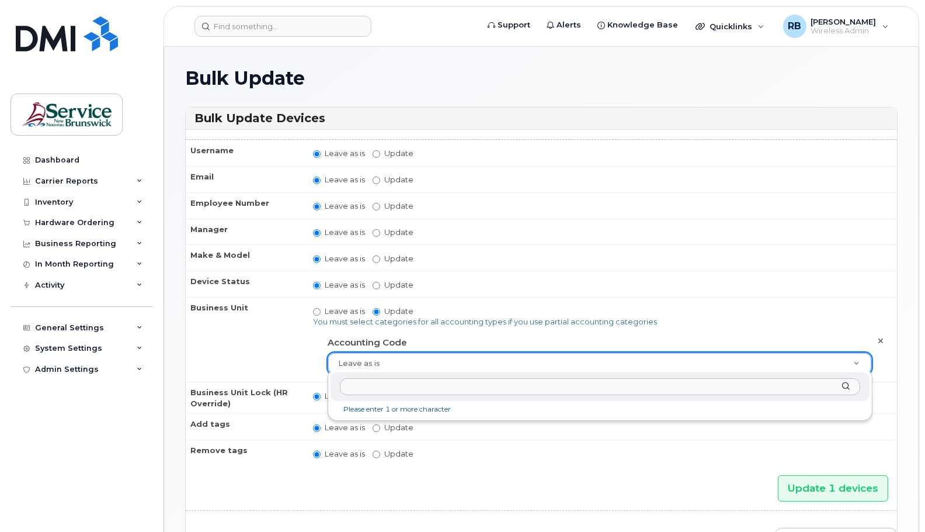
click at [413, 388] on input "text" at bounding box center [600, 386] width 520 height 17
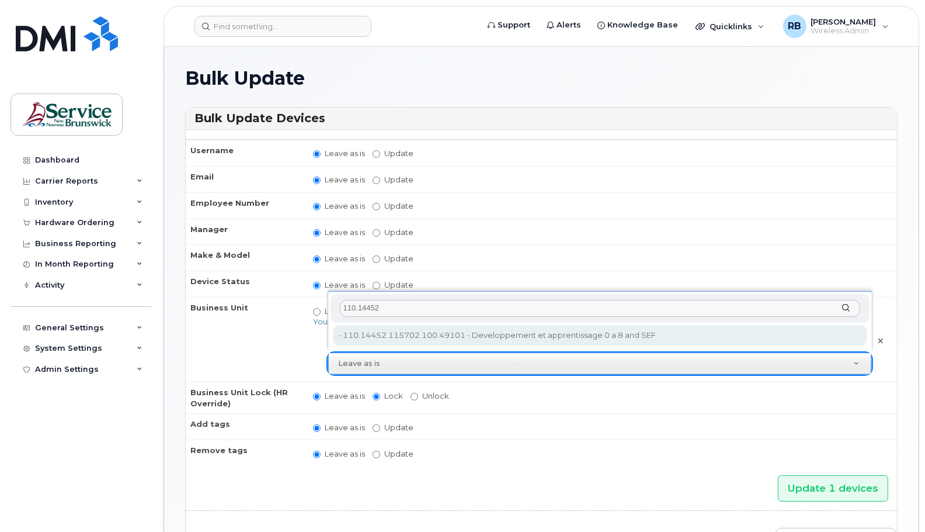
type input "110.14452"
type input "35711142"
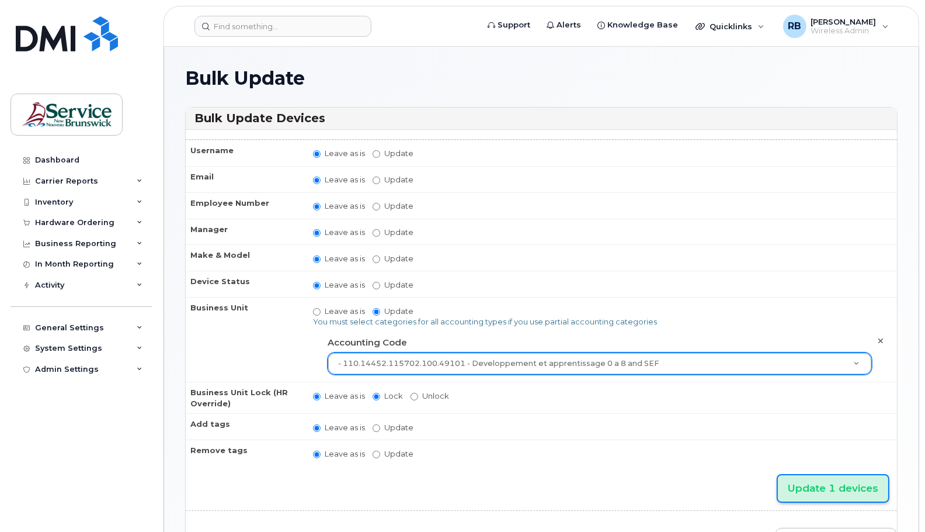
click at [843, 484] on input "Update 1 devices" at bounding box center [833, 488] width 110 height 26
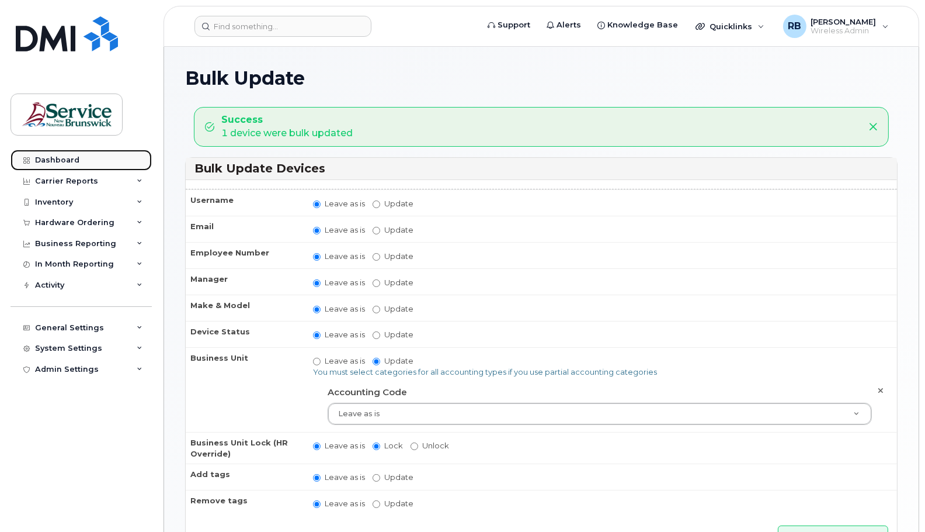
click at [51, 158] on div "Dashboard" at bounding box center [57, 159] width 44 height 9
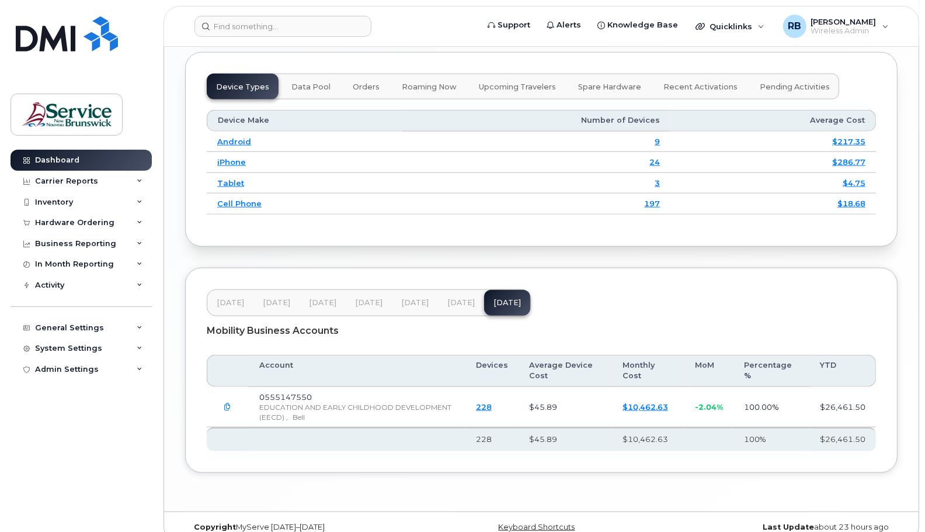
scroll to position [1460, 0]
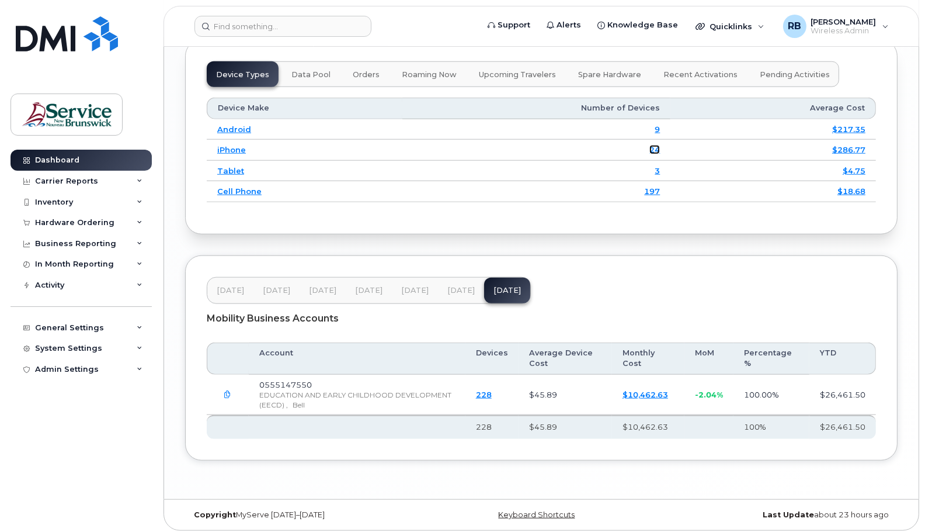
click at [656, 154] on link "24" at bounding box center [654, 149] width 11 height 9
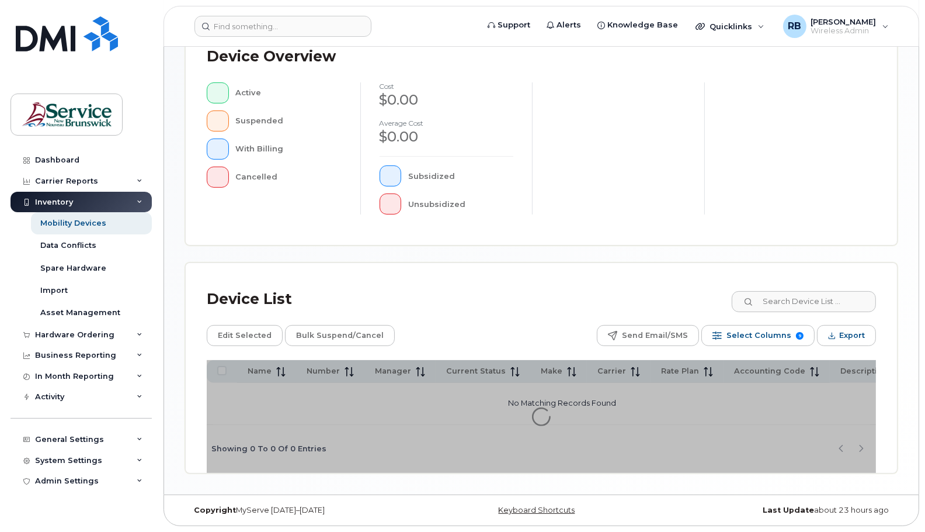
scroll to position [318, 0]
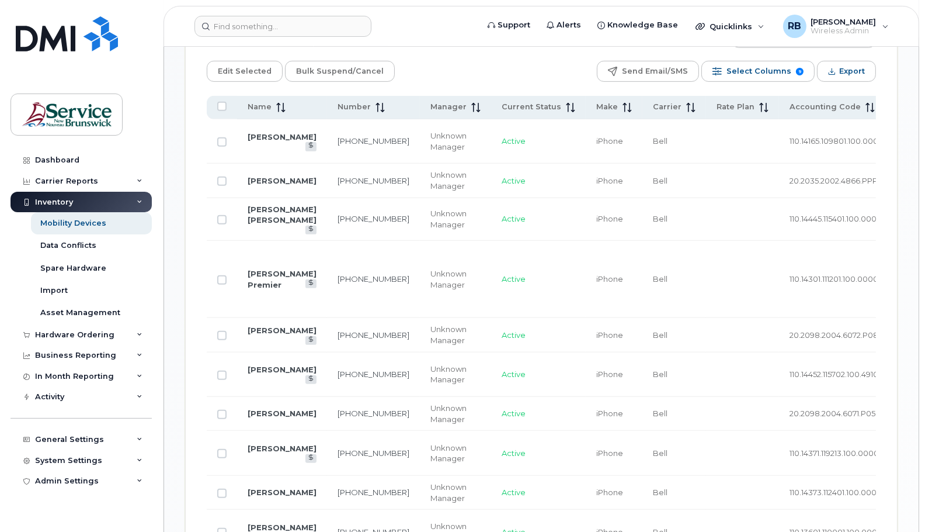
scroll to position [683, 0]
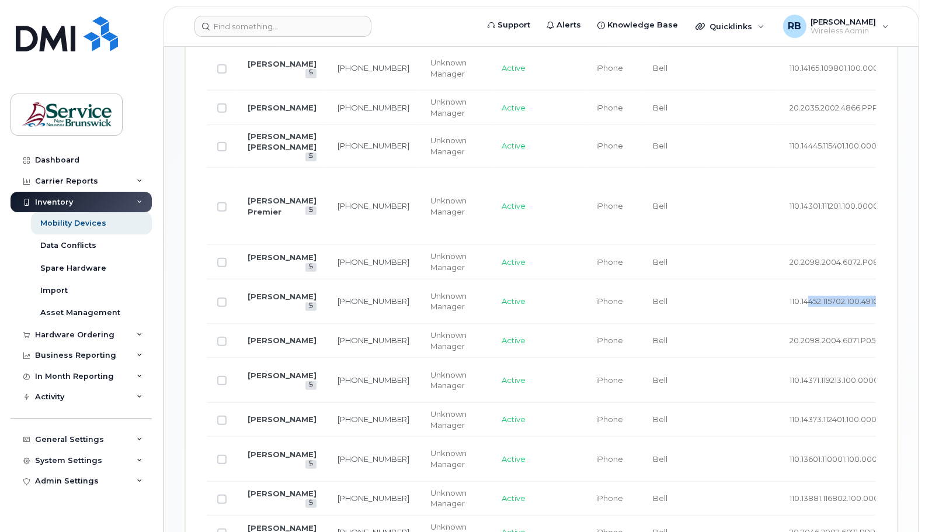
drag, startPoint x: 845, startPoint y: 284, endPoint x: 762, endPoint y: 276, distance: 83.3
click at [779, 279] on td "110.14452.115702.100.49101" at bounding box center [864, 301] width 170 height 45
click at [828, 296] on span "110.14452.115702.100.49101" at bounding box center [835, 300] width 91 height 9
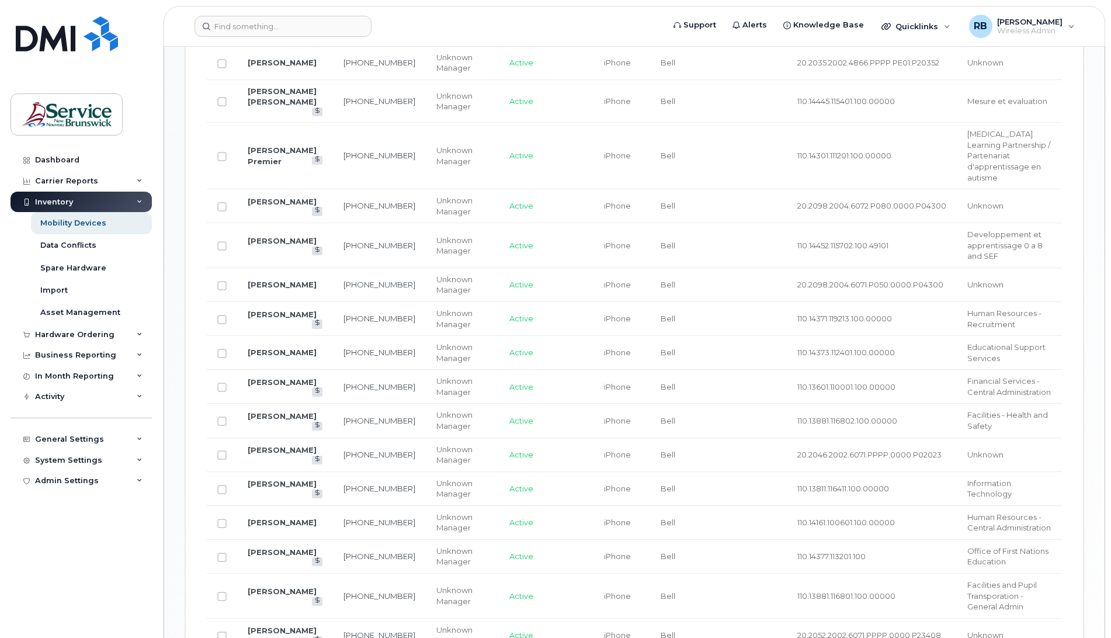
click at [925, 230] on span "Developpement et apprentissage 0 a 8 and SEF" at bounding box center [1004, 245] width 75 height 31
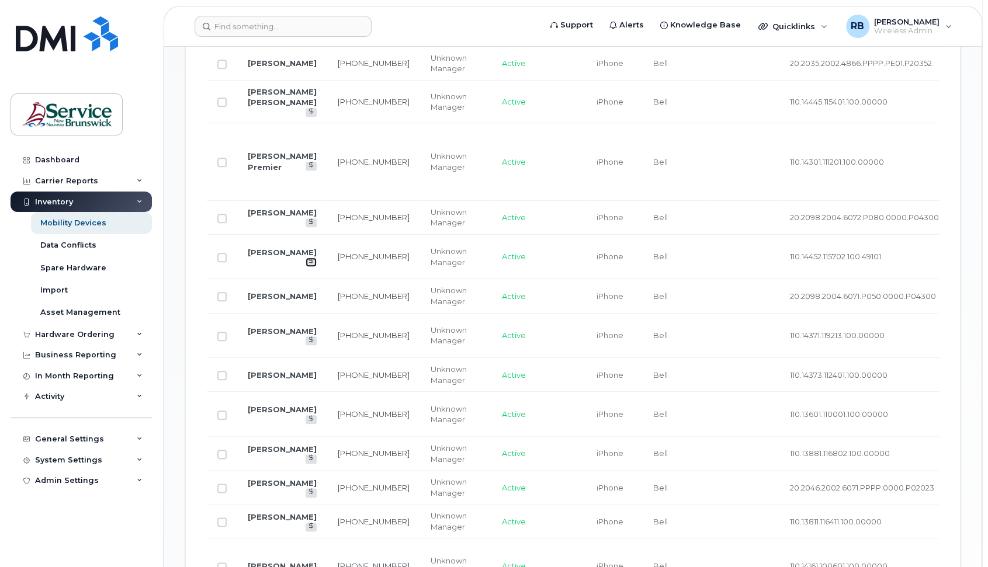
click at [308, 258] on icon at bounding box center [311, 261] width 6 height 6
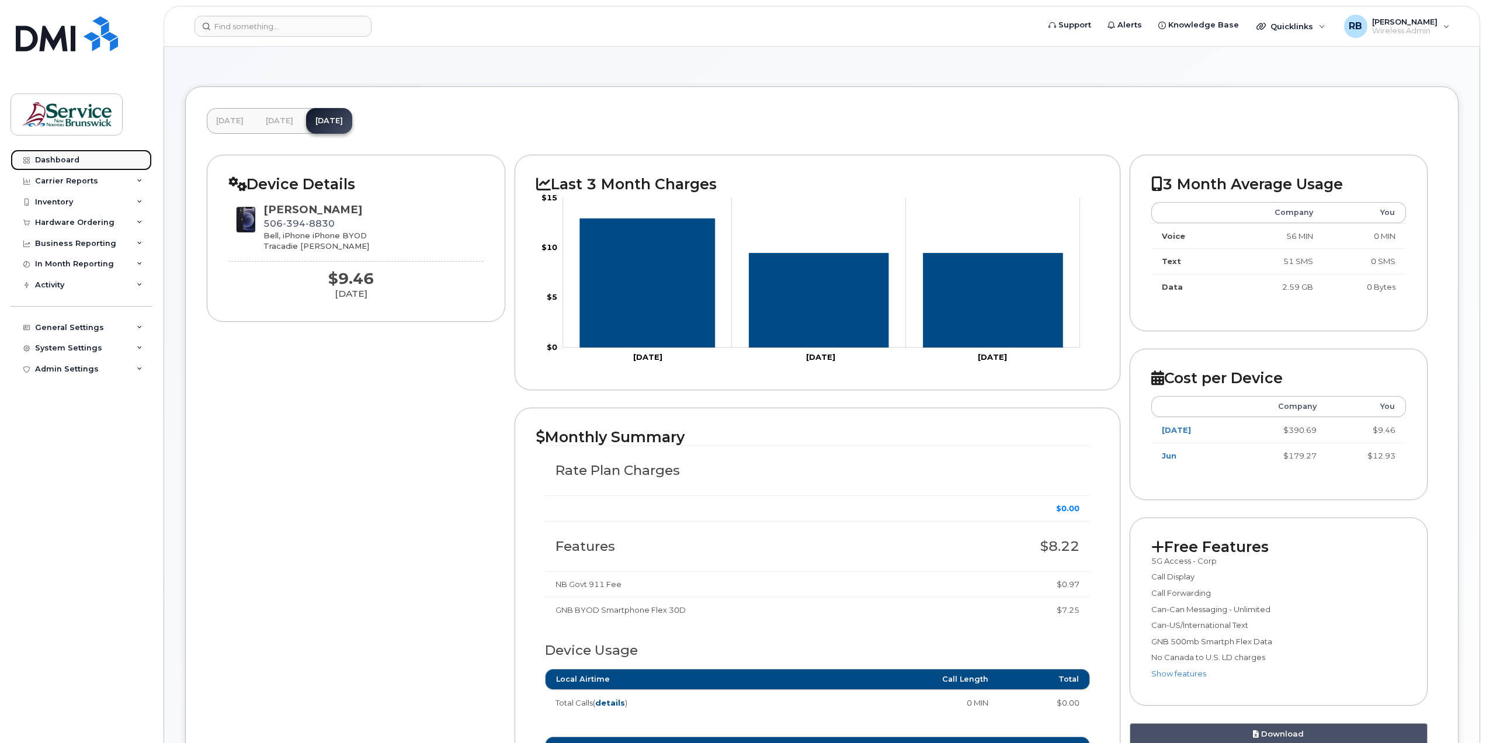
click at [52, 159] on div "Dashboard" at bounding box center [57, 159] width 44 height 9
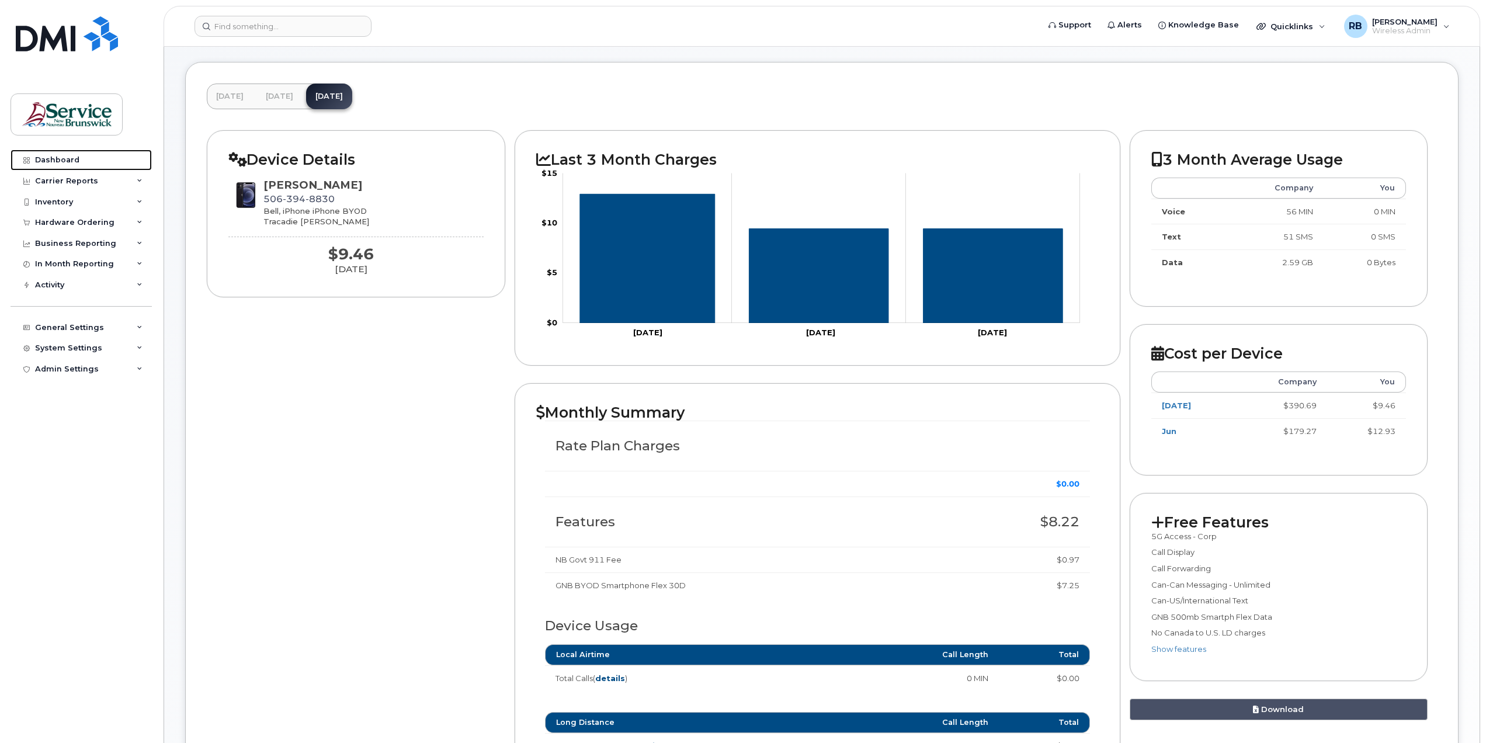
scroll to position [234, 0]
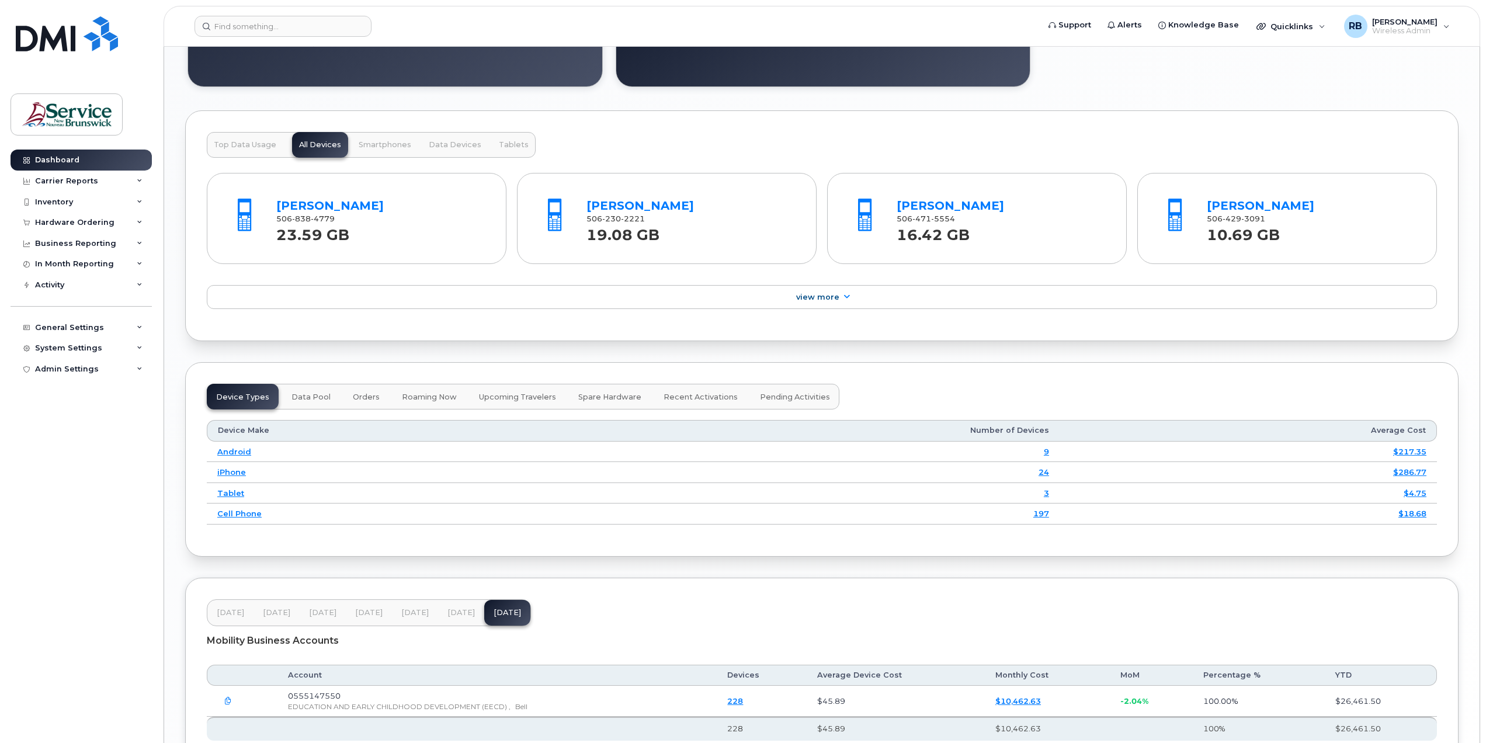
scroll to position [1241, 0]
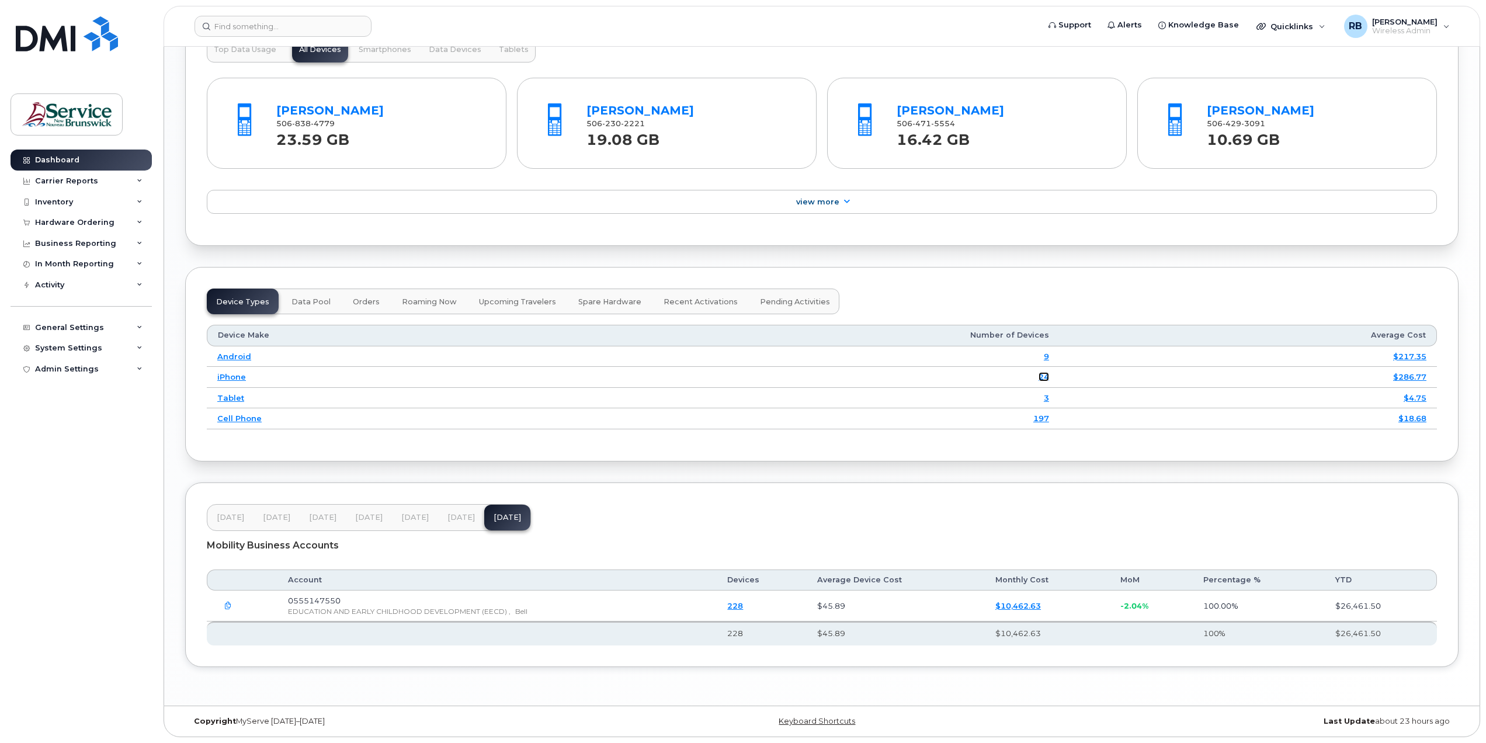
click at [1044, 374] on link "24" at bounding box center [1043, 376] width 11 height 9
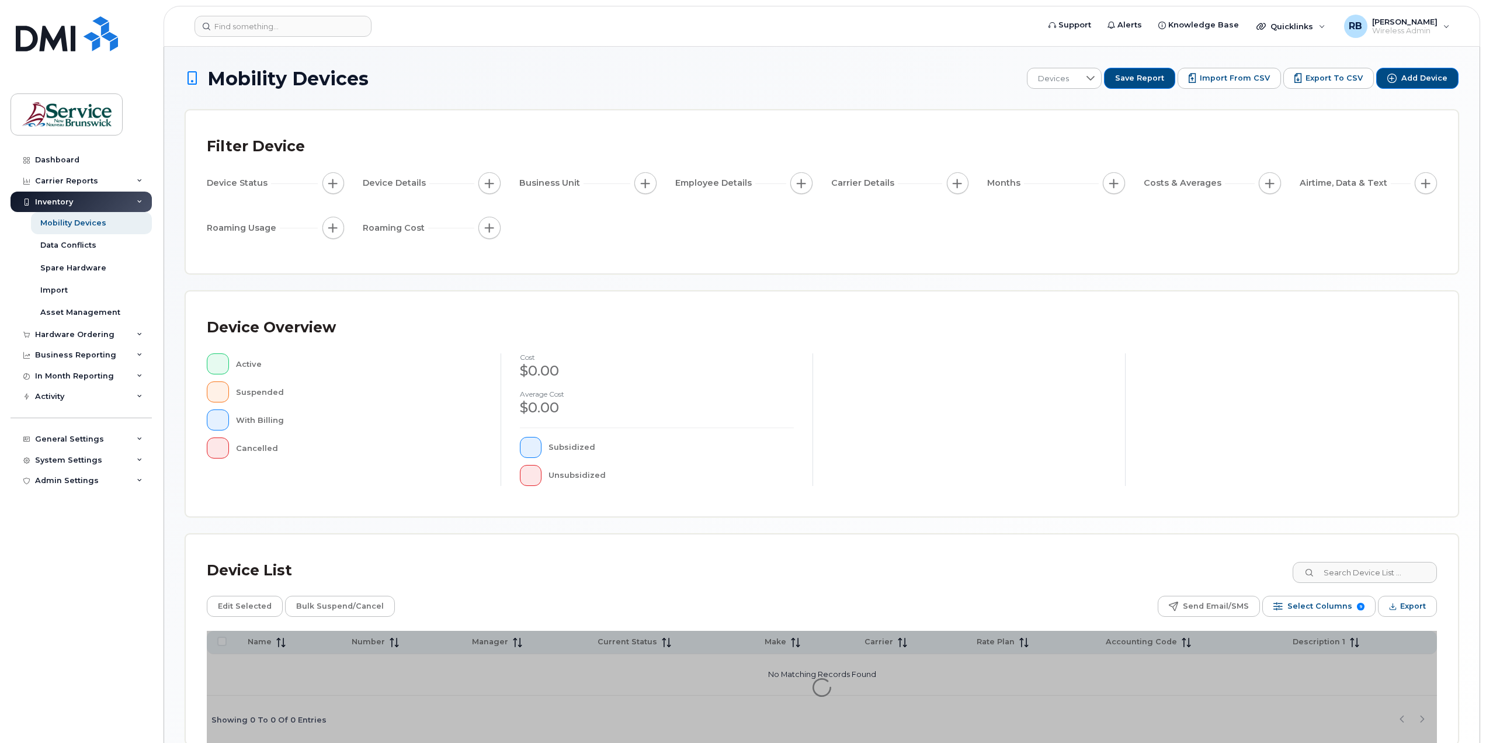
scroll to position [61, 0]
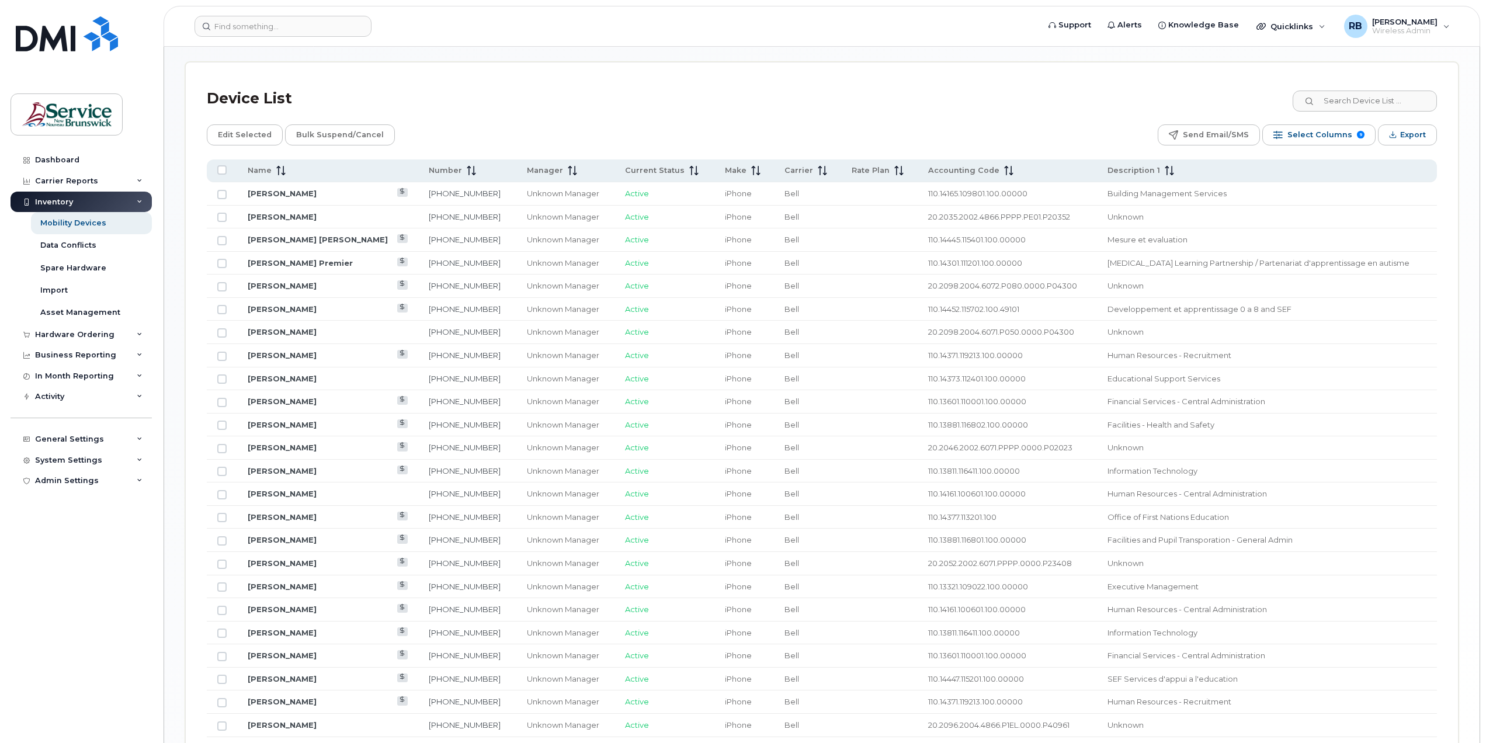
scroll to position [454, 0]
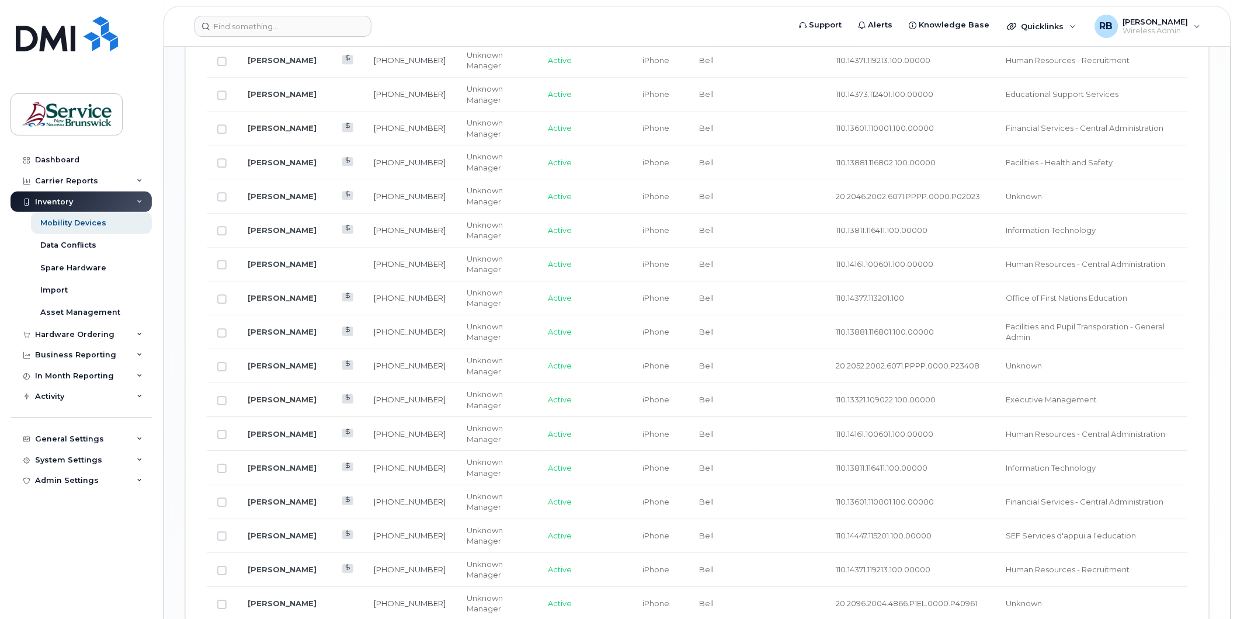
scroll to position [989, 0]
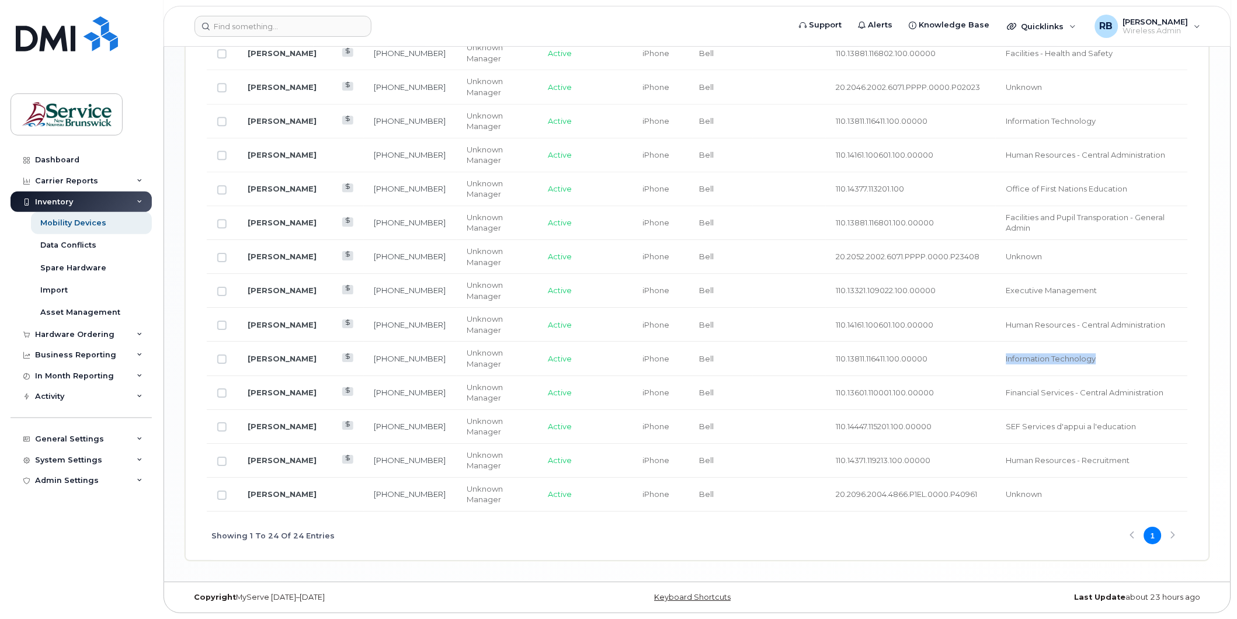
drag, startPoint x: 1130, startPoint y: 364, endPoint x: 964, endPoint y: 365, distance: 165.9
click at [996, 365] on td "Information Technology" at bounding box center [1092, 359] width 192 height 34
click at [1131, 364] on td "Information Technology" at bounding box center [1092, 359] width 192 height 34
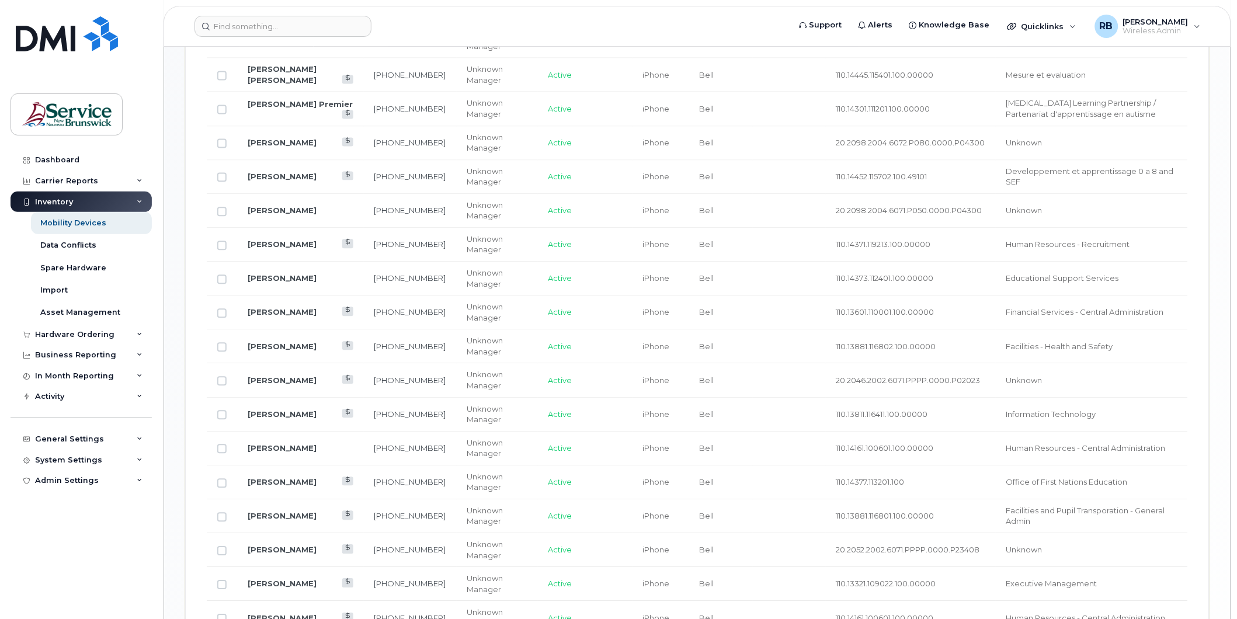
scroll to position [713, 0]
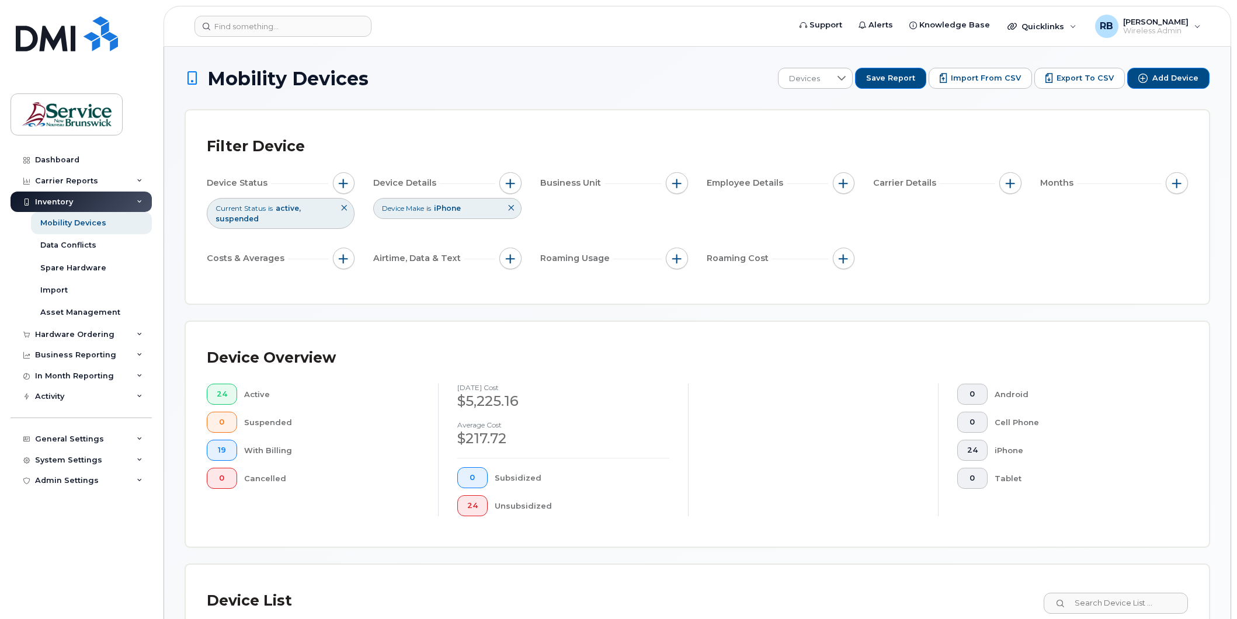
scroll to position [682, 0]
